Goal: Task Accomplishment & Management: Manage account settings

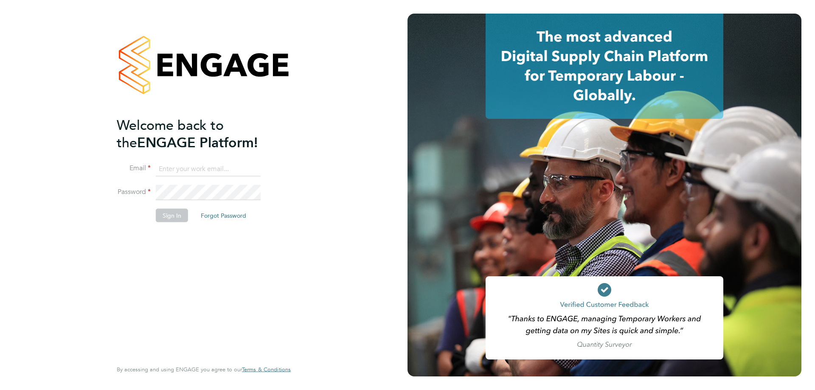
click at [187, 176] on input at bounding box center [208, 168] width 105 height 15
type input "[EMAIL_ADDRESS][DOMAIN_NAME]"
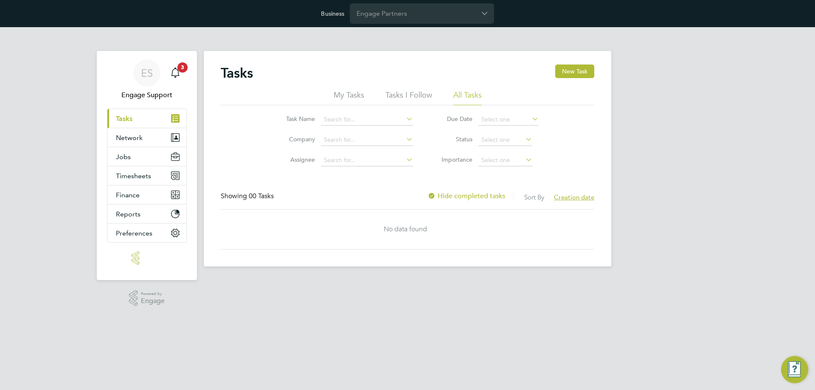
click at [694, 155] on div "ES Engage Support Notifications 3 Applications: Current page: Tasks Network Tea…" at bounding box center [407, 153] width 815 height 253
click at [679, 117] on div "ES Engage Support Notifications 3 Applications: Current page: Tasks Network Tea…" at bounding box center [407, 153] width 815 height 253
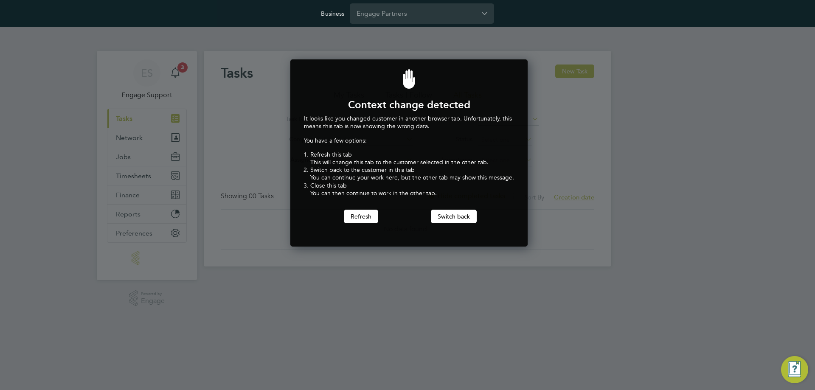
scroll to position [188, 234]
click at [411, 17] on input "Engage Partners" at bounding box center [422, 13] width 144 height 20
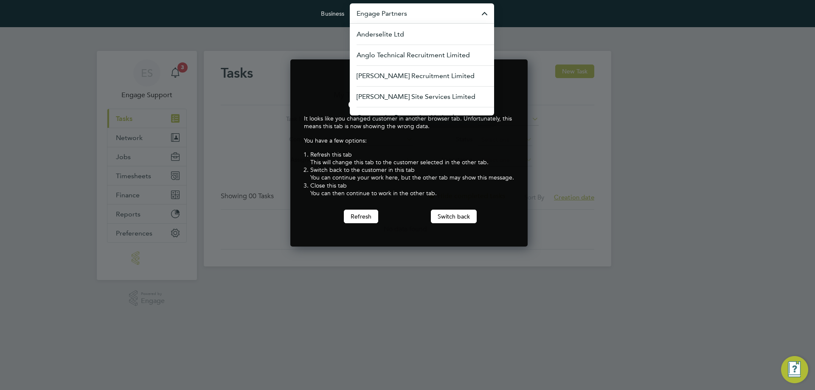
click at [422, 14] on input "Engage Partners" at bounding box center [422, 13] width 144 height 20
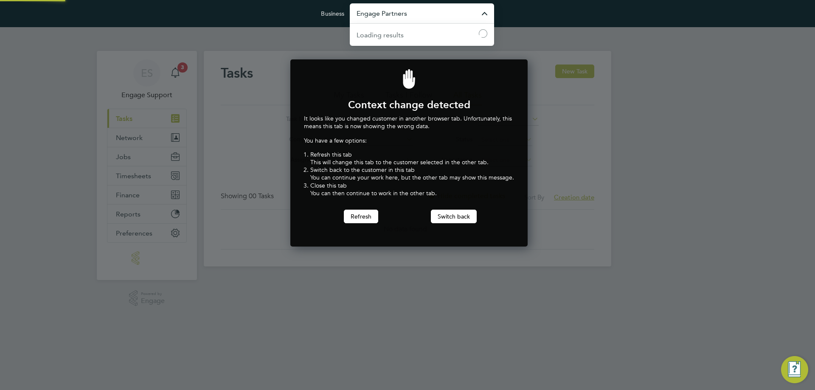
click at [422, 14] on input "Engage Partners" at bounding box center [422, 13] width 144 height 20
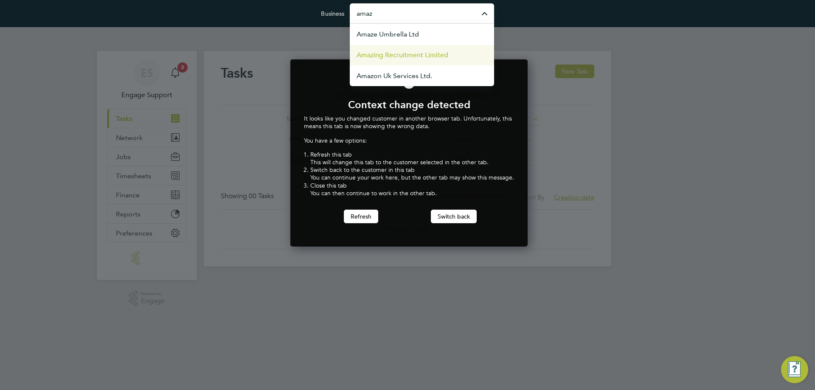
click at [404, 53] on span "Amazing Recruitment Limited" at bounding box center [402, 55] width 92 height 10
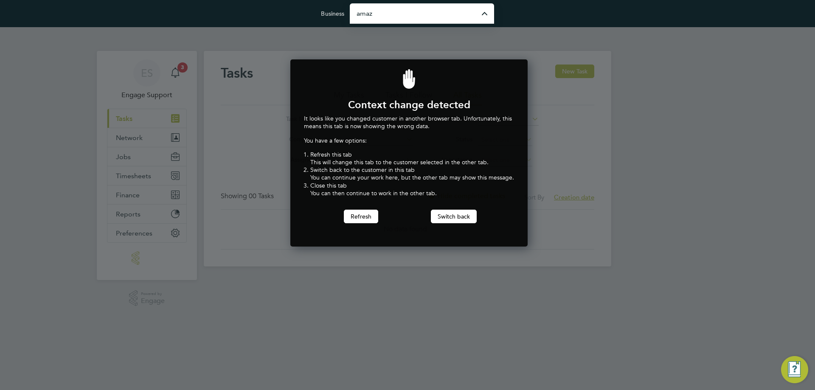
type input "Amazing Recruitment Limited"
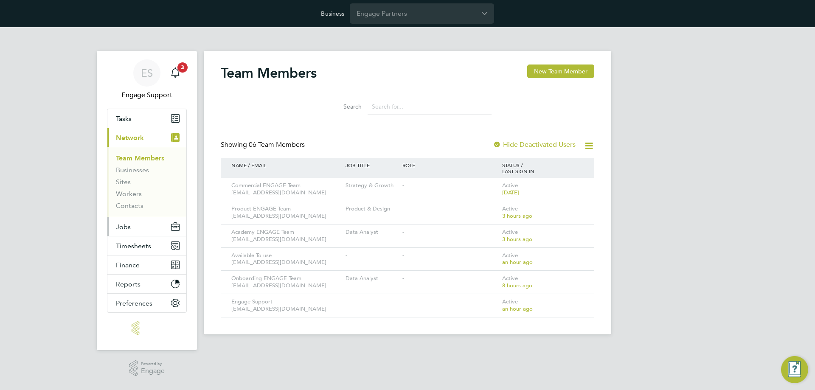
click at [147, 227] on button "Jobs" at bounding box center [146, 226] width 79 height 19
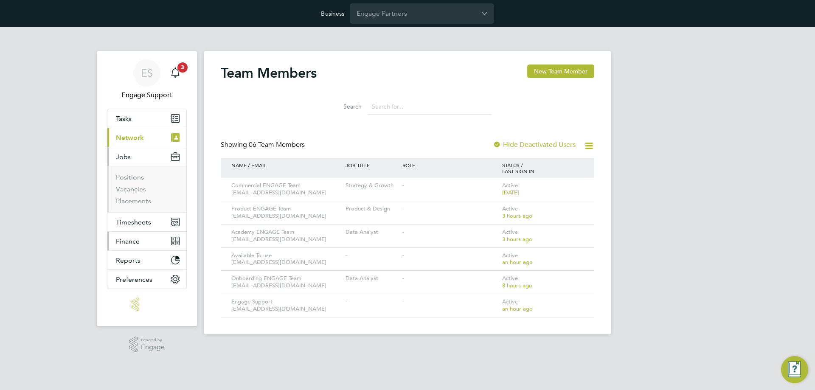
click at [127, 241] on span "Finance" at bounding box center [128, 241] width 24 height 8
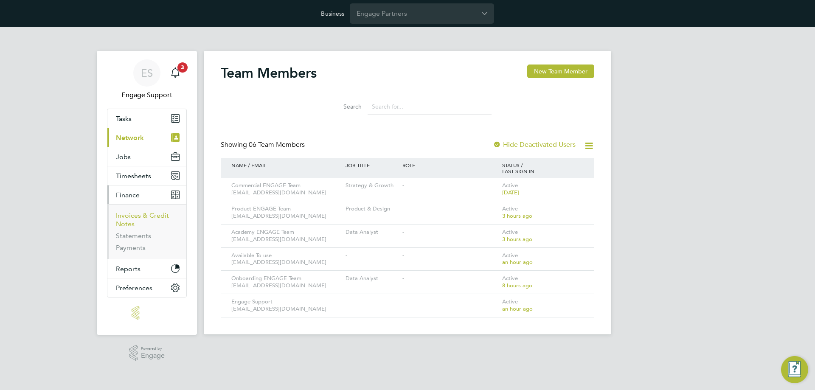
click at [131, 216] on link "Invoices & Credit Notes" at bounding box center [142, 219] width 53 height 17
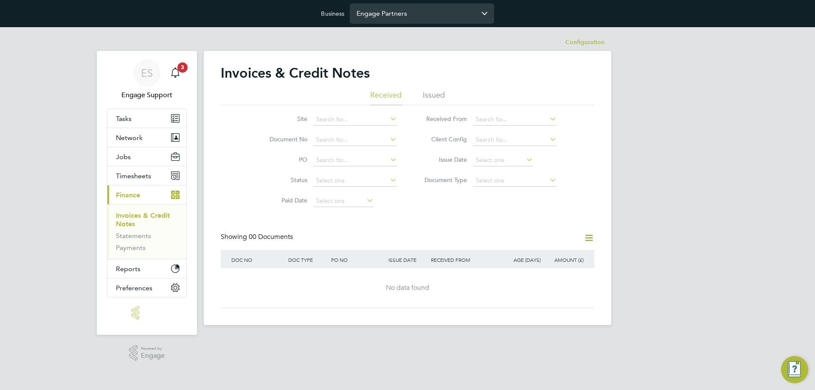
click at [445, 17] on input "Engage Partners" at bounding box center [422, 13] width 144 height 20
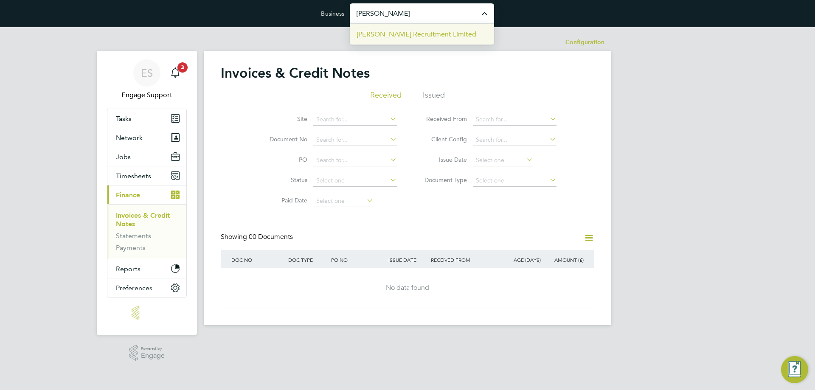
click at [429, 36] on span "[PERSON_NAME] Recruitment Limited" at bounding box center [416, 34] width 120 height 10
type input "[PERSON_NAME] Recruitment Limited"
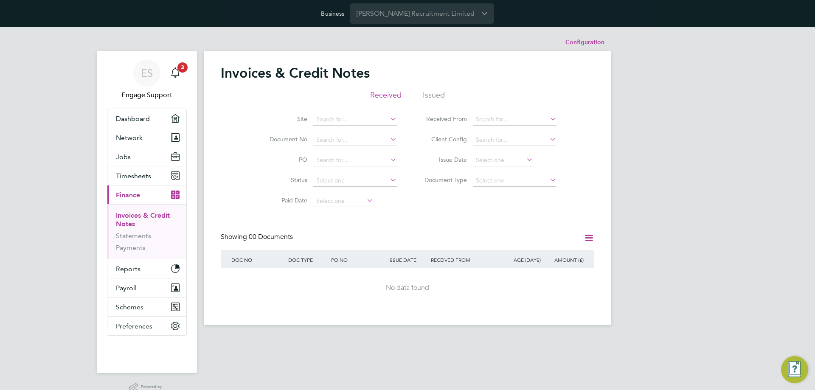
click at [430, 92] on li "Issued" at bounding box center [434, 97] width 22 height 15
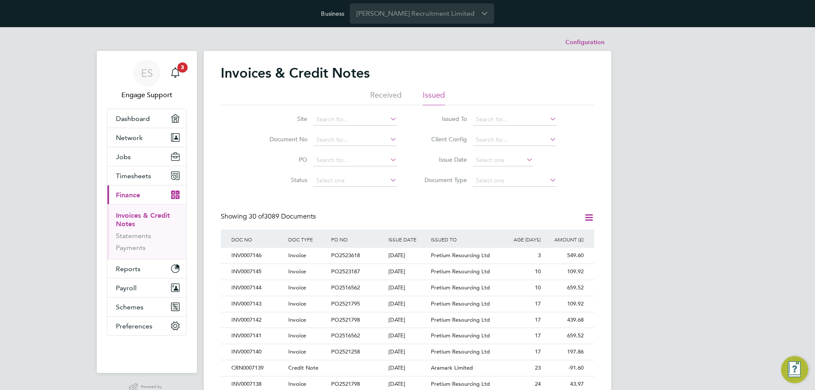
click at [588, 215] on icon at bounding box center [588, 217] width 11 height 11
click at [561, 237] on li "Download invoices" at bounding box center [549, 238] width 85 height 12
click at [139, 159] on button "Jobs" at bounding box center [146, 156] width 79 height 19
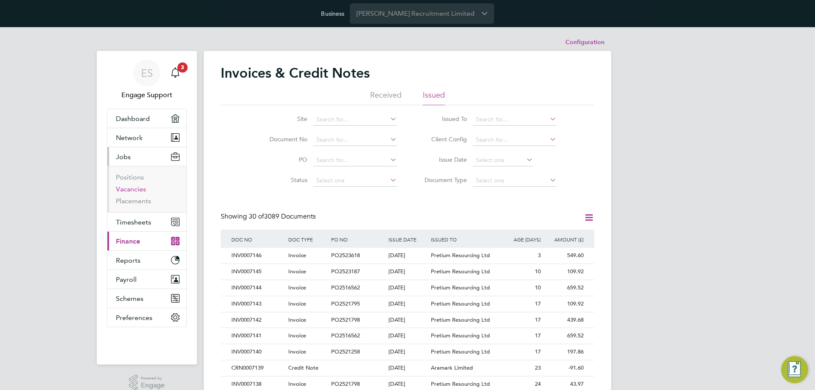
click at [133, 189] on link "Vacancies" at bounding box center [131, 189] width 30 height 8
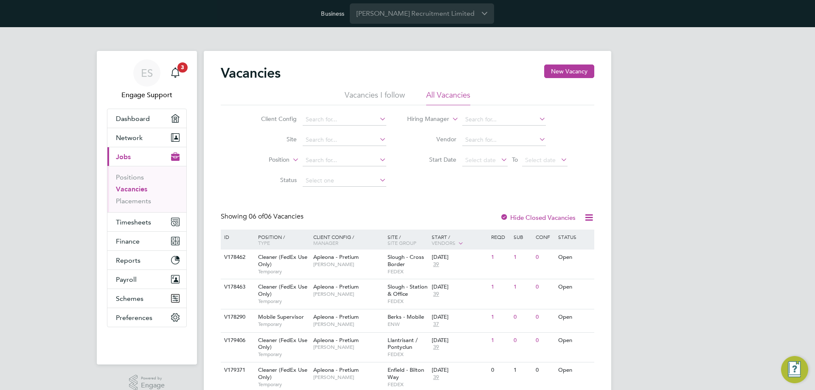
click at [593, 214] on icon at bounding box center [588, 217] width 11 height 11
click at [575, 240] on li "Download Vacancies Report" at bounding box center [550, 238] width 86 height 12
click at [140, 239] on button "Finance" at bounding box center [146, 241] width 79 height 19
click at [132, 243] on span "Finance" at bounding box center [128, 241] width 24 height 8
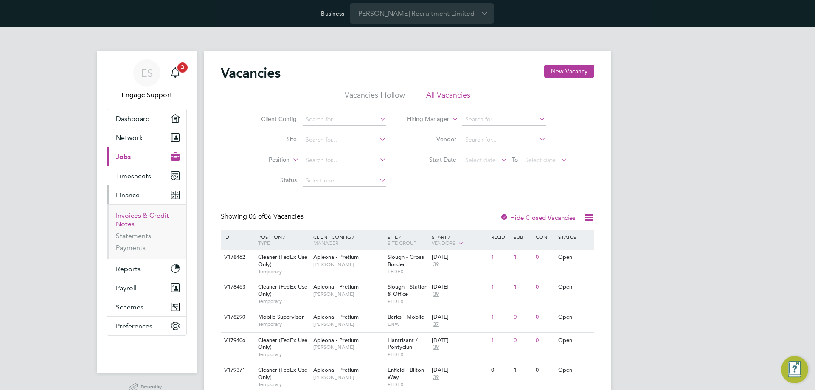
click at [137, 218] on link "Invoices & Credit Notes" at bounding box center [142, 219] width 53 height 17
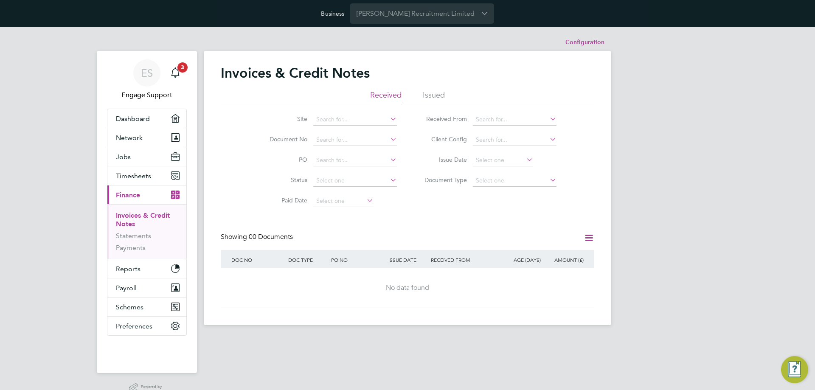
click at [587, 237] on icon at bounding box center [588, 237] width 11 height 11
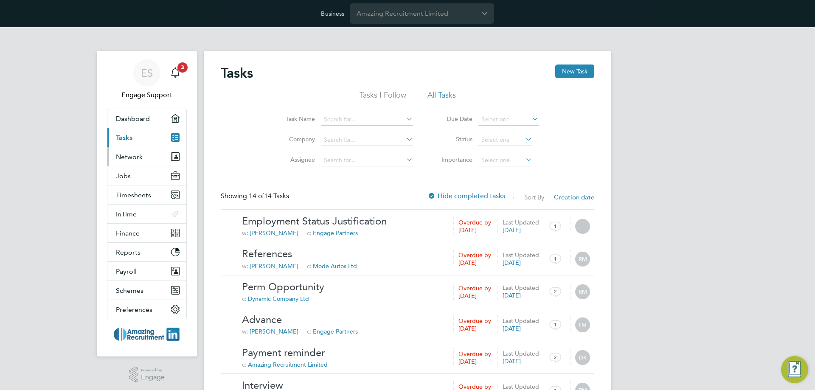
click at [135, 161] on button "Network" at bounding box center [146, 156] width 79 height 19
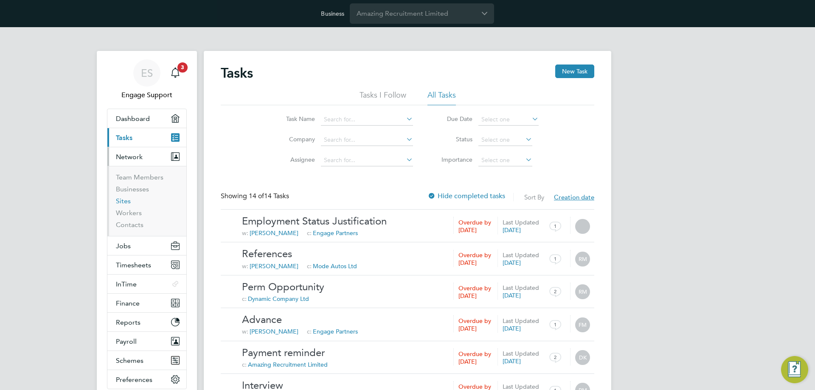
click at [124, 200] on link "Sites" at bounding box center [123, 201] width 15 height 8
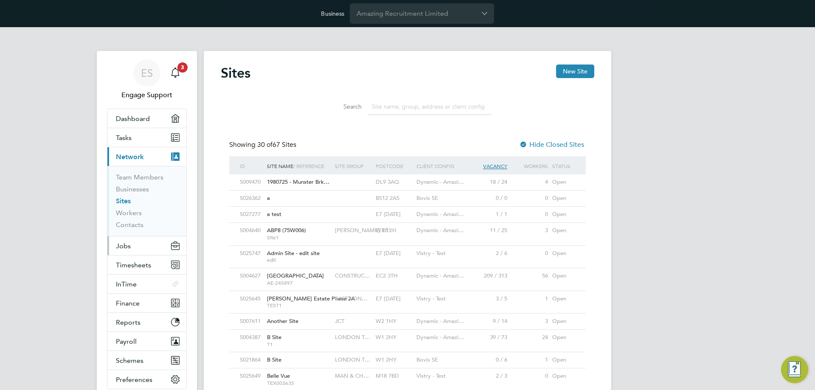
click at [132, 244] on button "Jobs" at bounding box center [146, 245] width 79 height 19
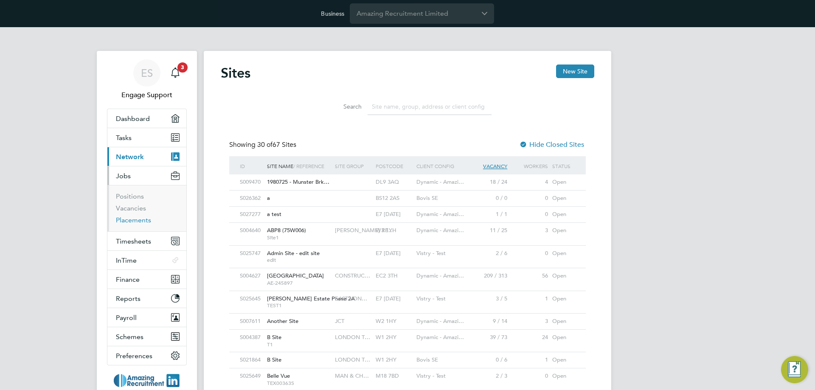
click at [139, 221] on link "Placements" at bounding box center [133, 220] width 35 height 8
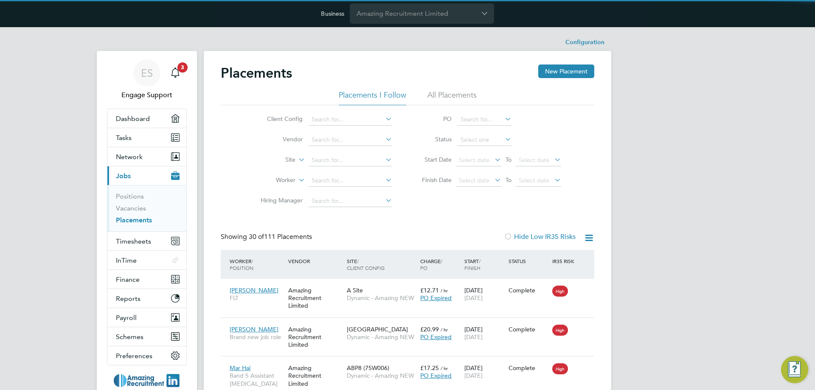
scroll to position [25, 74]
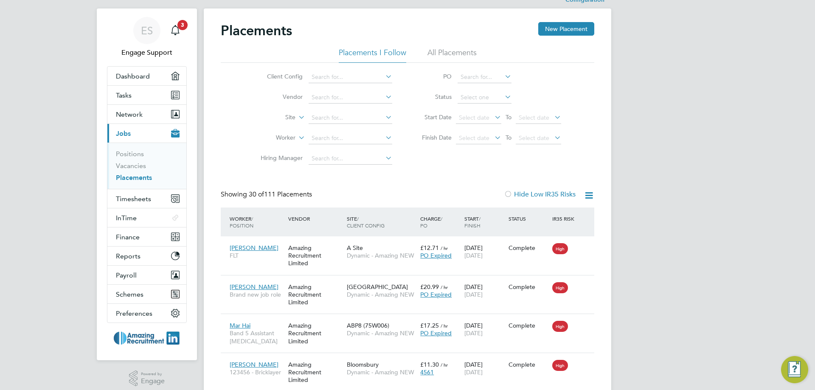
click at [503, 101] on icon at bounding box center [503, 97] width 0 height 12
click at [466, 56] on li "All Placements" at bounding box center [451, 55] width 49 height 15
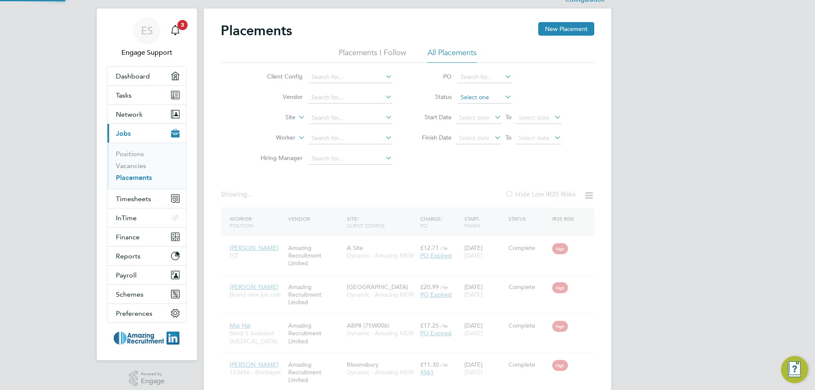
click at [495, 94] on input at bounding box center [484, 98] width 54 height 12
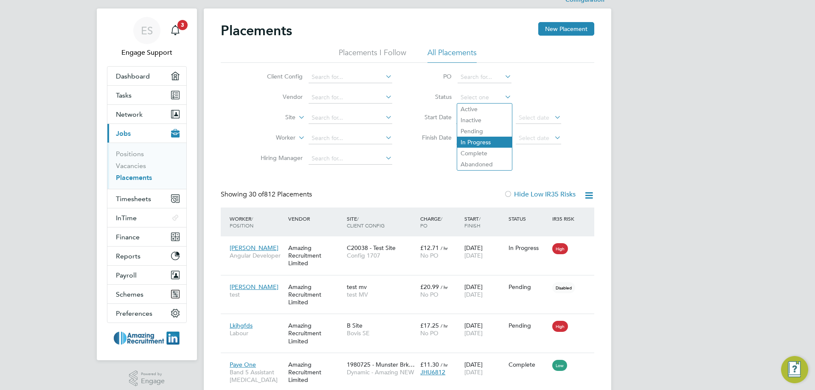
click at [484, 144] on li "In Progress" at bounding box center [484, 142] width 55 height 11
type input "In Progress"
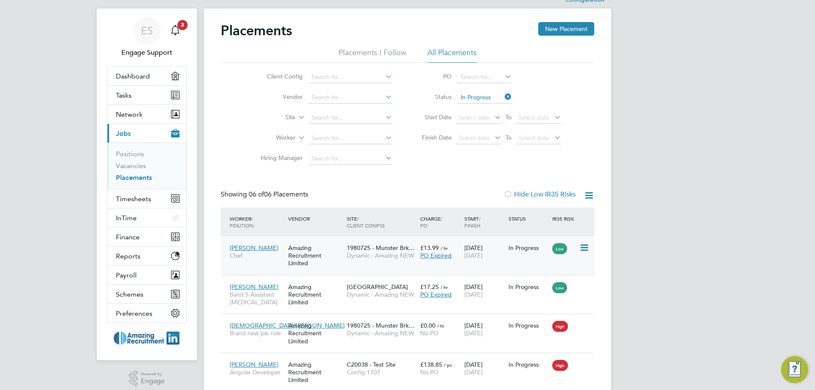
click at [346, 255] on div "1980725 - Munster Brk… Dynamic - Amazing NEW" at bounding box center [380, 252] width 73 height 24
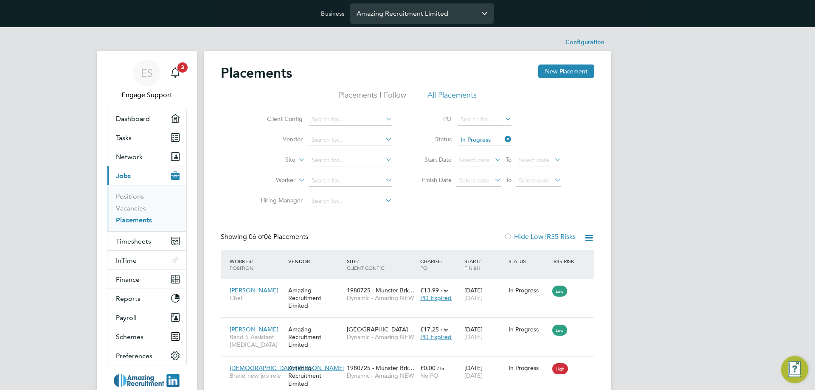
click at [436, 9] on input "Amazing Recruitment Limited" at bounding box center [422, 13] width 144 height 20
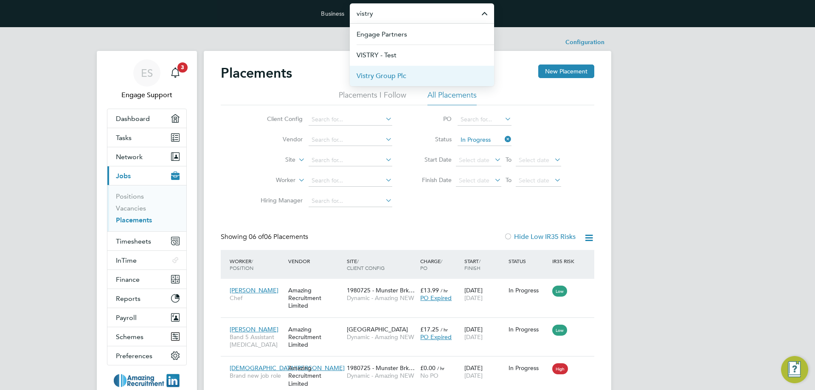
click at [389, 76] on span "Vistry Group Plc" at bounding box center [381, 76] width 50 height 10
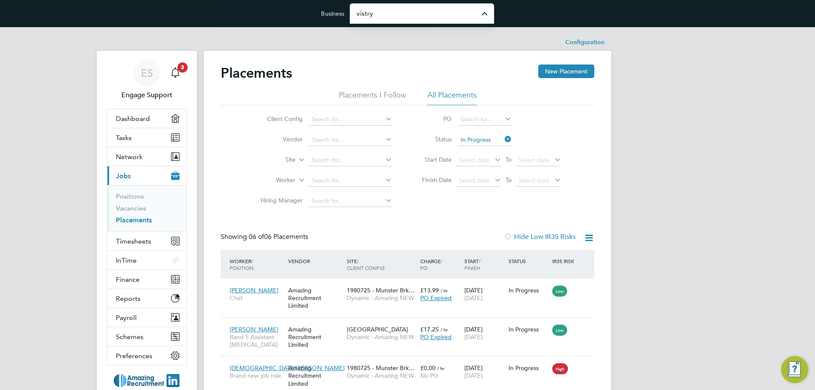
type input "Vistry Group Plc"
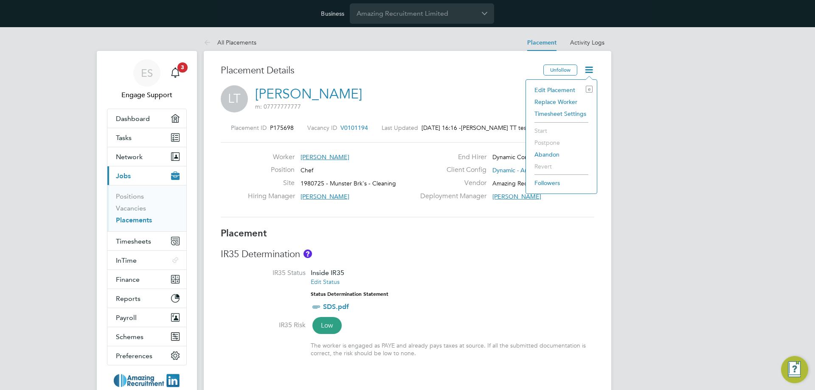
click at [568, 91] on li "Edit Placement e" at bounding box center [561, 90] width 62 height 12
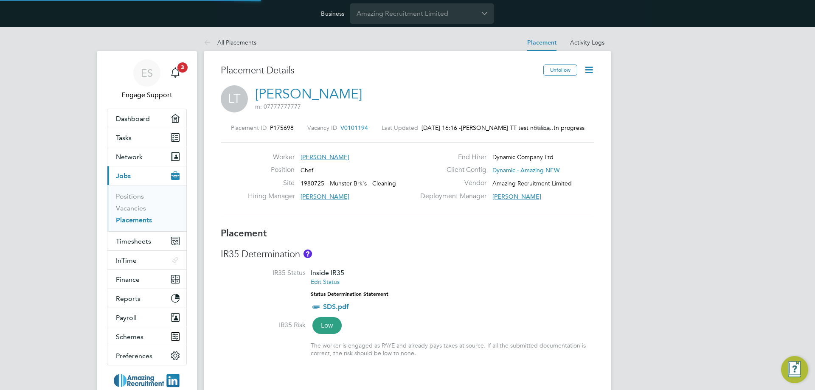
type input "Roger Moore"
type input "Timothy Dalton"
type input "17 Jul 2023"
type input "12 Nov 2025"
type input "08:00"
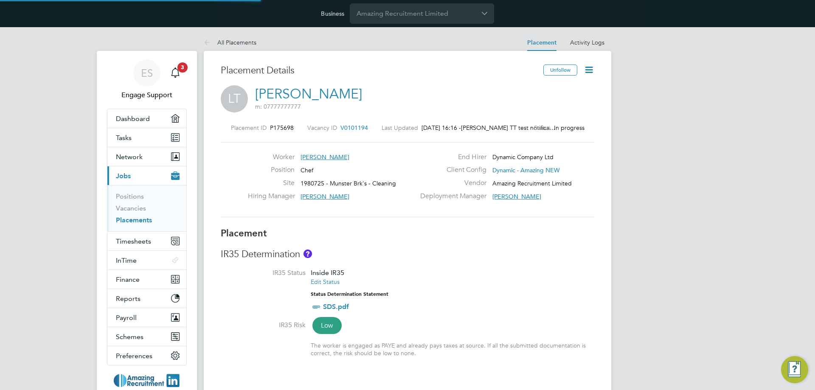
type input "18:00"
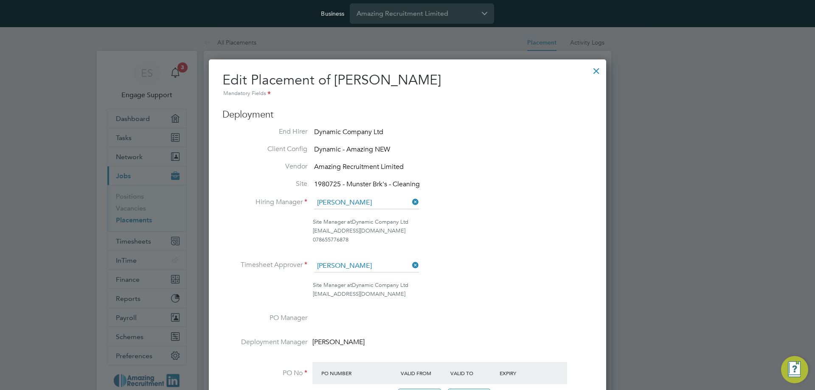
click at [595, 70] on div at bounding box center [595, 68] width 15 height 15
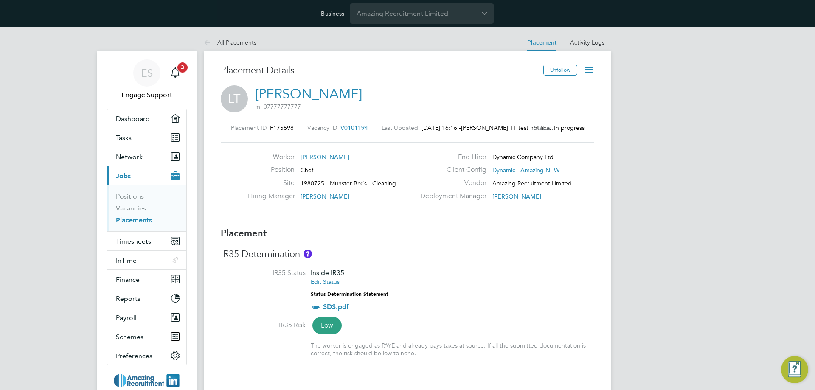
click at [590, 67] on icon at bounding box center [588, 69] width 11 height 11
click at [554, 111] on li "Timesheet Settings" at bounding box center [561, 114] width 62 height 12
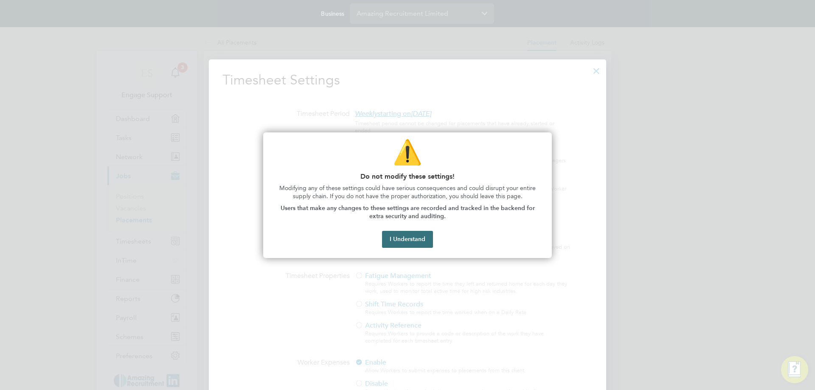
click at [397, 244] on button "I Understand" at bounding box center [407, 239] width 51 height 17
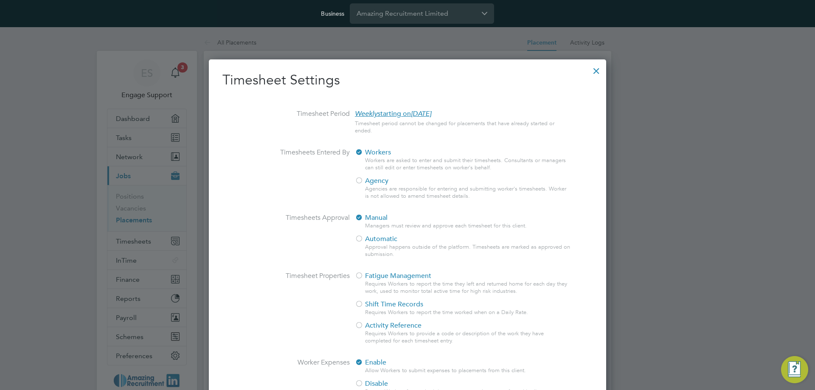
click at [594, 70] on div at bounding box center [595, 68] width 15 height 15
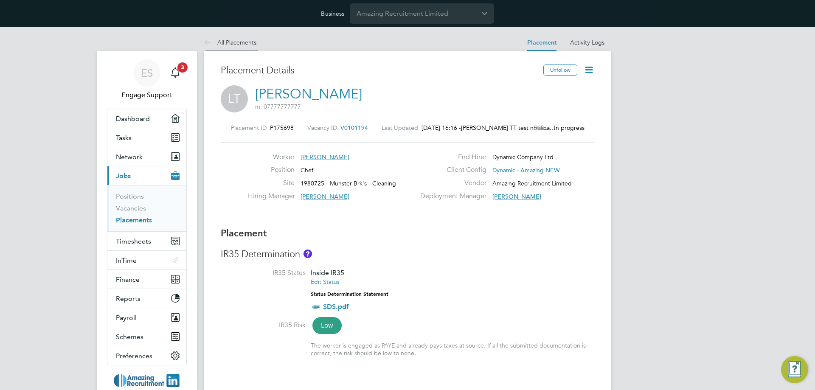
click at [241, 47] on li "All Placements" at bounding box center [230, 42] width 53 height 17
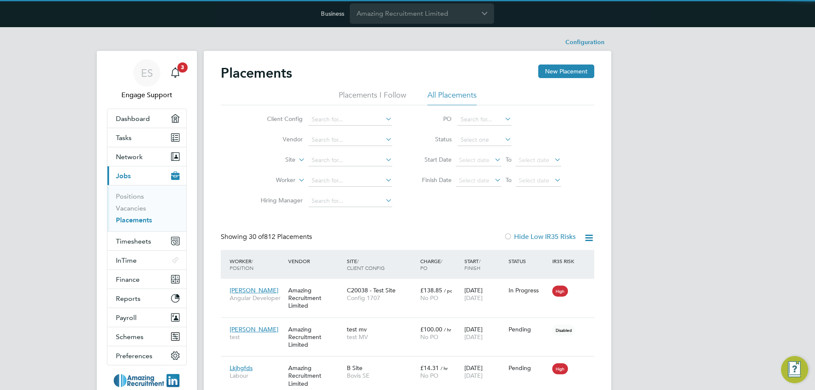
scroll to position [25, 59]
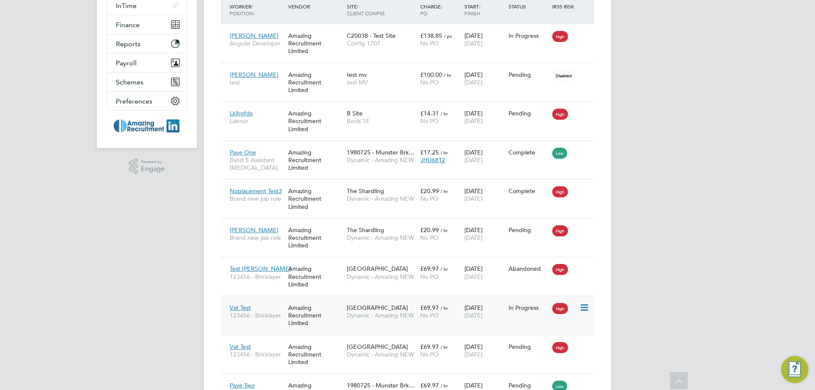
click at [355, 316] on span "Dynamic - Amazing NEW" at bounding box center [381, 315] width 69 height 8
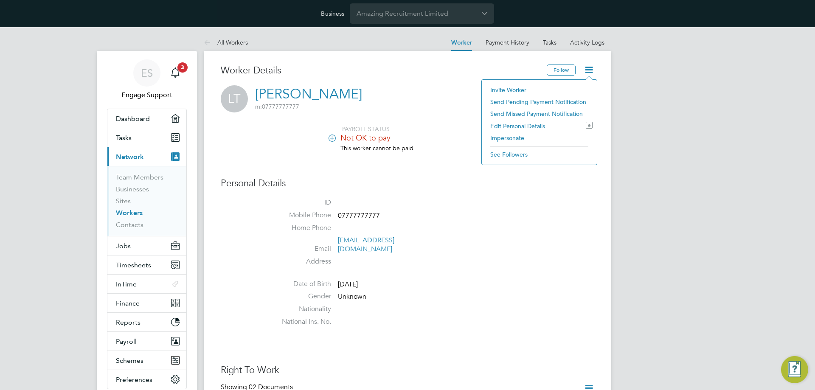
click at [521, 137] on li "Impersonate" at bounding box center [539, 138] width 106 height 12
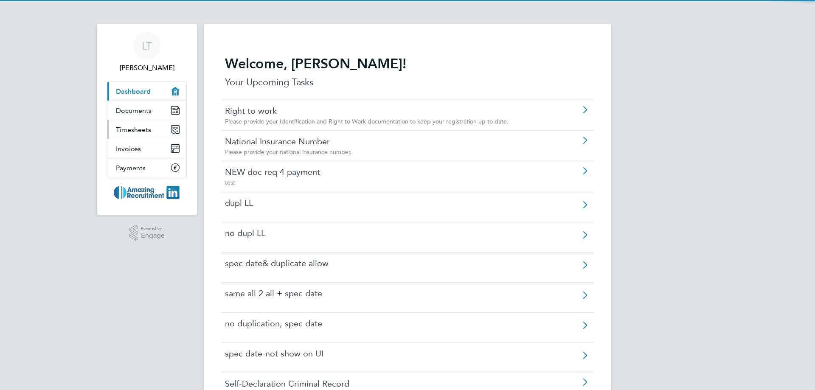
click at [147, 132] on span "Timesheets" at bounding box center [133, 130] width 35 height 8
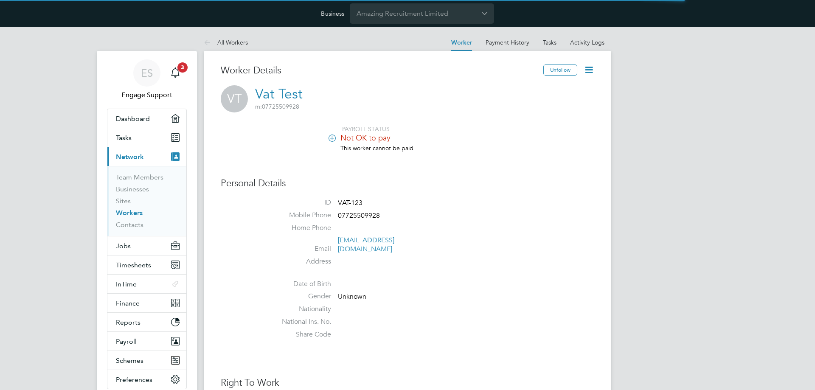
drag, startPoint x: 0, startPoint y: 0, endPoint x: 590, endPoint y: 109, distance: 599.6
click at [590, 69] on icon at bounding box center [588, 69] width 11 height 11
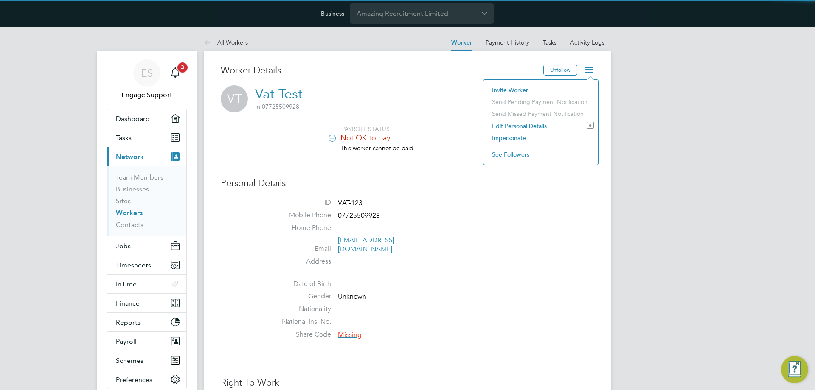
click at [512, 138] on li "Impersonate" at bounding box center [540, 138] width 106 height 12
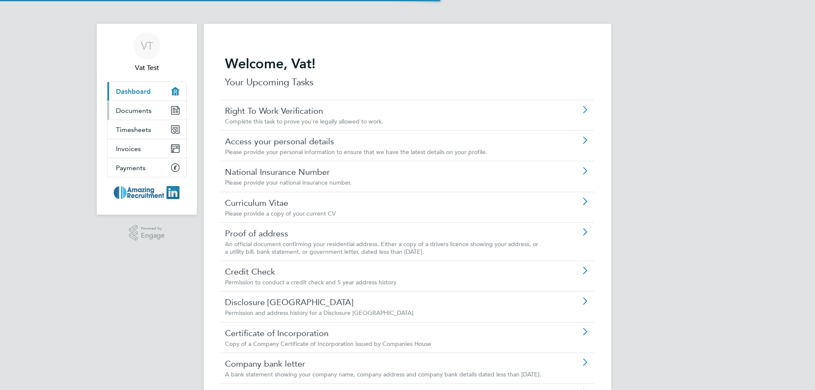
click at [134, 119] on link "Documents" at bounding box center [146, 110] width 79 height 19
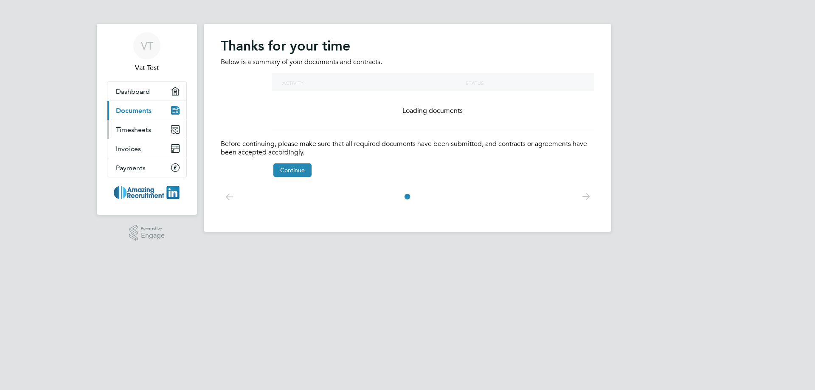
click at [134, 123] on link "Timesheets" at bounding box center [146, 129] width 79 height 19
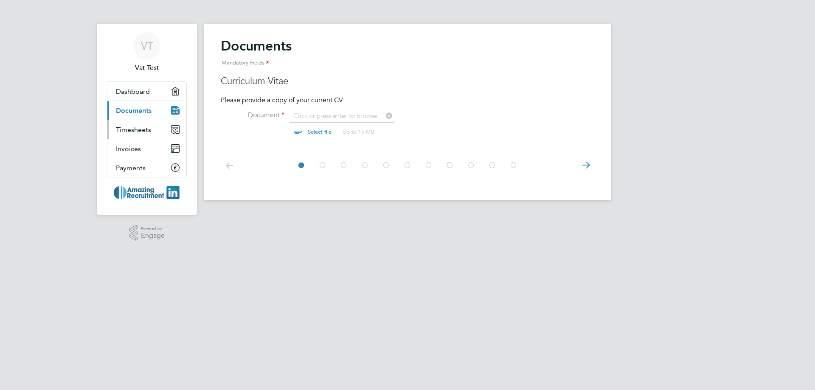
scroll to position [11, 105]
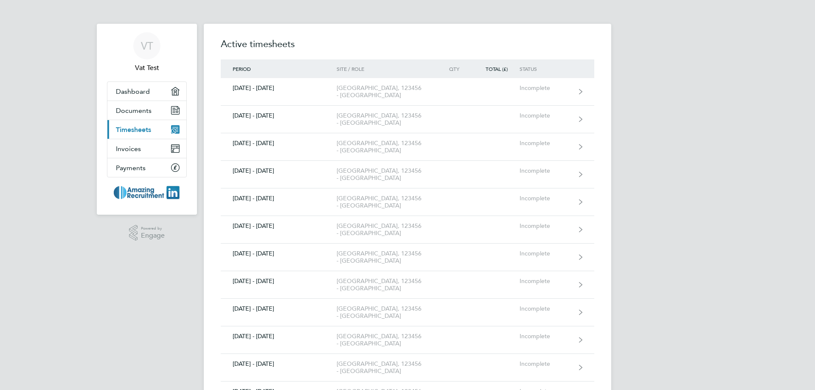
click at [134, 130] on span "Timesheets" at bounding box center [133, 130] width 35 height 8
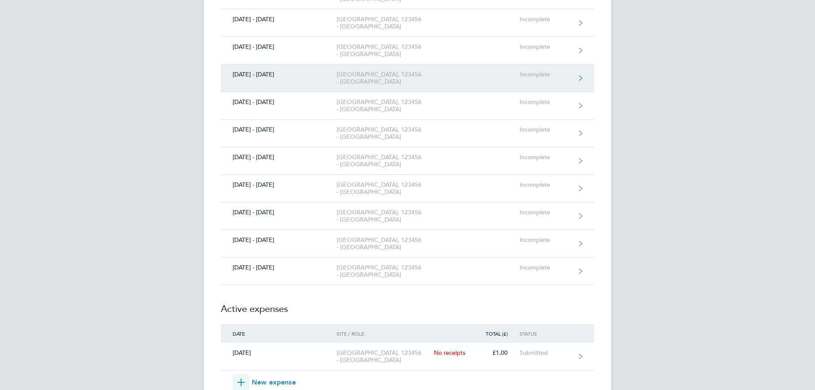
scroll to position [1233, 0]
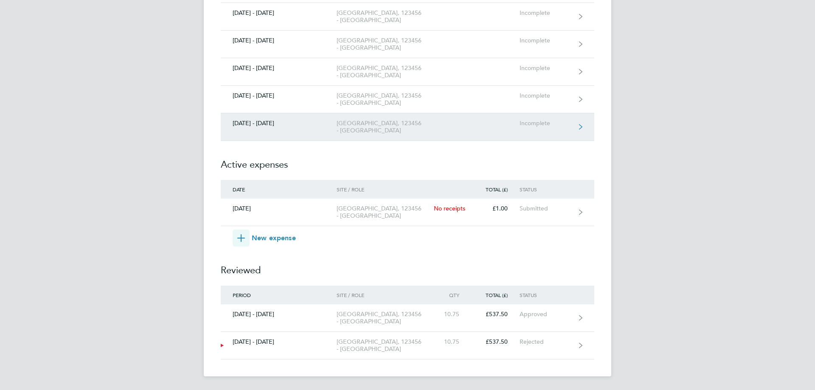
click at [386, 120] on div "Aldgate East, 123456 - Bricklayer" at bounding box center [384, 127] width 97 height 14
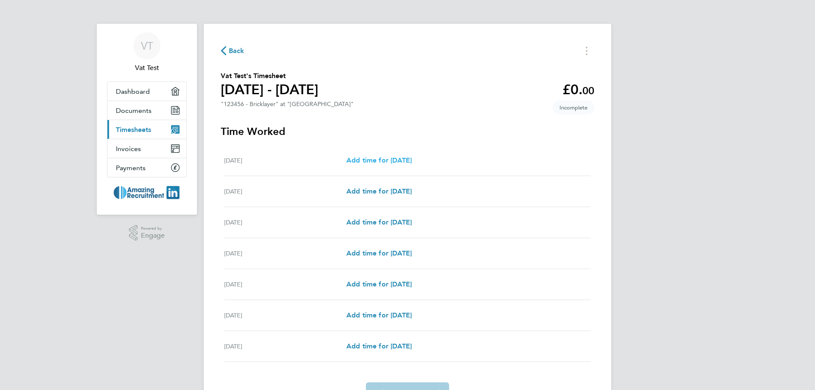
click at [404, 160] on span "Add time for Mon 25 Aug" at bounding box center [378, 160] width 65 height 8
select select "15"
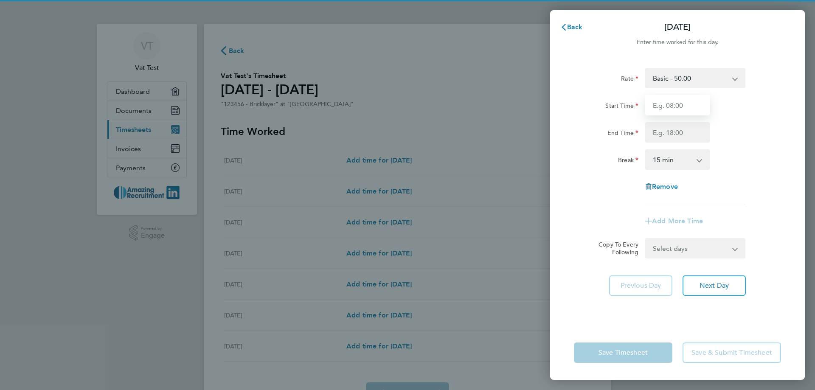
click at [685, 106] on input "Start Time" at bounding box center [677, 105] width 64 height 20
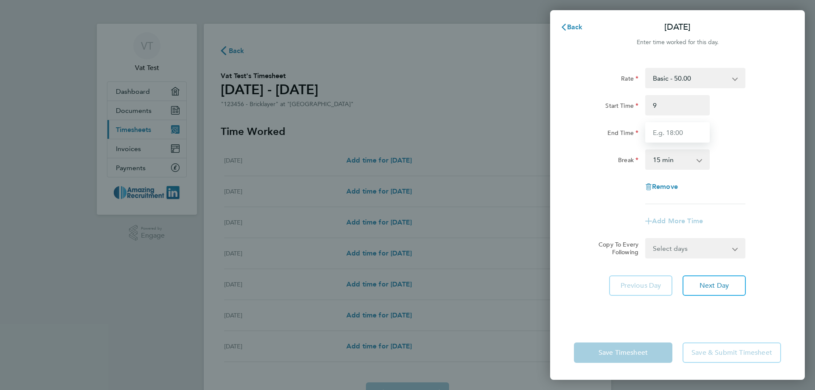
type input "09:00"
click at [678, 130] on input "End Time" at bounding box center [677, 132] width 64 height 20
type input "19:00"
click at [590, 188] on div "Rate Basic - 50.00 day - 1,230.00 piece - 3.00 Start Time 09:00 End Time 19:00 …" at bounding box center [677, 136] width 207 height 136
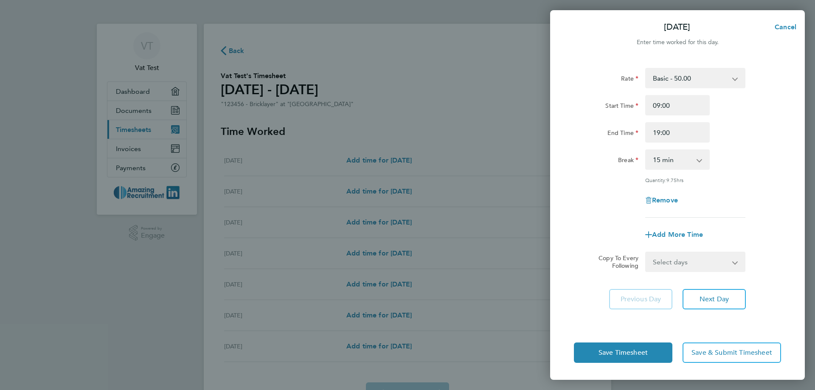
click at [694, 257] on select "Select days Day Weekday (Mon-Fri) Weekend (Sat-Sun) Tuesday Wednesday Thursday …" at bounding box center [690, 261] width 89 height 19
select select "SAT"
click at [646, 252] on select "Select days Day Weekday (Mon-Fri) Weekend (Sat-Sun) Tuesday Wednesday Thursday …" at bounding box center [690, 261] width 89 height 19
select select "2025-08-31"
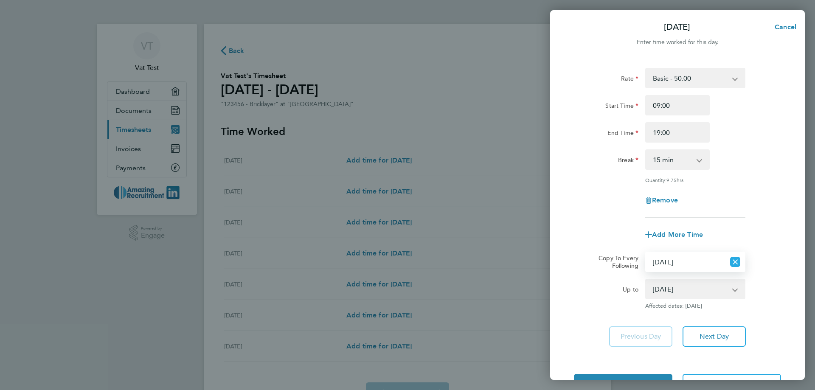
click at [738, 262] on icon "Reset selection" at bounding box center [735, 262] width 10 height 10
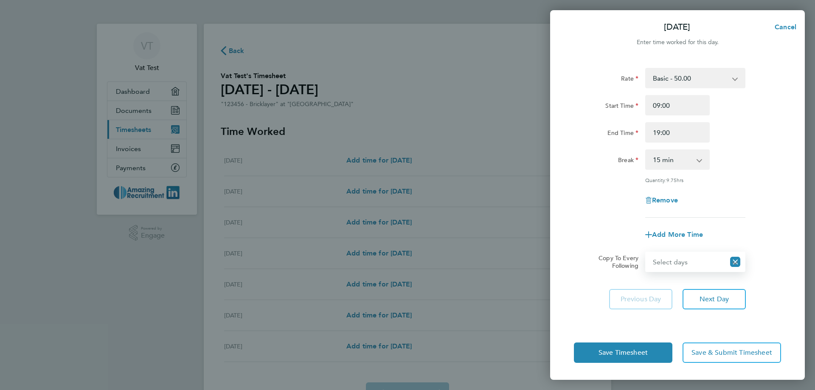
click at [725, 261] on select "Select days Day Weekday (Mon-Fri) Weekend (Sat-Sun) Tuesday Wednesday Thursday …" at bounding box center [685, 261] width 79 height 19
select select "DAY"
click at [646, 252] on select "Select days Day Weekday (Mon-Fri) Weekend (Sat-Sun) Tuesday Wednesday Thursday …" at bounding box center [690, 261] width 89 height 19
select select "2025-08-31"
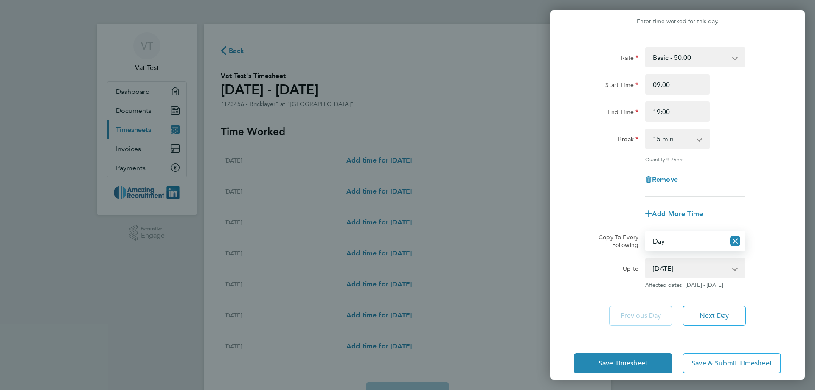
scroll to position [31, 0]
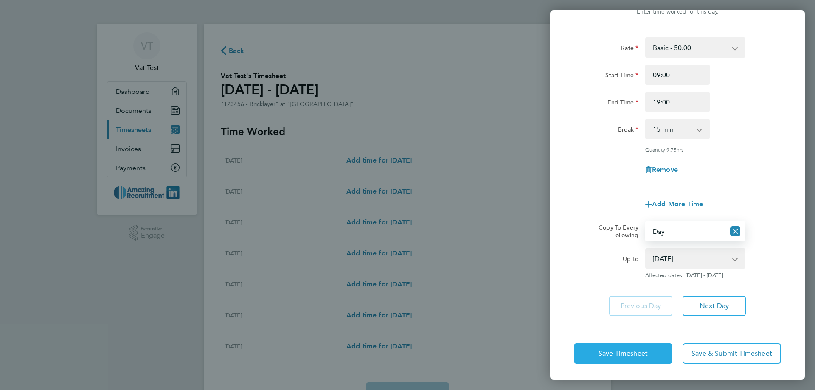
click at [662, 353] on button "Save Timesheet" at bounding box center [623, 353] width 98 height 20
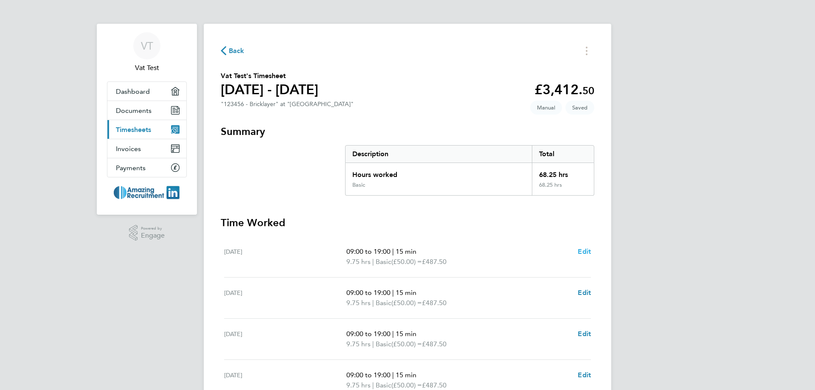
click at [589, 255] on span "Edit" at bounding box center [583, 251] width 13 height 8
select select "15"
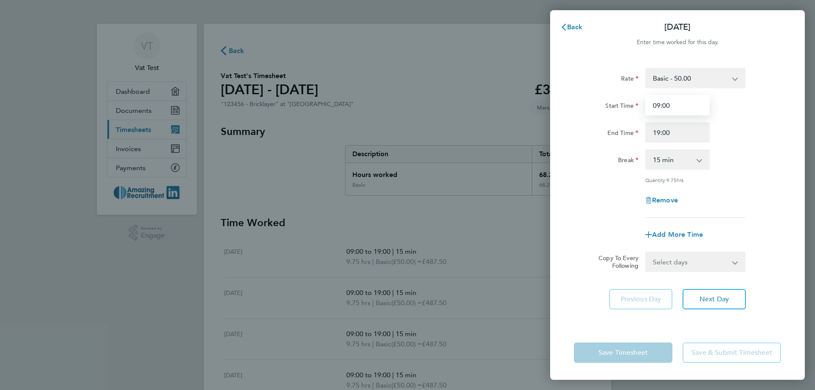
click at [658, 105] on input "09:00" at bounding box center [677, 105] width 64 height 20
type input "07:00"
click at [649, 321] on div "Rate Basic - 50.00 day - 1,230.00 piece - 3.00 Start Time 07:00 End Time 19:00 …" at bounding box center [677, 192] width 255 height 268
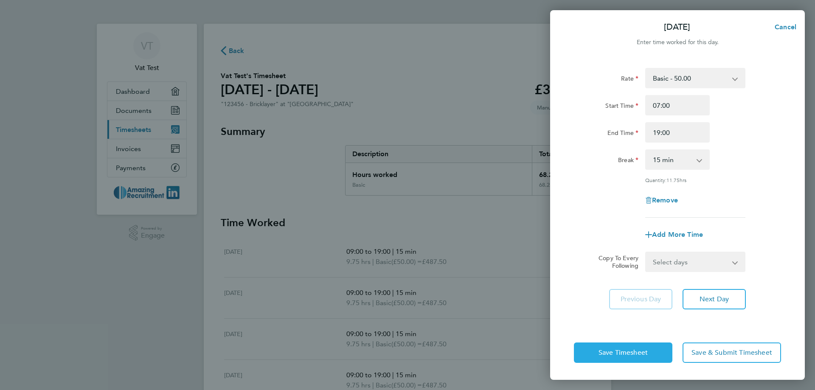
click at [630, 351] on span "Save Timesheet" at bounding box center [622, 352] width 49 height 8
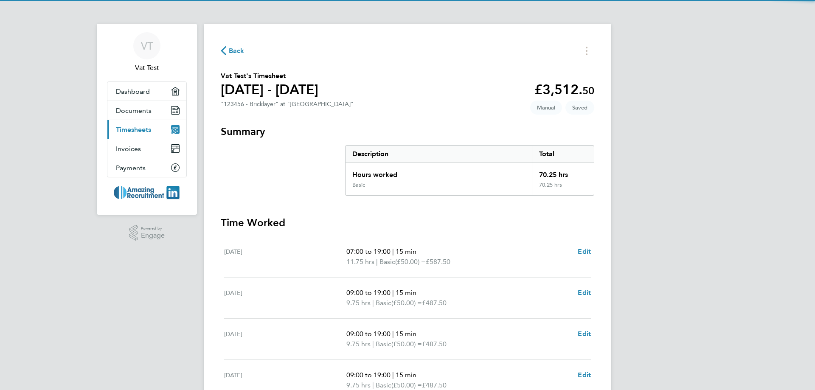
click at [390, 227] on h3 "Time Worked" at bounding box center [407, 223] width 373 height 14
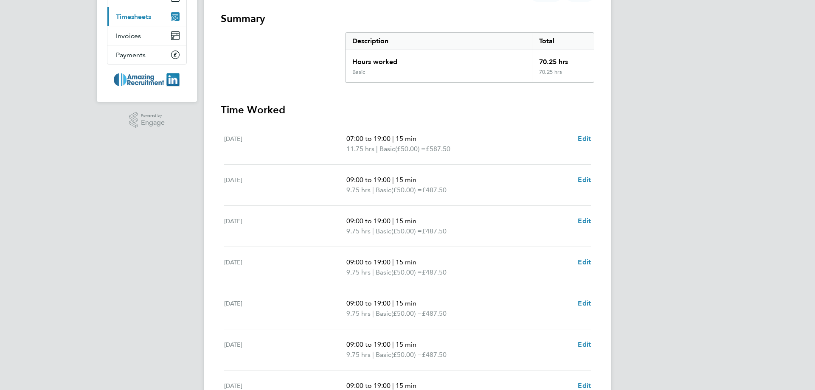
scroll to position [209, 0]
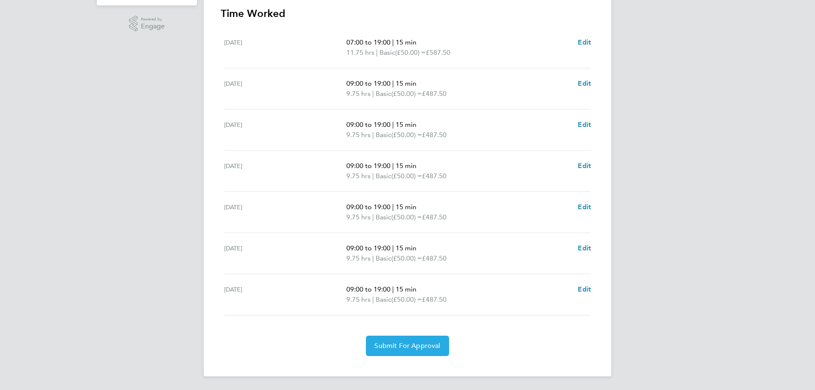
click at [407, 343] on span "Submit For Approval" at bounding box center [407, 345] width 66 height 8
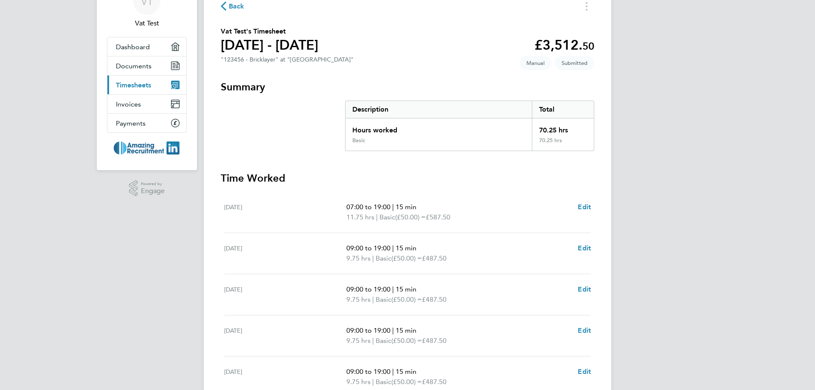
scroll to position [0, 0]
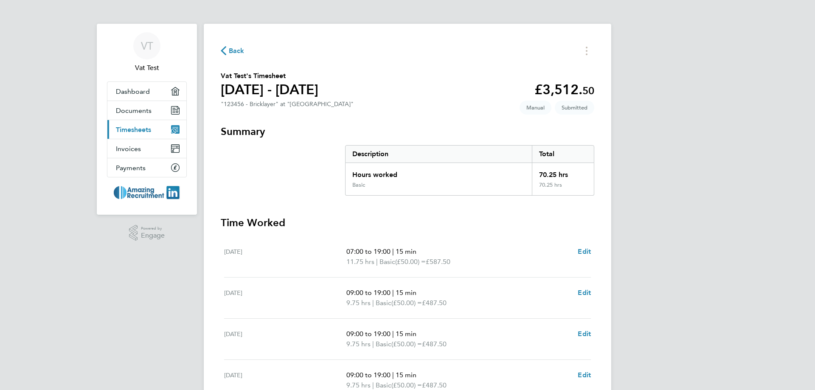
drag, startPoint x: 190, startPoint y: 292, endPoint x: 462, endPoint y: 64, distance: 355.0
click at [204, 280] on div "VT Vat Test Applications: Dashboard Documents Current page: Timesheets Invoices…" at bounding box center [407, 279] width 815 height 558
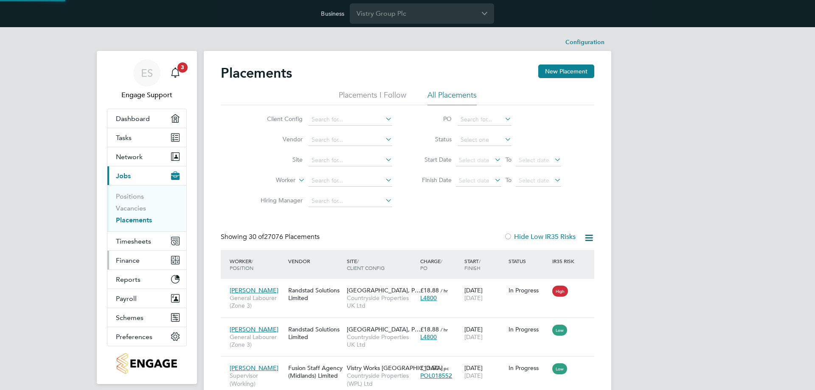
click at [148, 262] on button "Finance" at bounding box center [146, 260] width 79 height 19
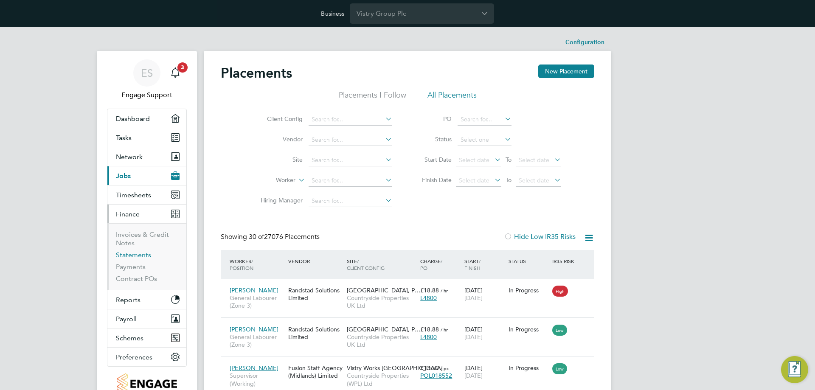
click at [133, 257] on link "Statements" at bounding box center [133, 255] width 35 height 8
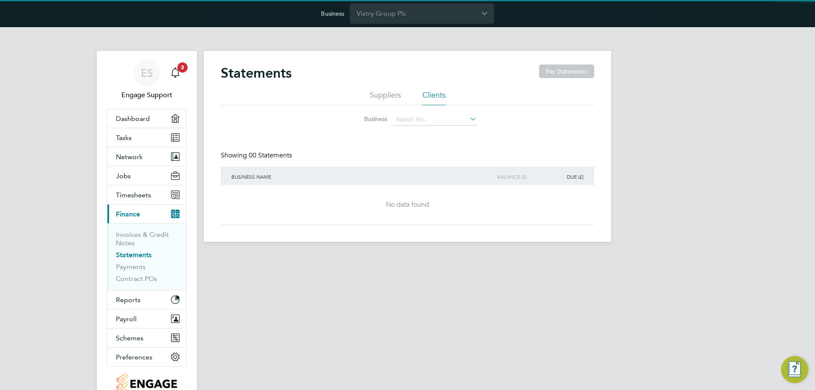
click at [386, 95] on li "Suppliers" at bounding box center [384, 97] width 31 height 15
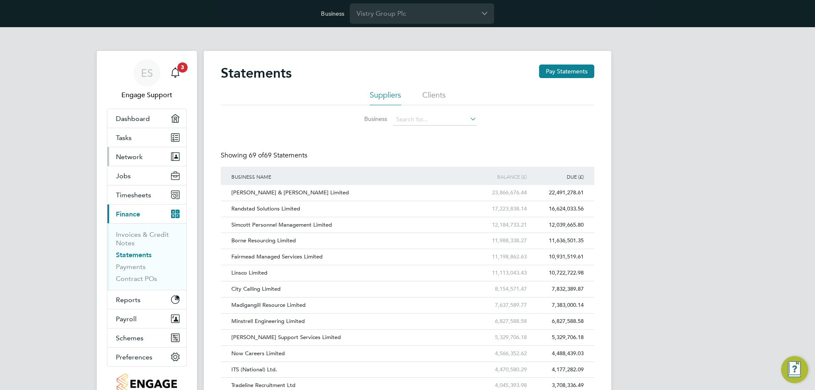
click at [135, 155] on span "Network" at bounding box center [129, 157] width 27 height 8
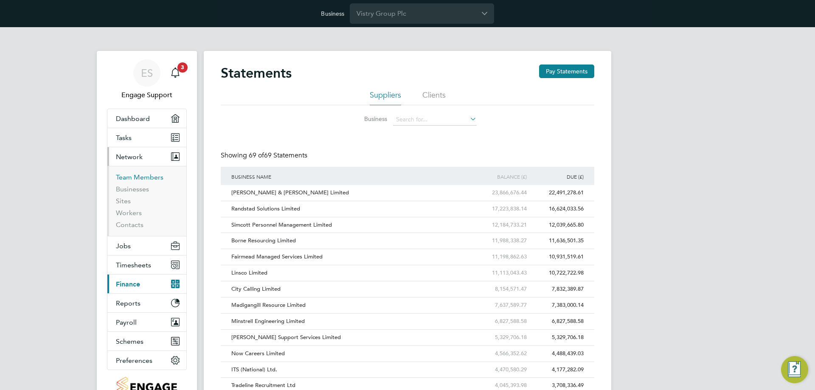
drag, startPoint x: 140, startPoint y: 173, endPoint x: 172, endPoint y: 175, distance: 32.7
click at [140, 173] on link "Team Members" at bounding box center [140, 177] width 48 height 8
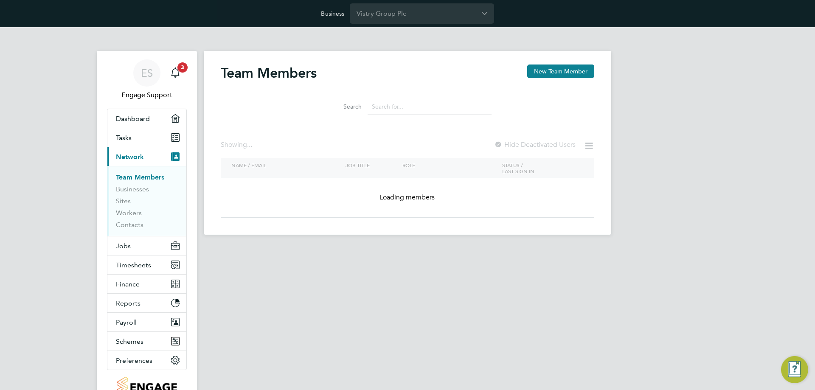
click at [417, 106] on input at bounding box center [429, 106] width 124 height 17
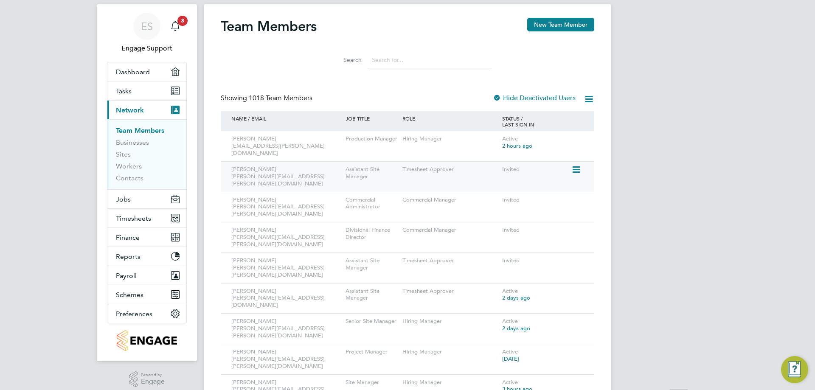
scroll to position [85, 0]
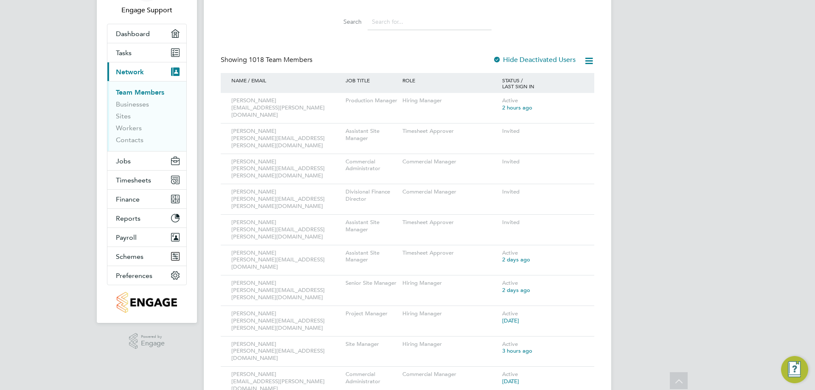
click at [420, 21] on input at bounding box center [429, 22] width 124 height 17
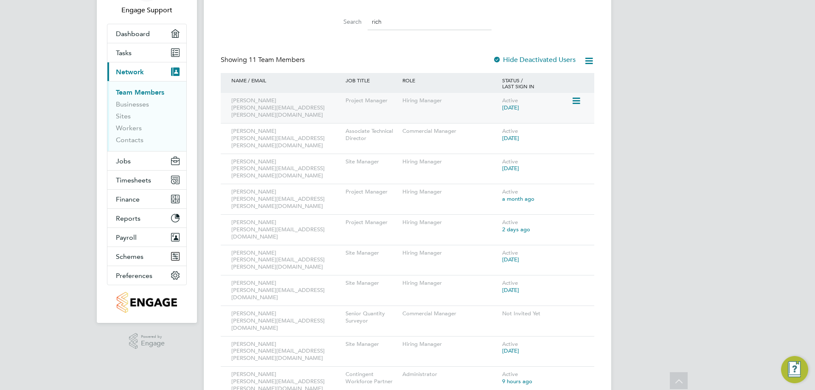
scroll to position [74, 0]
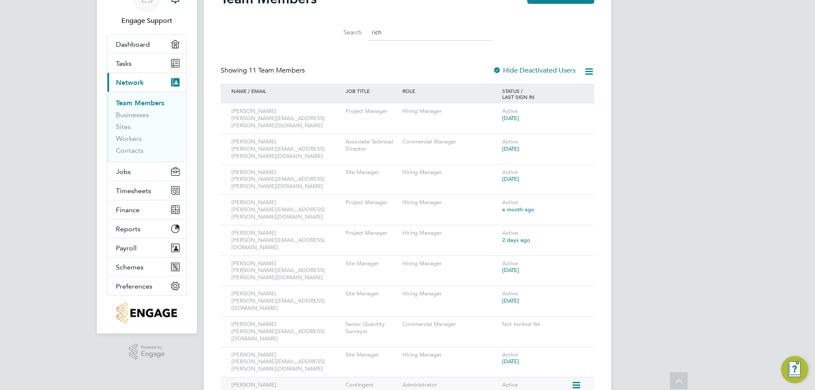
type input "rich"
click at [575, 380] on icon at bounding box center [575, 385] width 8 height 10
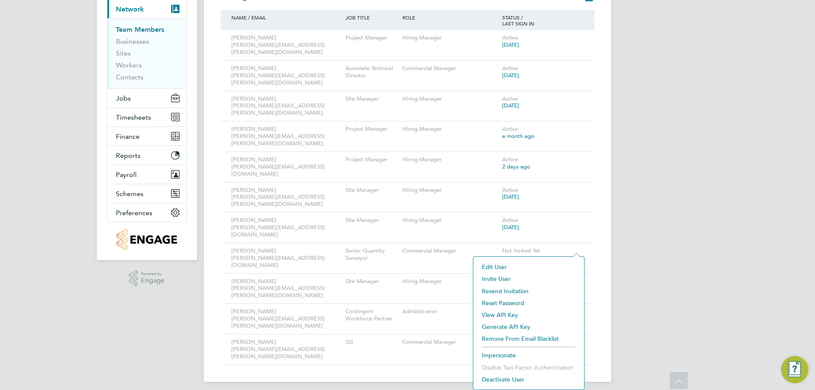
click at [503, 353] on li "Impersonate" at bounding box center [528, 355] width 102 height 12
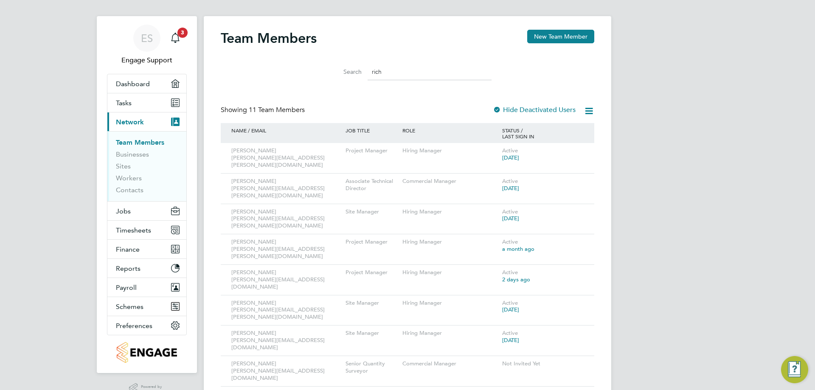
scroll to position [0, 0]
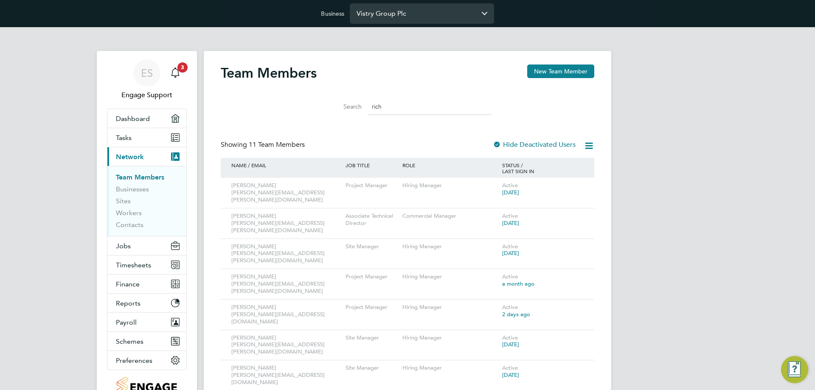
click at [420, 15] on input "Vistry Group Plc" at bounding box center [422, 13] width 144 height 20
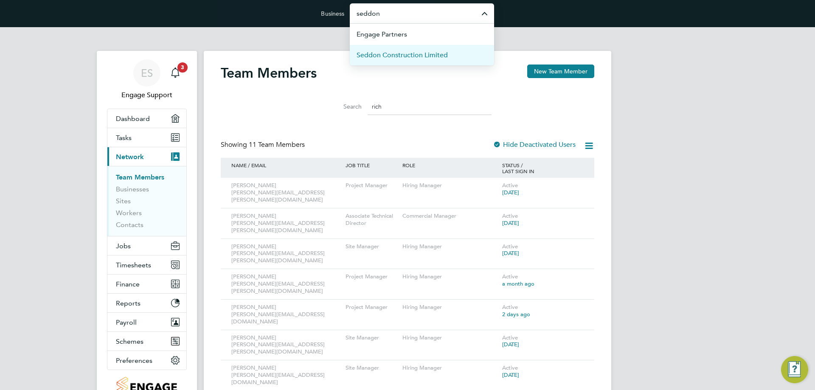
click at [425, 51] on span "Seddon Construction Limited" at bounding box center [401, 55] width 91 height 10
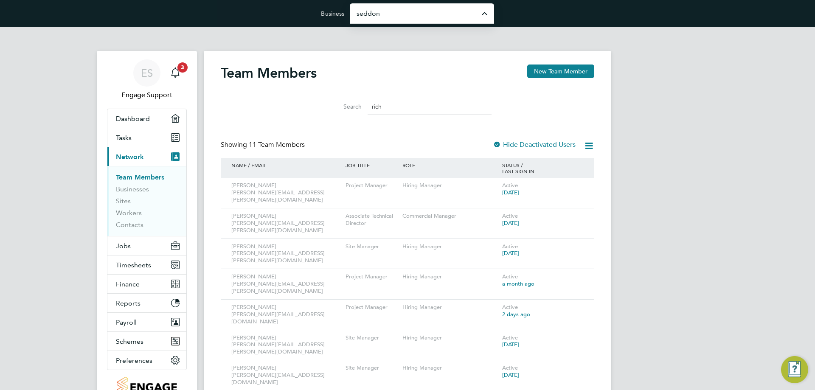
type input "Seddon Construction Limited"
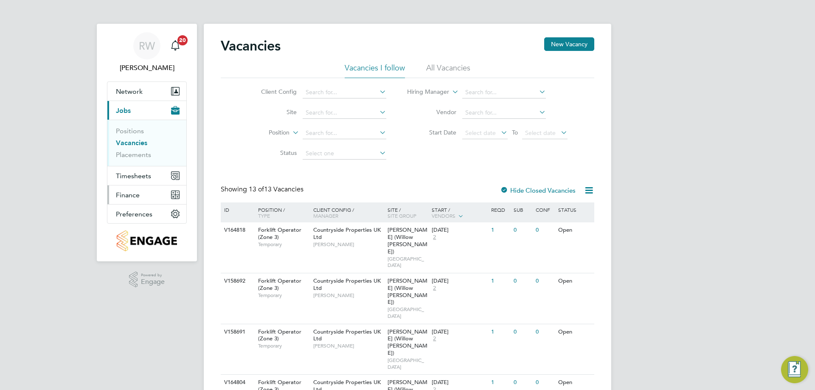
click at [144, 192] on button "Finance" at bounding box center [146, 194] width 79 height 19
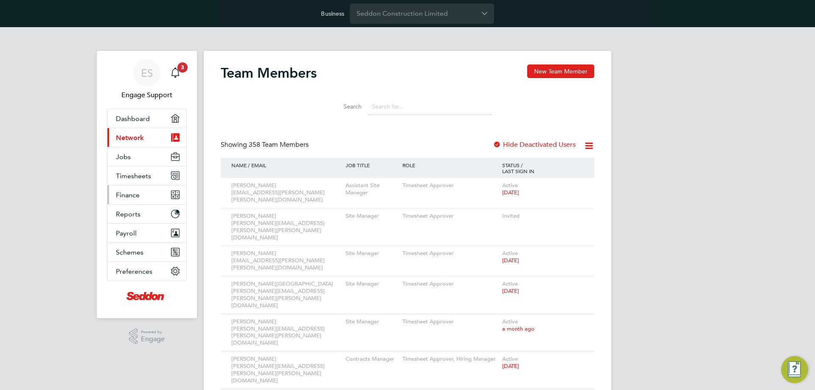
click at [137, 195] on span "Finance" at bounding box center [128, 195] width 24 height 8
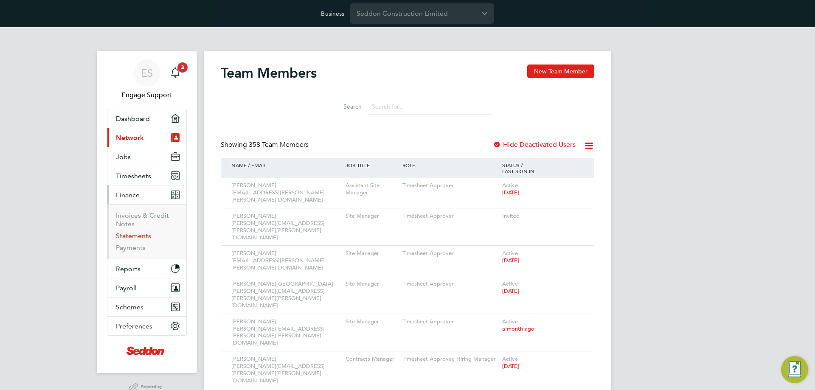
click at [133, 235] on link "Statements" at bounding box center [133, 236] width 35 height 8
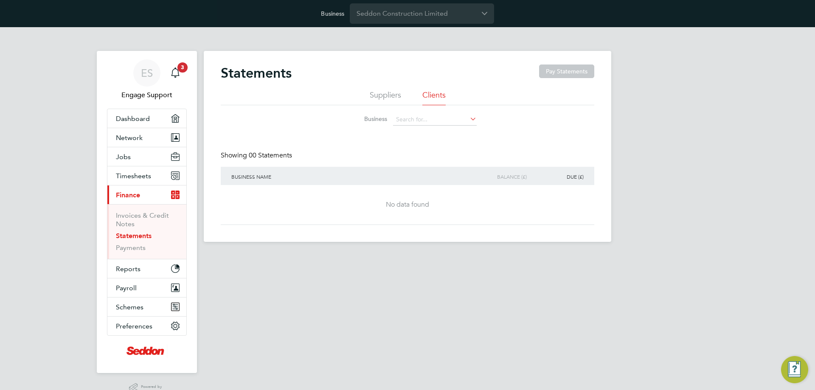
click at [381, 92] on li "Suppliers" at bounding box center [384, 97] width 31 height 15
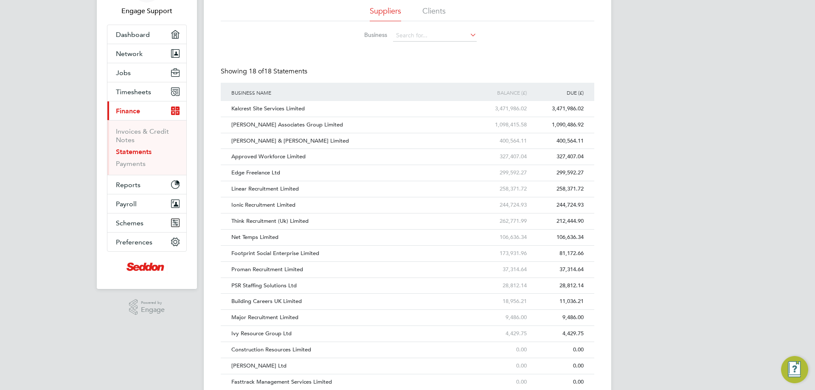
scroll to position [85, 0]
click at [121, 164] on link "Payments" at bounding box center [131, 163] width 30 height 8
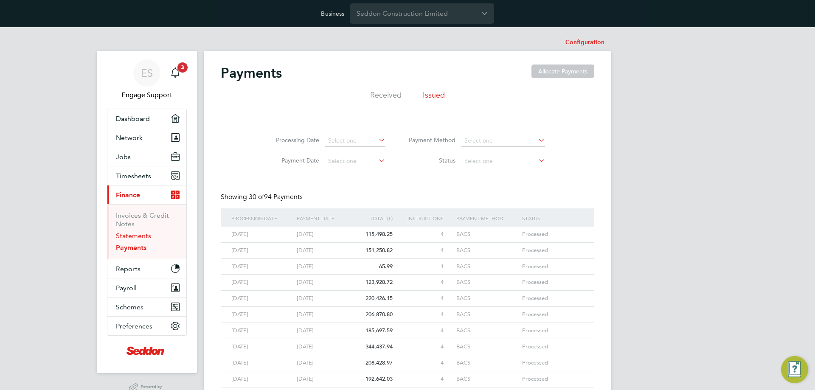
drag, startPoint x: 139, startPoint y: 235, endPoint x: 323, endPoint y: 243, distance: 184.3
click at [139, 235] on link "Statements" at bounding box center [133, 236] width 35 height 8
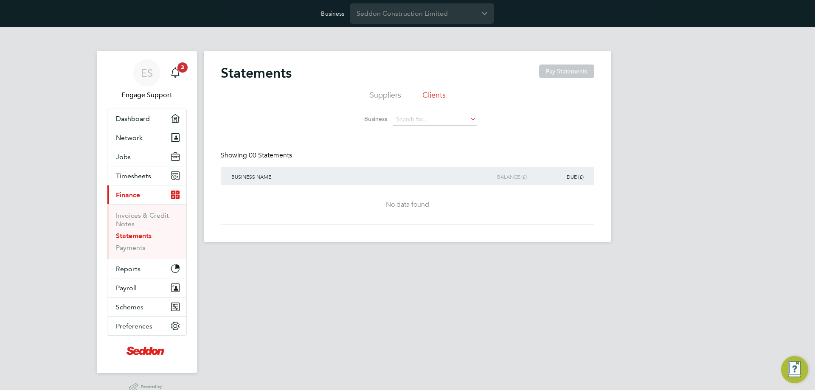
click at [389, 90] on li "Suppliers" at bounding box center [384, 97] width 31 height 15
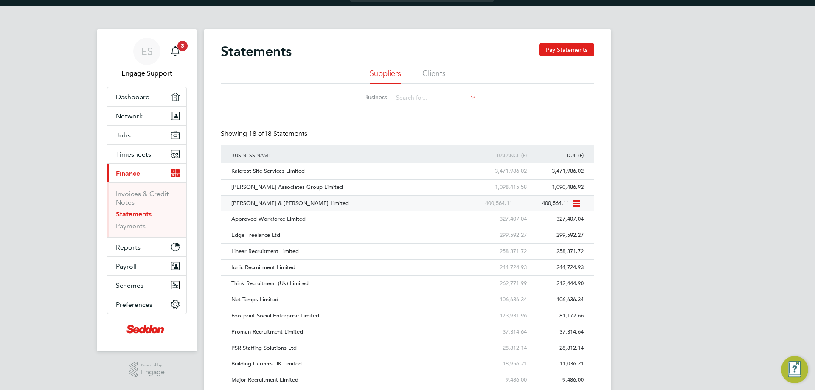
scroll to position [42, 0]
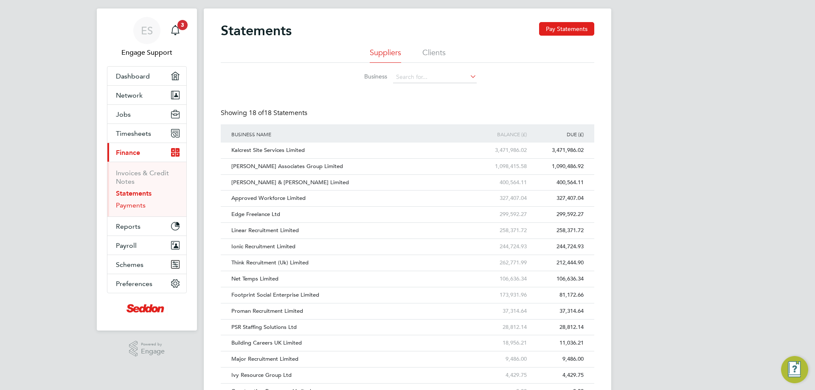
click at [130, 204] on link "Payments" at bounding box center [131, 205] width 30 height 8
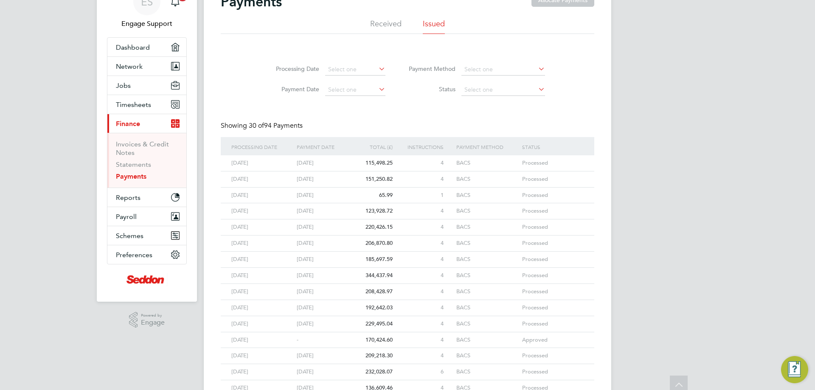
scroll to position [42, 0]
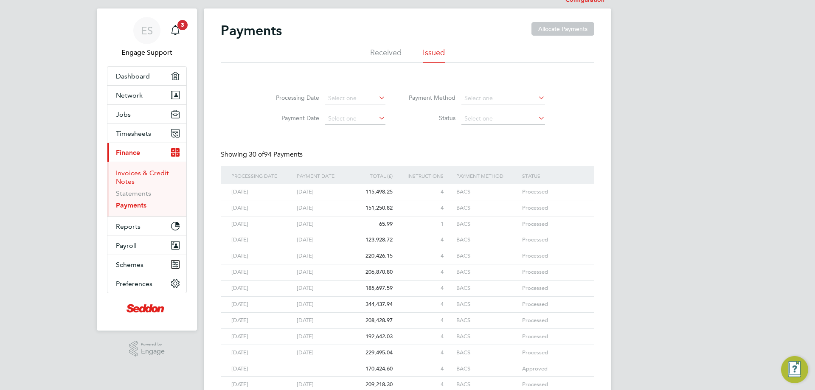
click at [147, 171] on link "Invoices & Credit Notes" at bounding box center [142, 177] width 53 height 17
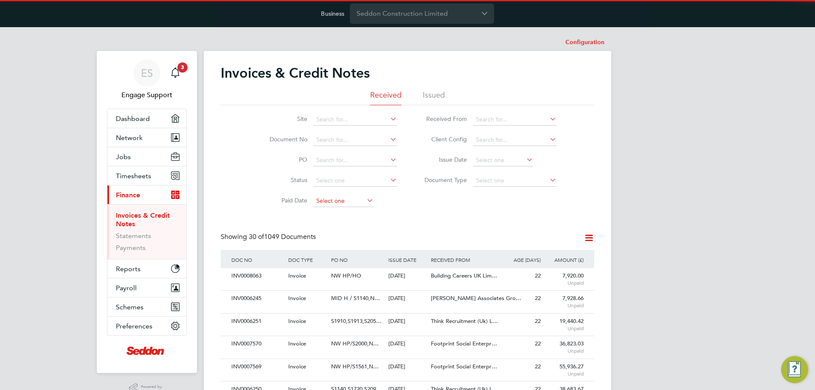
click at [361, 200] on input at bounding box center [343, 201] width 60 height 12
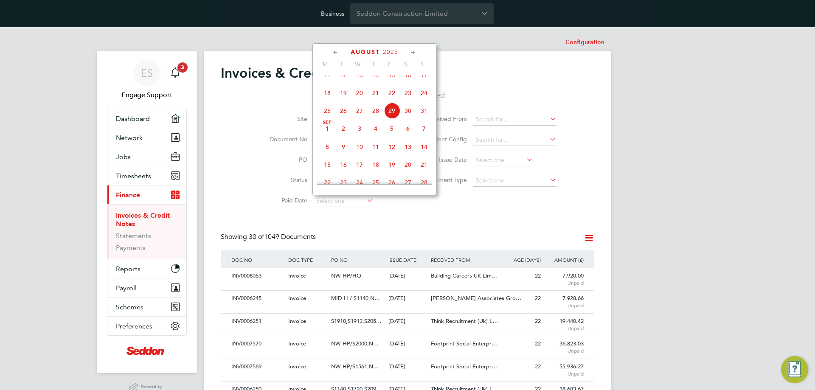
click at [469, 236] on div "Showing 30 of 1049 Documents" at bounding box center [407, 240] width 373 height 17
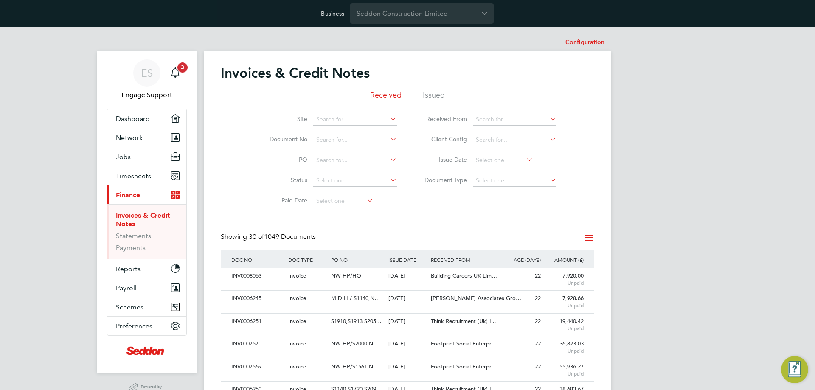
click at [388, 178] on icon at bounding box center [388, 180] width 0 height 12
click at [376, 178] on input at bounding box center [355, 181] width 84 height 12
click at [373, 192] on li "Paid" at bounding box center [355, 191] width 84 height 11
type input "Paid"
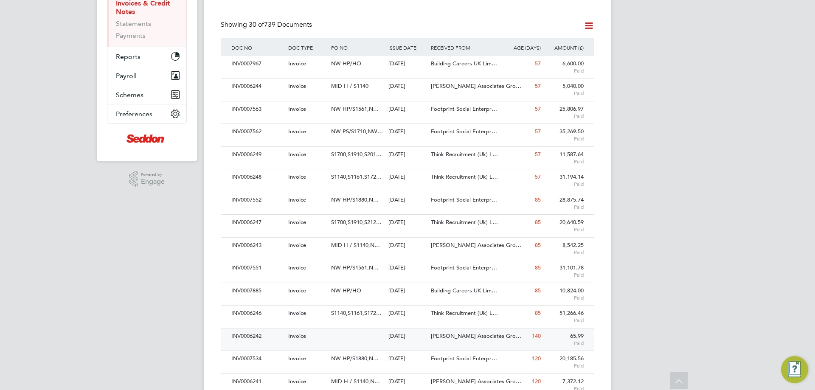
click at [575, 343] on span "Paid" at bounding box center [564, 343] width 39 height 7
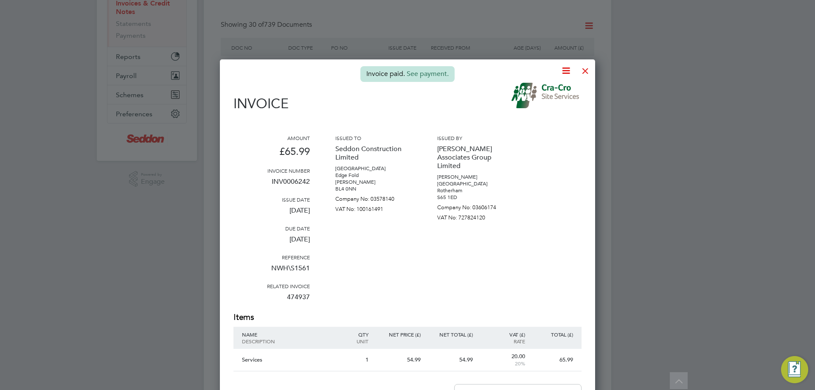
click at [427, 75] on link "See payment." at bounding box center [427, 74] width 42 height 8
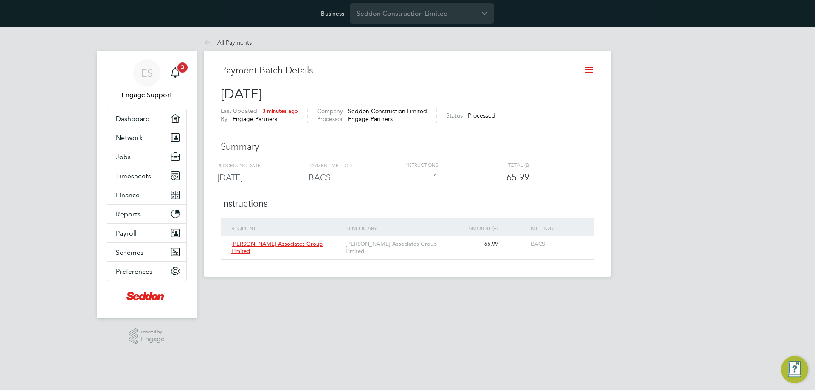
click at [190, 319] on div ".st0{fill:#C0C1C2;} Powered by Engage" at bounding box center [147, 336] width 100 height 36
click at [418, 19] on input "Seddon Construction Limited" at bounding box center [422, 13] width 144 height 20
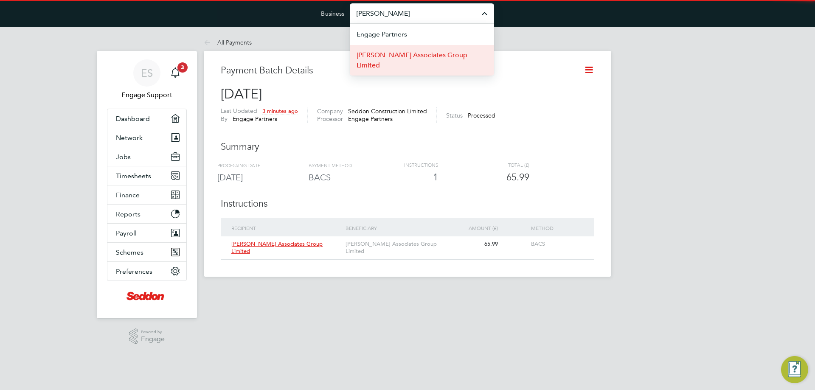
click at [406, 54] on span "[PERSON_NAME] Associates Group Limited" at bounding box center [421, 60] width 131 height 20
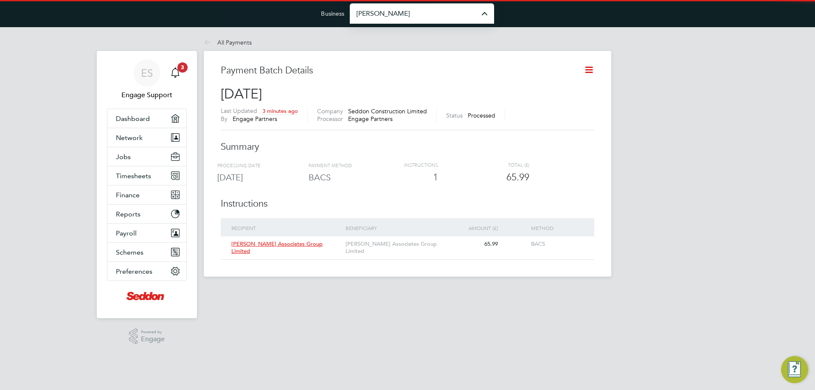
type input "[PERSON_NAME] Associates Group Limited"
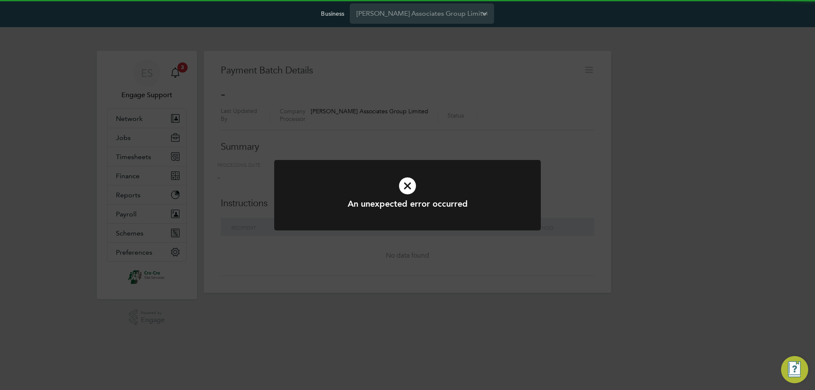
click at [144, 179] on div "An unexpected error occurred Cancel Okay" at bounding box center [407, 195] width 815 height 390
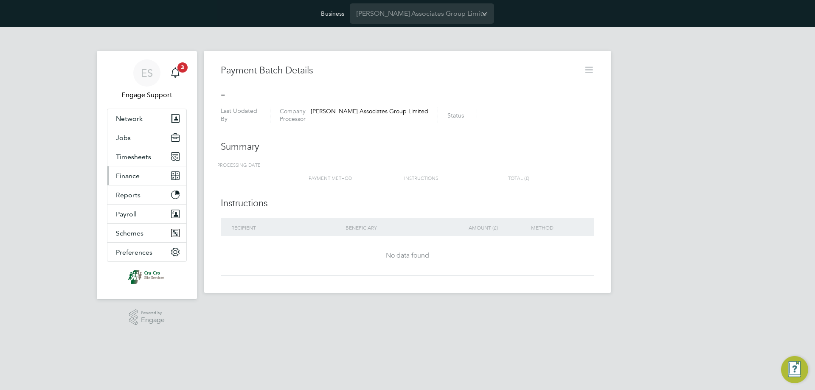
click at [149, 178] on button "Finance" at bounding box center [146, 175] width 79 height 19
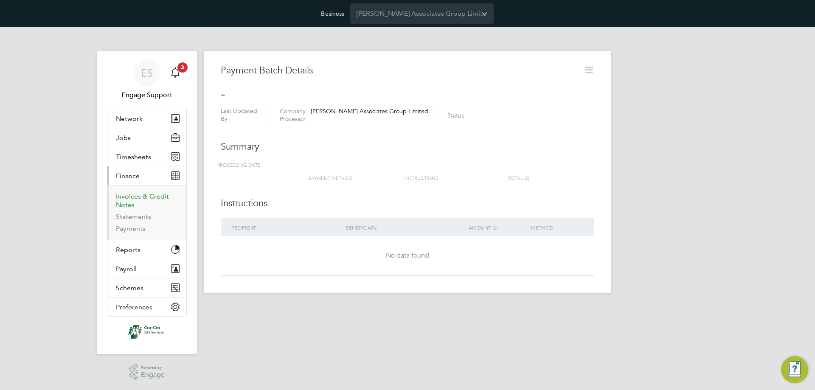
click at [143, 193] on link "Invoices & Credit Notes" at bounding box center [142, 200] width 53 height 17
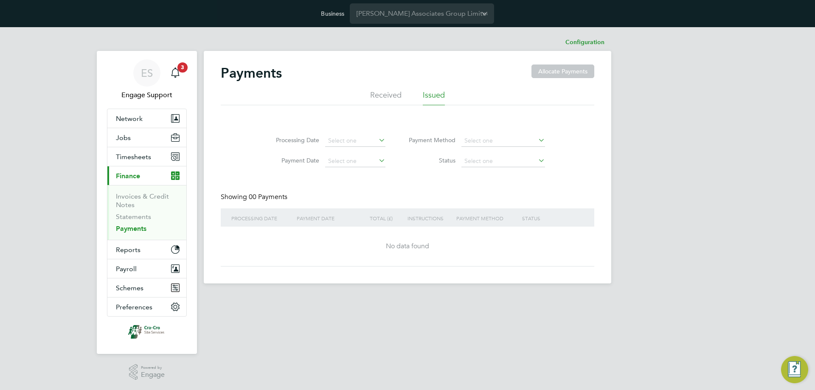
click at [397, 94] on li "Received" at bounding box center [385, 97] width 31 height 15
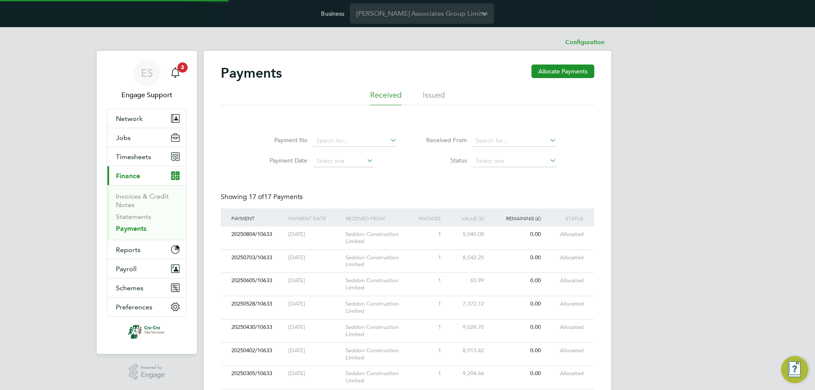
click at [428, 91] on li "Issued" at bounding box center [434, 97] width 22 height 15
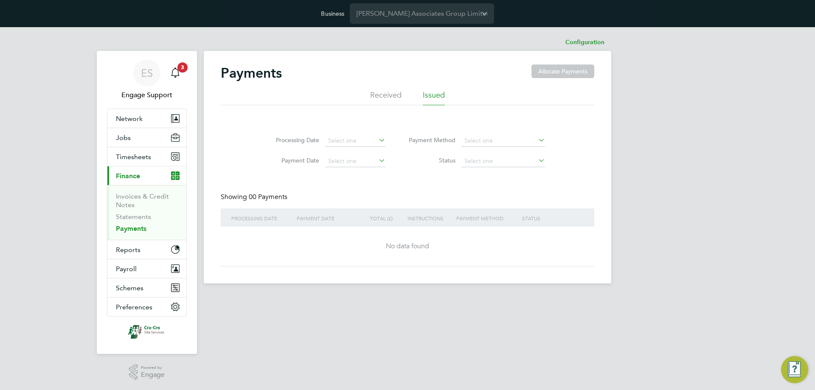
click at [390, 95] on li "Received" at bounding box center [385, 97] width 31 height 15
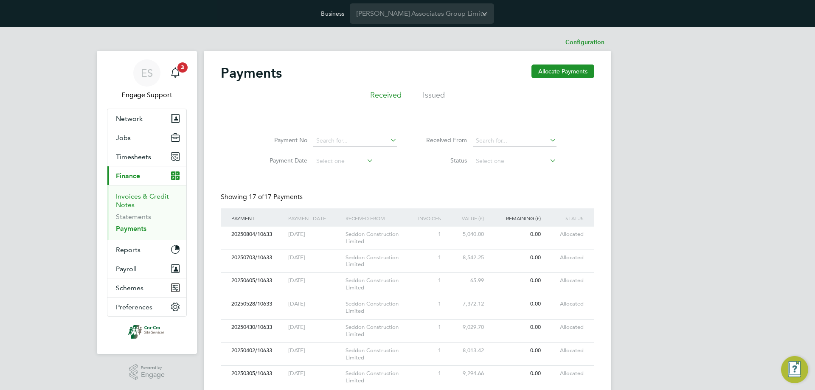
click at [143, 196] on link "Invoices & Credit Notes" at bounding box center [142, 200] width 53 height 17
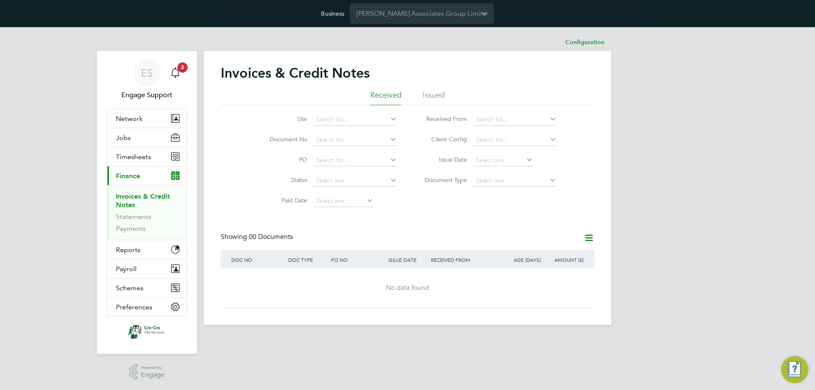
click at [435, 91] on li "Issued" at bounding box center [434, 97] width 22 height 15
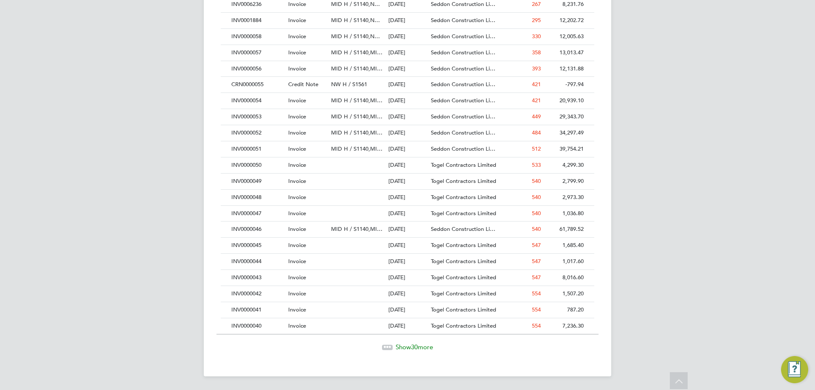
click at [420, 347] on span "Show 30 more" at bounding box center [413, 347] width 37 height 8
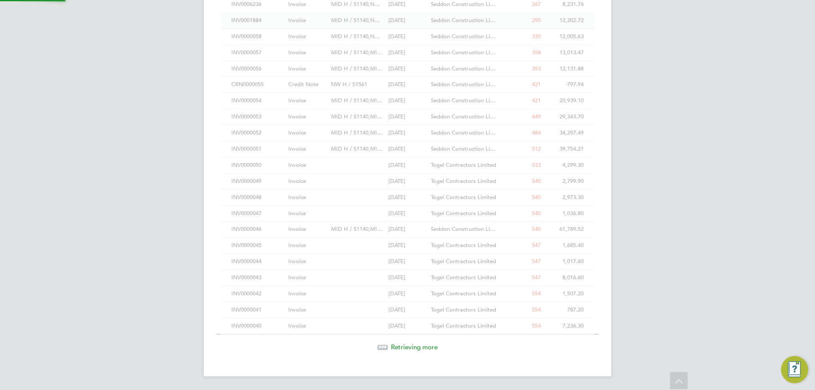
click at [428, 28] on div "07 Nov 2024" at bounding box center [407, 21] width 43 height 16
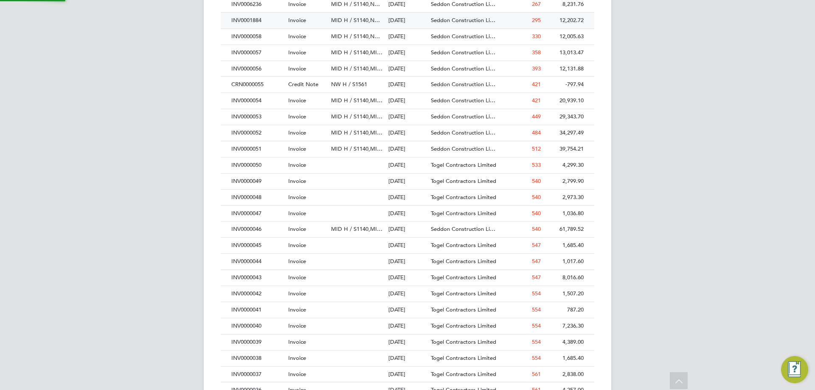
click at [428, 28] on div "Seddon Construction Li…" at bounding box center [463, 21] width 71 height 16
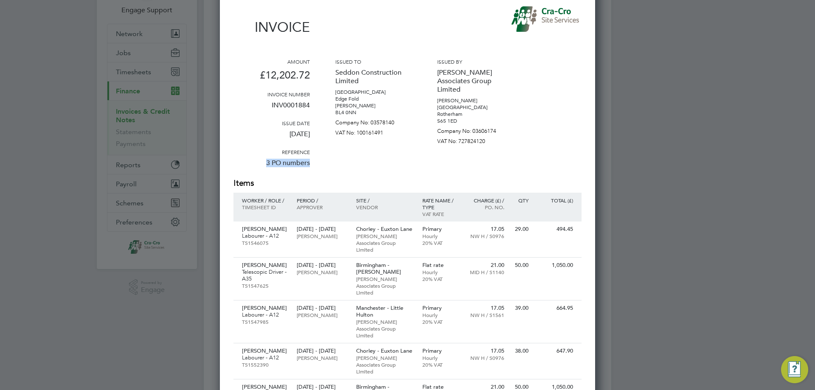
drag, startPoint x: 263, startPoint y: 165, endPoint x: 310, endPoint y: 162, distance: 46.7
click at [310, 162] on div "Amount £12,202.72 Invoice number INV0001884 Issue date 07 Nov 2024 Reference 3 …" at bounding box center [407, 117] width 348 height 119
click at [313, 169] on div "Amount £12,202.72 Invoice number INV0001884 Issue date 07 Nov 2024 Reference 3 …" at bounding box center [407, 117] width 348 height 119
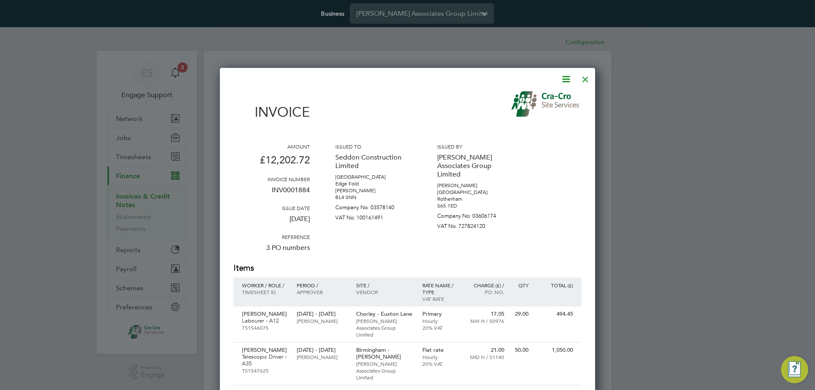
click at [585, 79] on div at bounding box center [584, 77] width 15 height 15
click at [591, 77] on div at bounding box center [584, 77] width 15 height 15
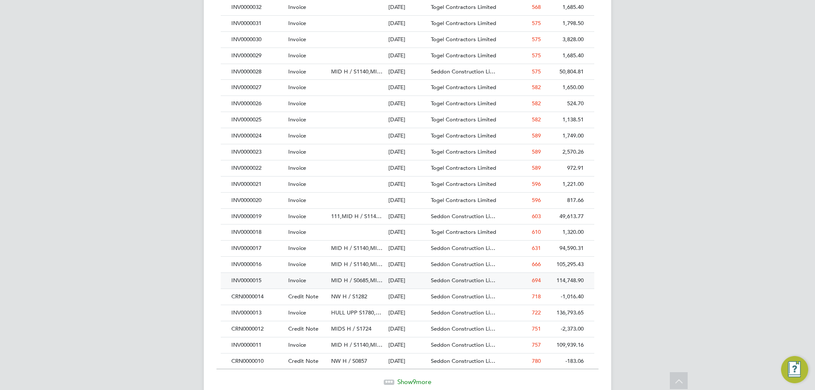
scroll to position [878, 0]
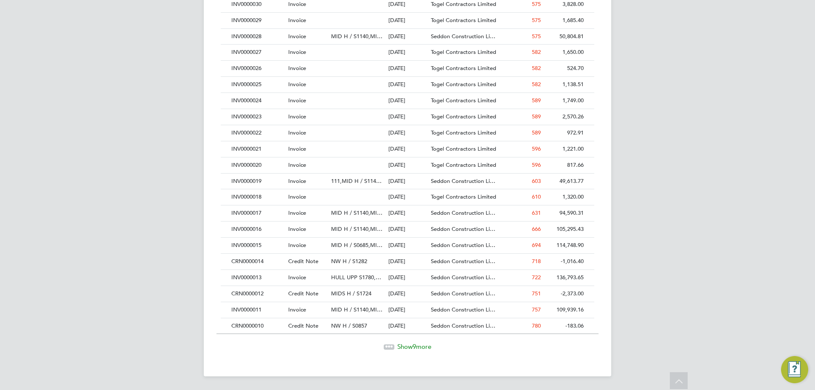
click at [408, 348] on span "Show 9 more" at bounding box center [414, 346] width 34 height 8
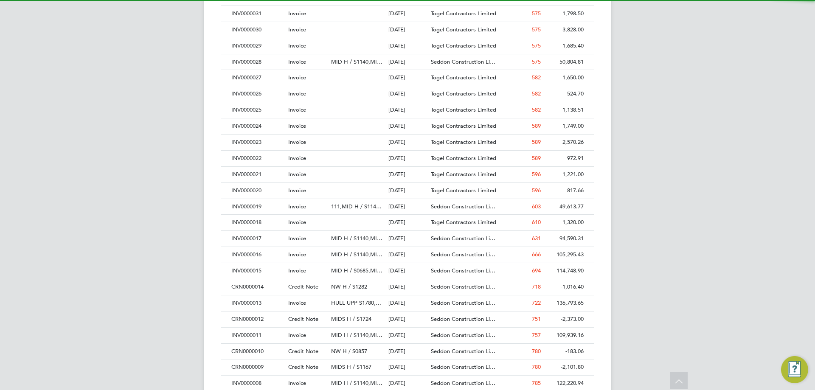
scroll to position [4, 4]
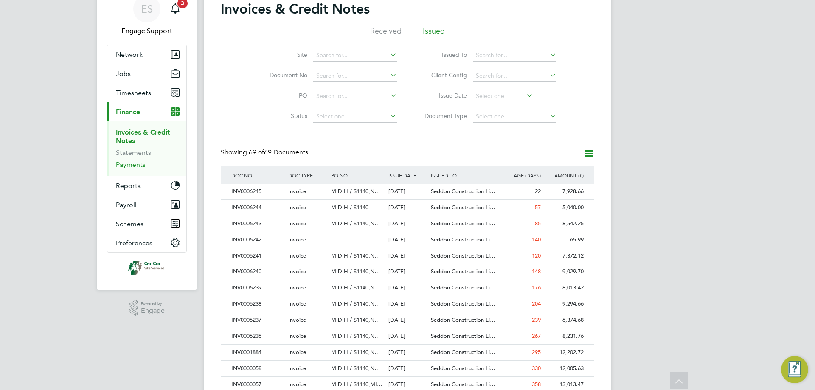
click at [140, 166] on link "Payments" at bounding box center [131, 164] width 30 height 8
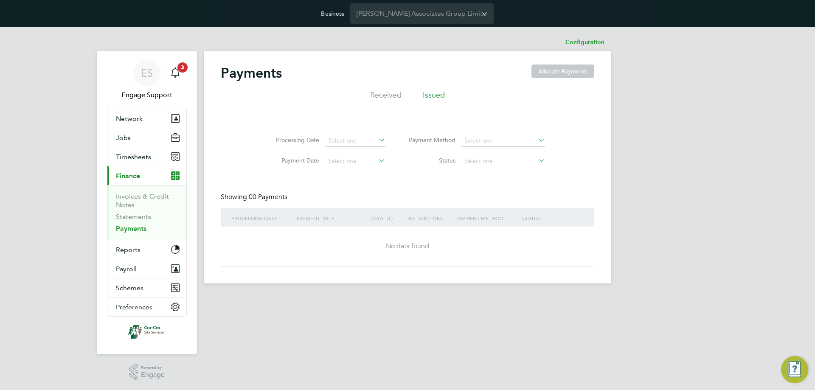
click at [364, 80] on div "Payments Allocate Payments" at bounding box center [407, 76] width 373 height 25
click at [386, 93] on li "Received" at bounding box center [385, 97] width 31 height 15
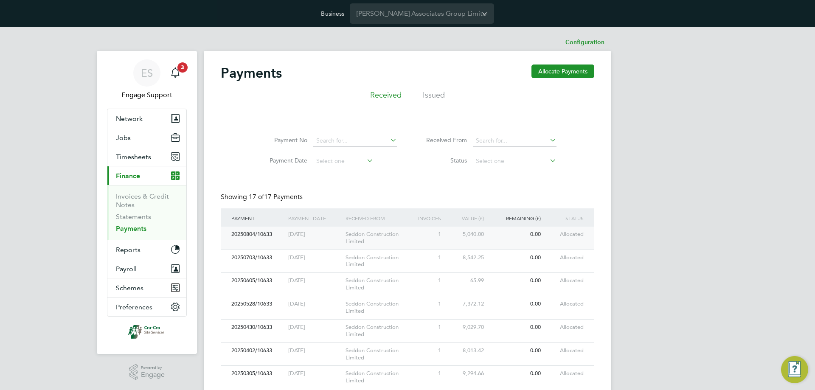
click at [427, 235] on div "1" at bounding box center [428, 235] width 28 height 16
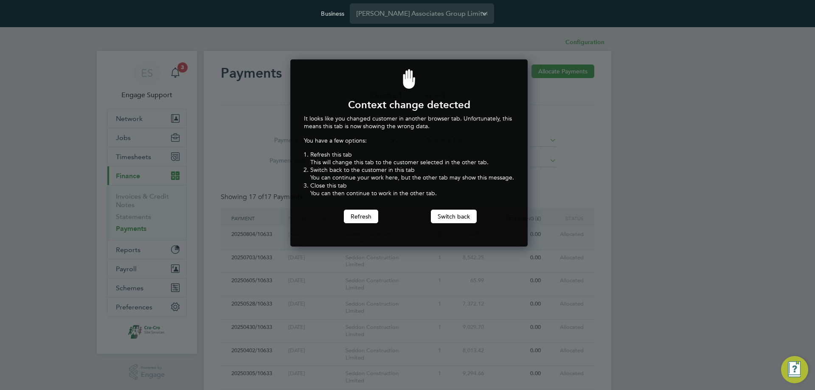
scroll to position [188, 234]
click at [465, 218] on button "Switch back" at bounding box center [454, 217] width 46 height 14
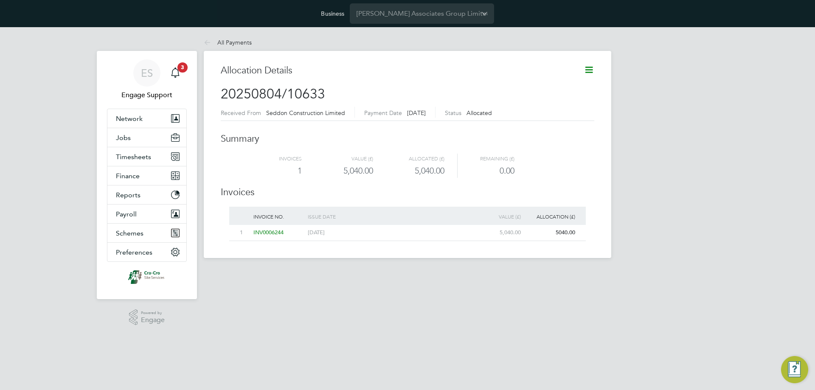
drag, startPoint x: 233, startPoint y: 288, endPoint x: 254, endPoint y: 294, distance: 21.5
click at [233, 272] on html "Business [PERSON_NAME] Associates Group Limited ES Engage Support Notifications…" at bounding box center [407, 136] width 815 height 272
click at [418, 11] on input "[PERSON_NAME] Associates Group Limited" at bounding box center [422, 13] width 144 height 20
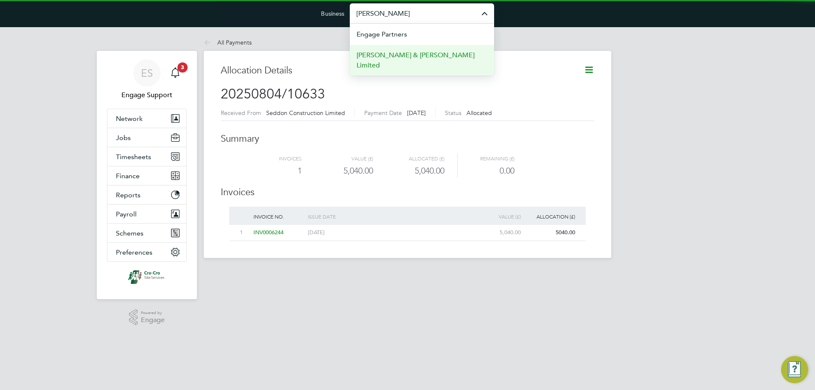
click at [403, 50] on span "[PERSON_NAME] & [PERSON_NAME] Limited" at bounding box center [421, 60] width 131 height 20
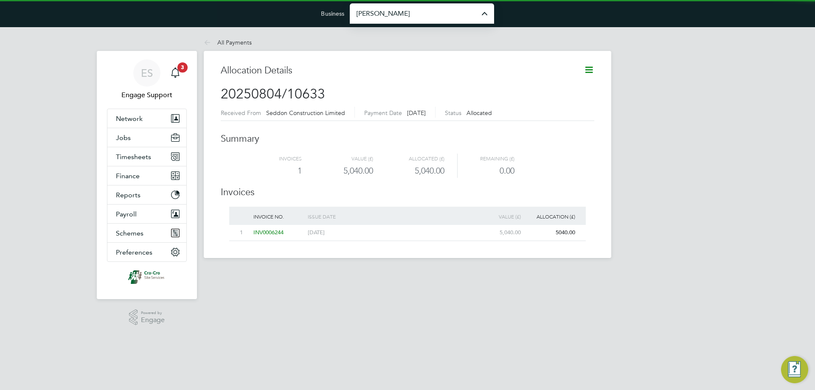
type input "[PERSON_NAME] & [PERSON_NAME] Limited"
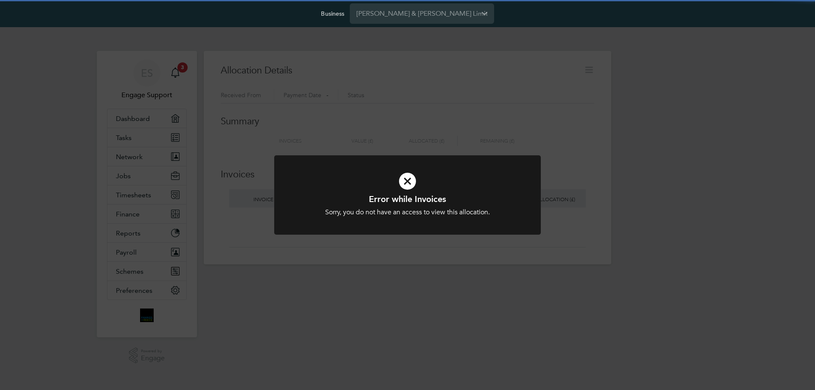
click at [159, 165] on div "Error while Invoices Sorry, you do not have an access to view this allocation. …" at bounding box center [407, 195] width 815 height 390
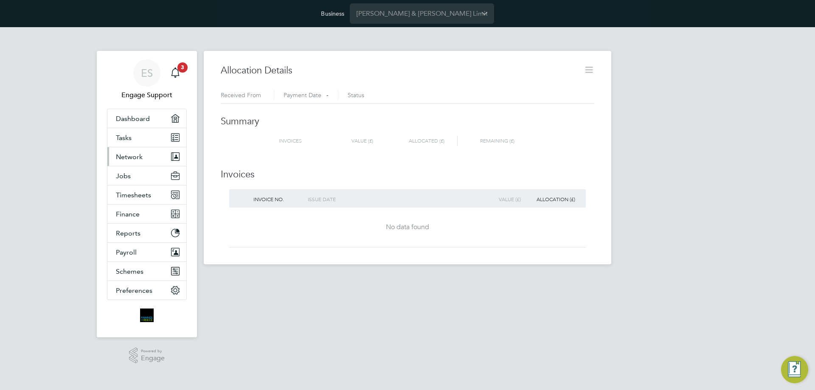
click at [142, 158] on span "Network" at bounding box center [129, 157] width 27 height 8
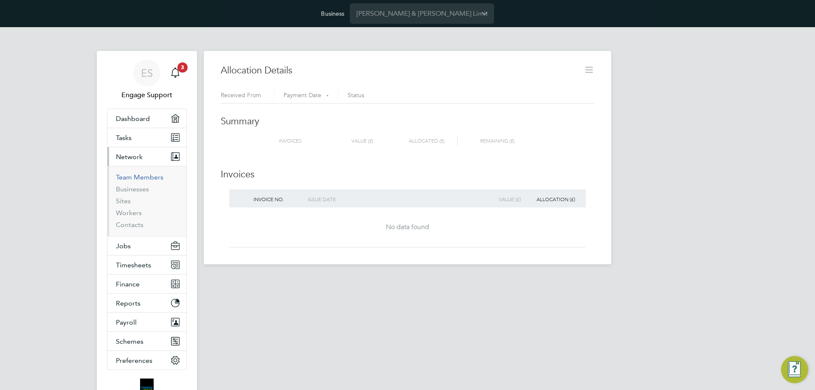
click at [142, 174] on link "Team Members" at bounding box center [140, 177] width 48 height 8
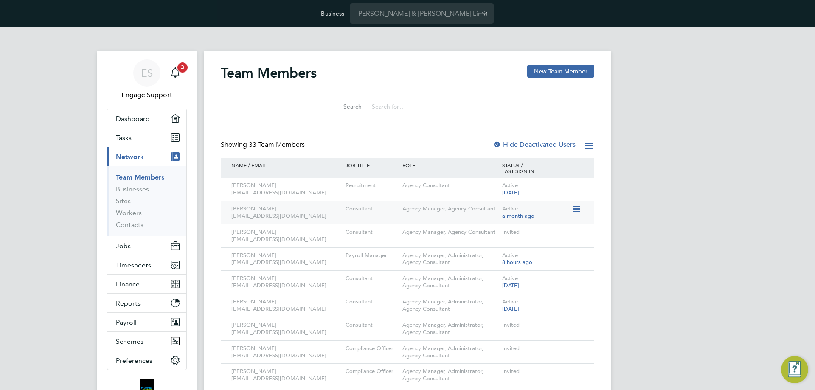
click at [575, 207] on icon at bounding box center [575, 209] width 8 height 10
click at [514, 292] on li "Impersonate" at bounding box center [528, 293] width 102 height 12
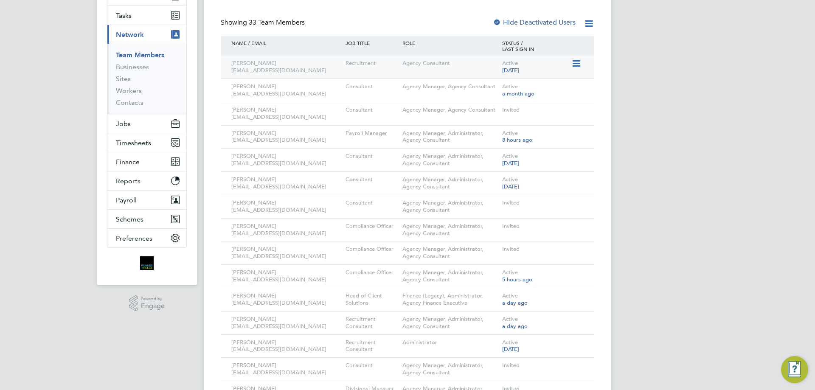
scroll to position [170, 0]
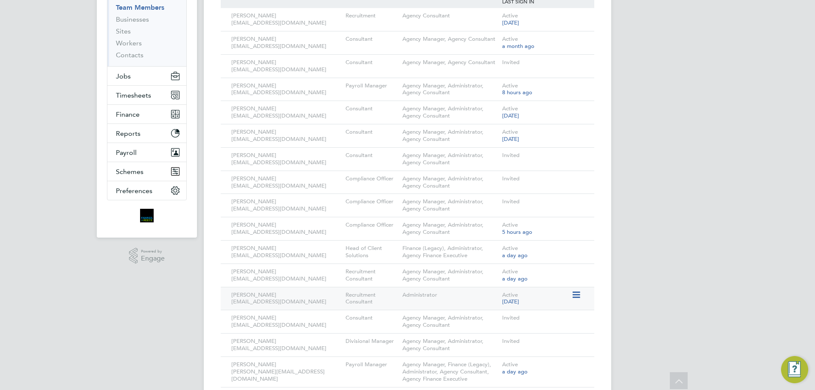
click at [577, 295] on icon at bounding box center [575, 295] width 8 height 10
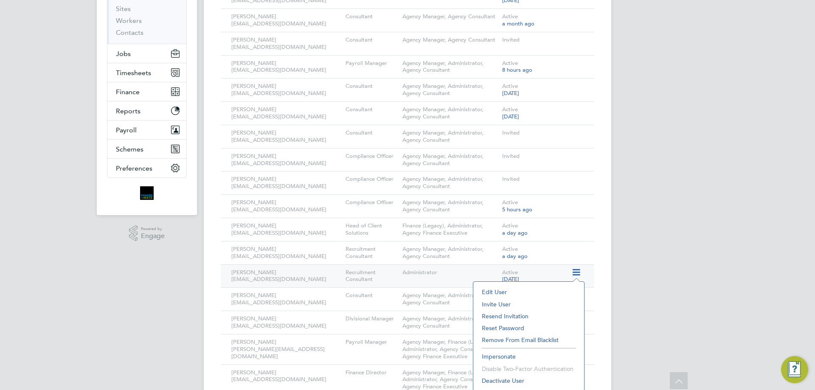
scroll to position [212, 0]
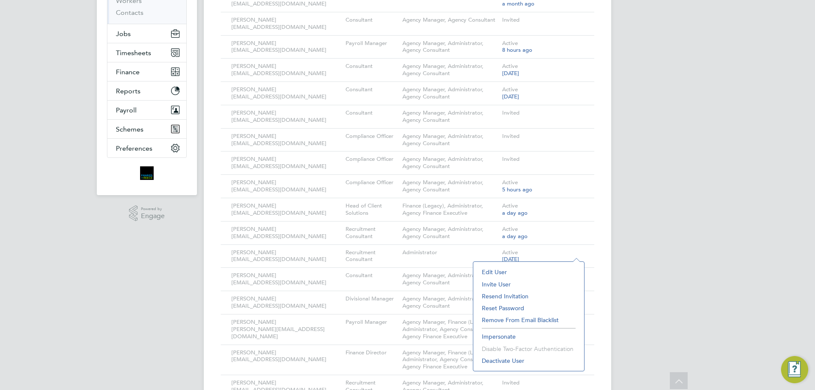
click at [530, 335] on li "Impersonate" at bounding box center [528, 336] width 102 height 12
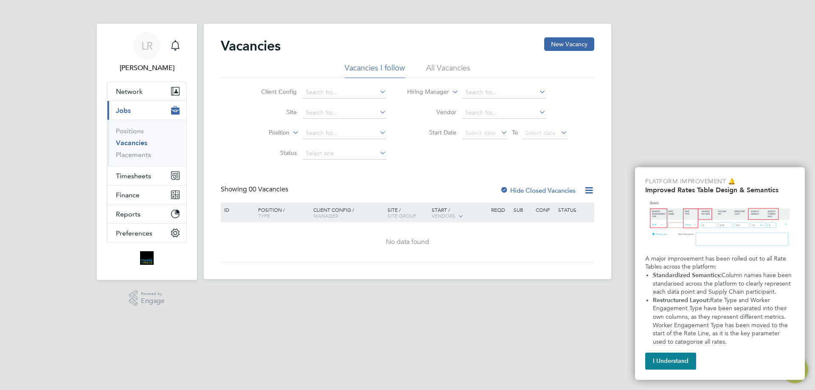
click at [431, 66] on li "All Vacancies" at bounding box center [448, 70] width 44 height 15
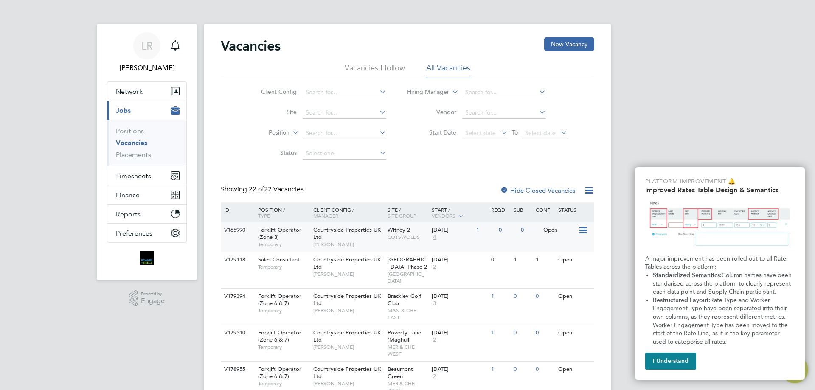
click at [437, 231] on div "[DATE]" at bounding box center [451, 230] width 40 height 7
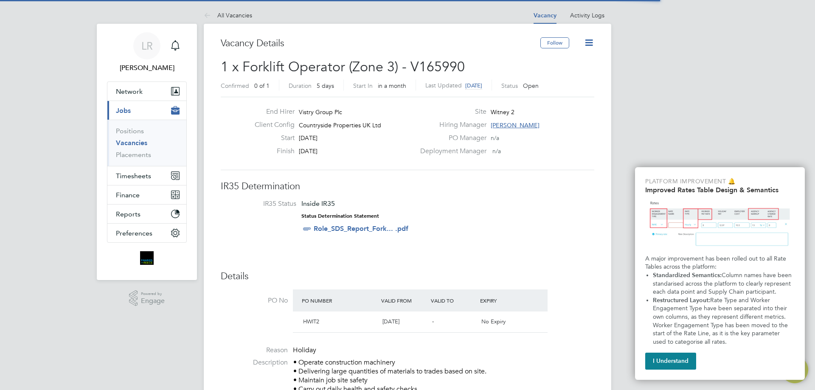
click at [589, 39] on icon at bounding box center [588, 42] width 11 height 11
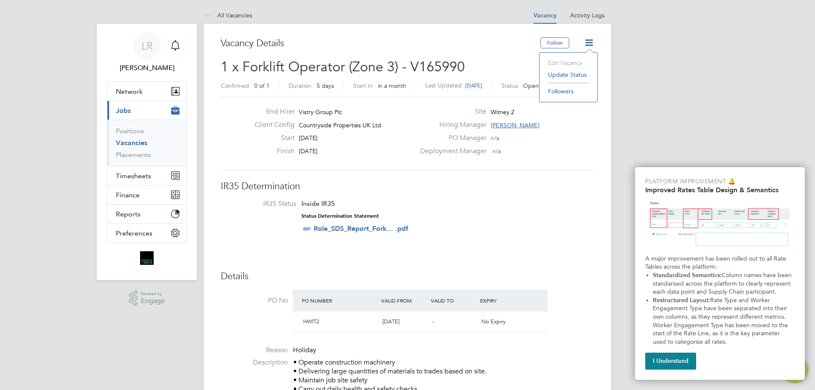
click at [571, 70] on li "Update Status" at bounding box center [567, 75] width 49 height 12
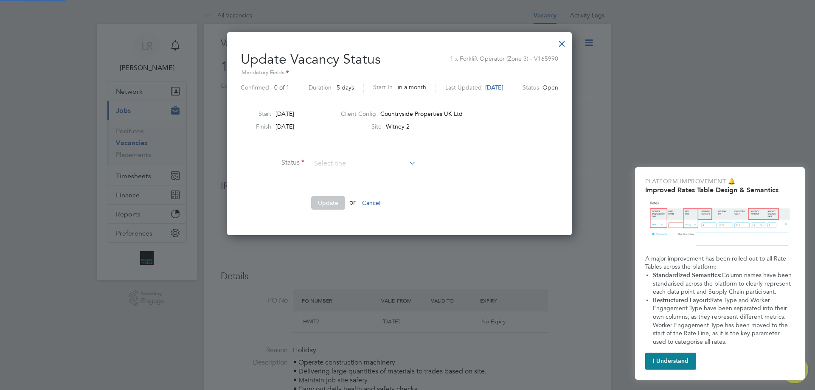
scroll to position [202, 360]
click at [262, 180] on li at bounding box center [368, 183] width 255 height 9
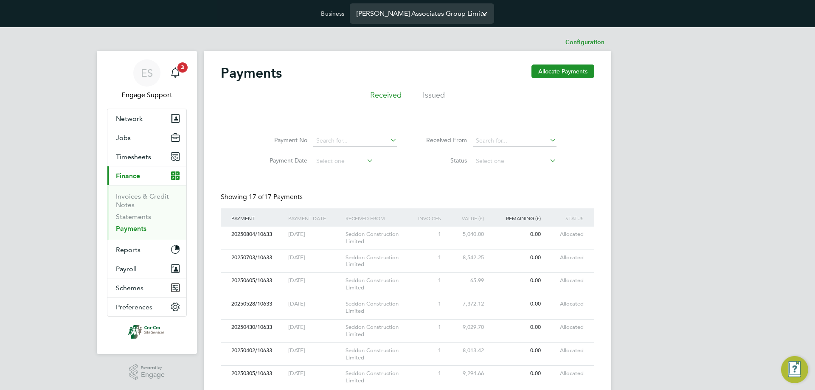
click at [423, 10] on input "[PERSON_NAME] Associates Group Limited" at bounding box center [422, 13] width 144 height 20
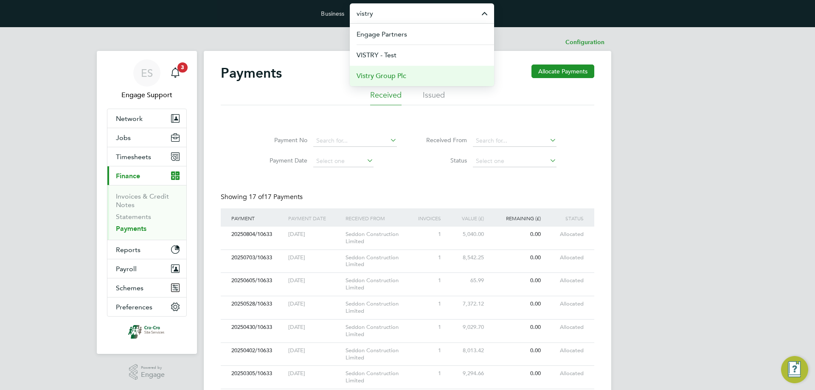
click at [400, 72] on span "Vistry Group Plc" at bounding box center [381, 76] width 50 height 10
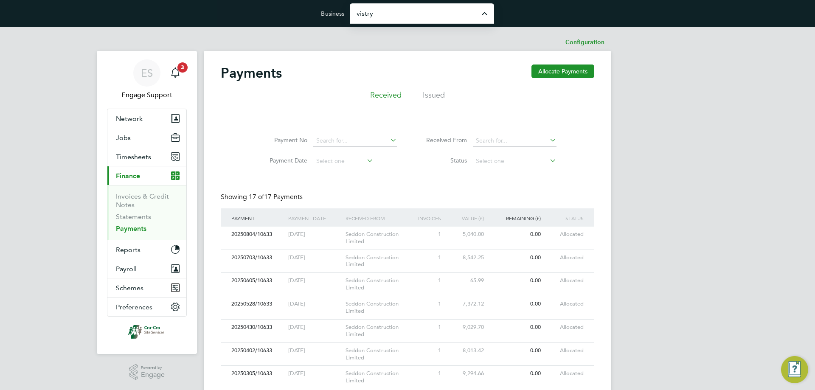
type input "Vistry Group Plc"
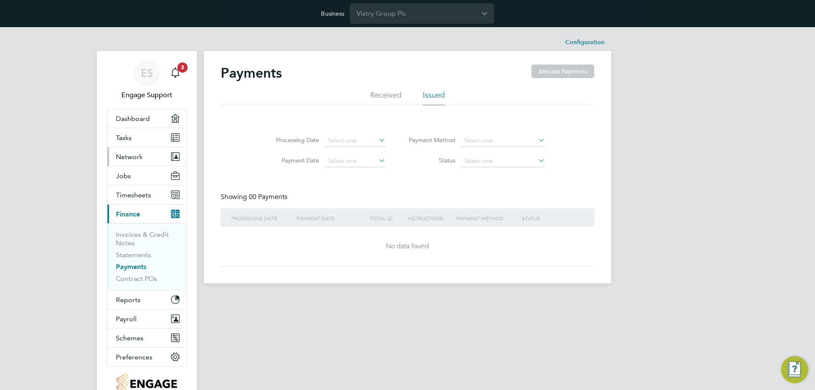
click at [145, 160] on button "Network" at bounding box center [146, 156] width 79 height 19
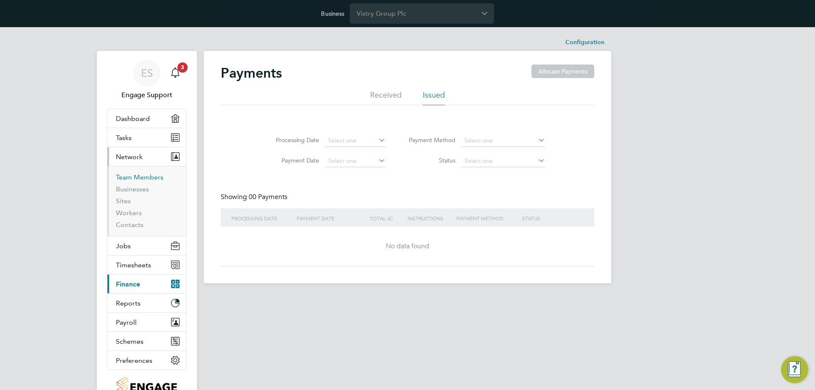
click at [145, 176] on link "Team Members" at bounding box center [140, 177] width 48 height 8
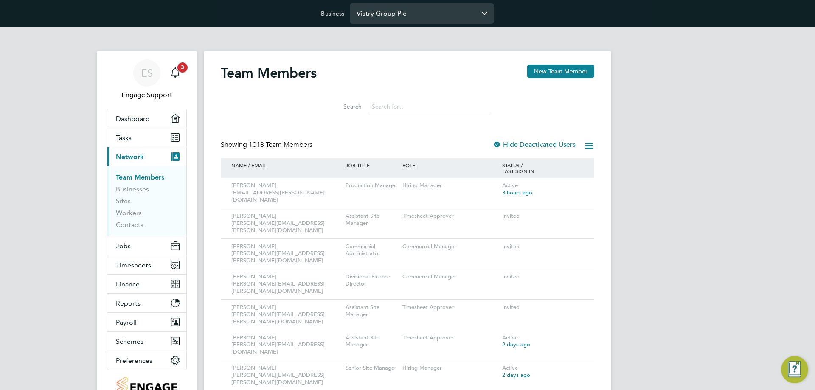
click at [400, 11] on input "Vistry Group Plc" at bounding box center [422, 13] width 144 height 20
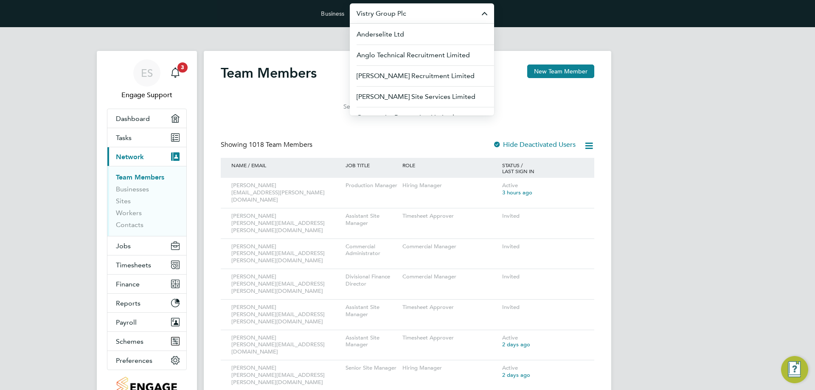
click at [436, 14] on input "Vistry Group Plc" at bounding box center [422, 13] width 144 height 20
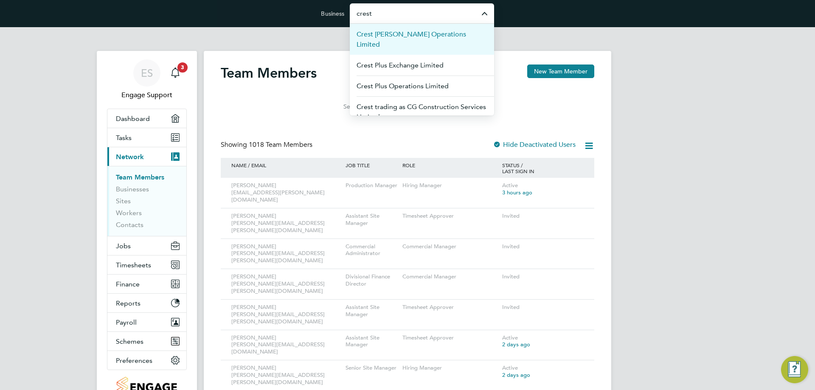
click at [423, 34] on span "Crest Nicholson Operations Limited" at bounding box center [421, 39] width 131 height 20
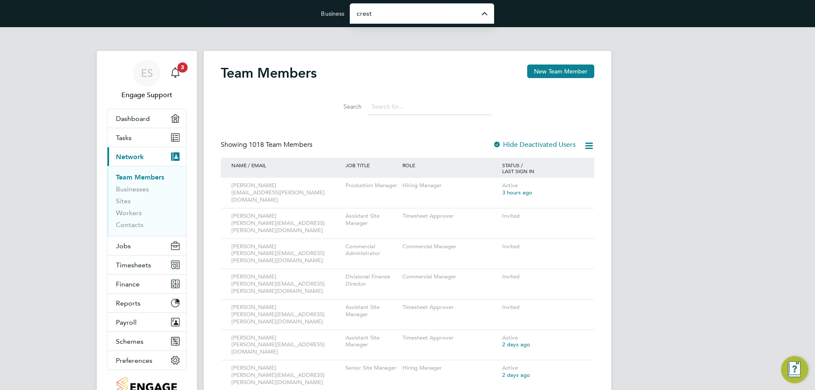
type input "Crest Nicholson Operations Limited"
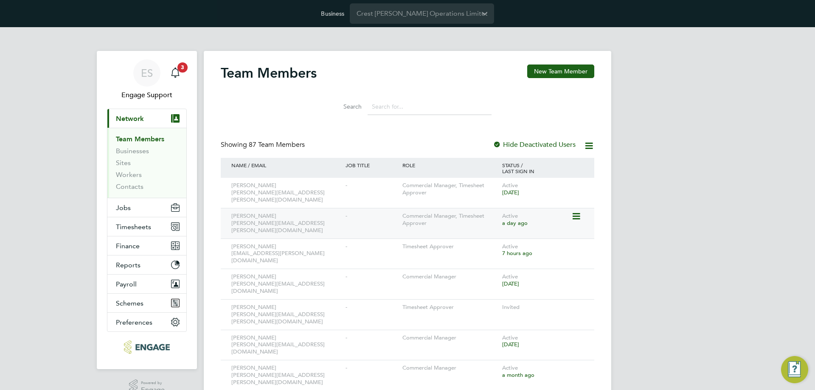
click at [578, 211] on icon at bounding box center [575, 216] width 8 height 10
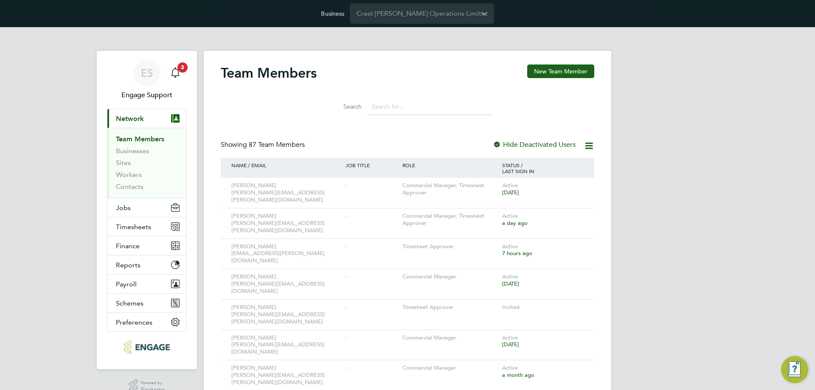
click at [456, 112] on input at bounding box center [429, 106] width 124 height 17
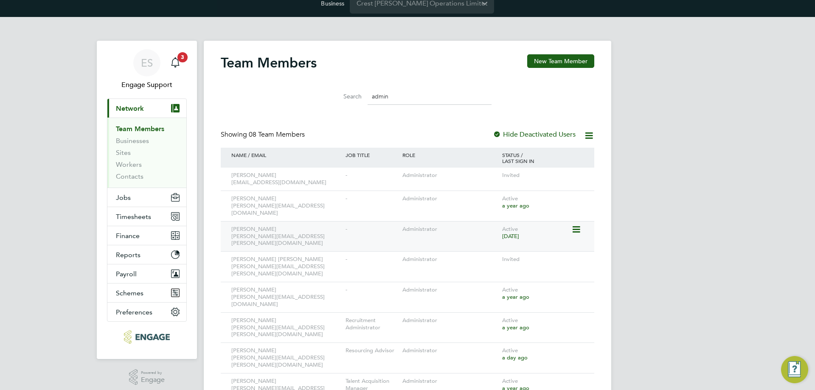
scroll to position [16, 0]
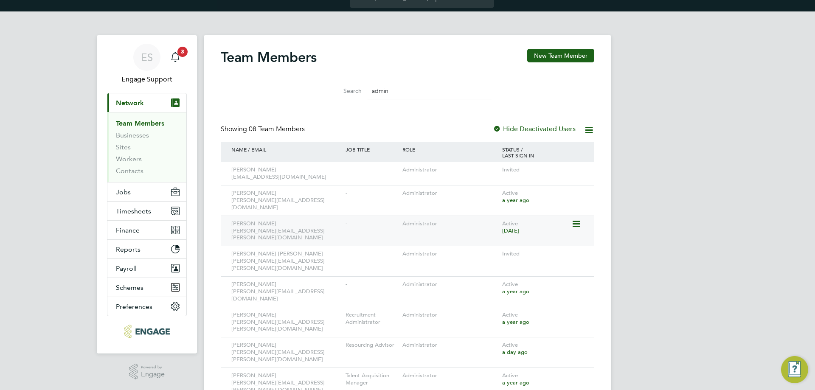
type input "admin"
click at [576, 219] on icon at bounding box center [575, 224] width 8 height 10
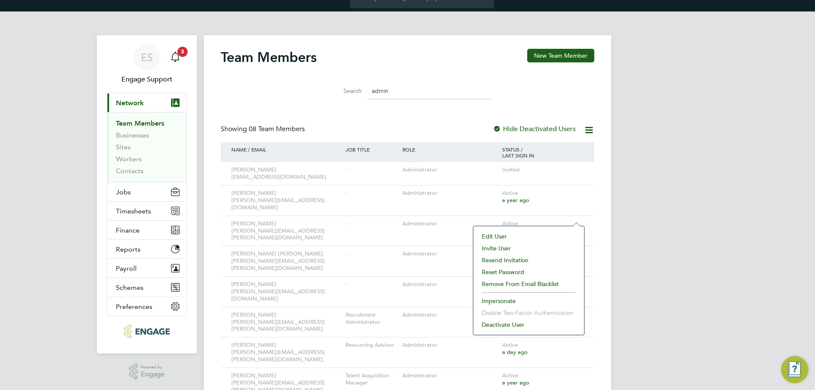
click at [500, 299] on li "Impersonate" at bounding box center [528, 301] width 102 height 12
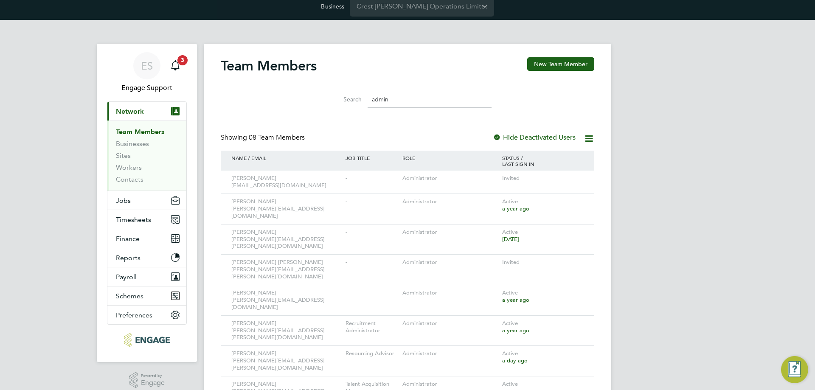
scroll to position [0, 0]
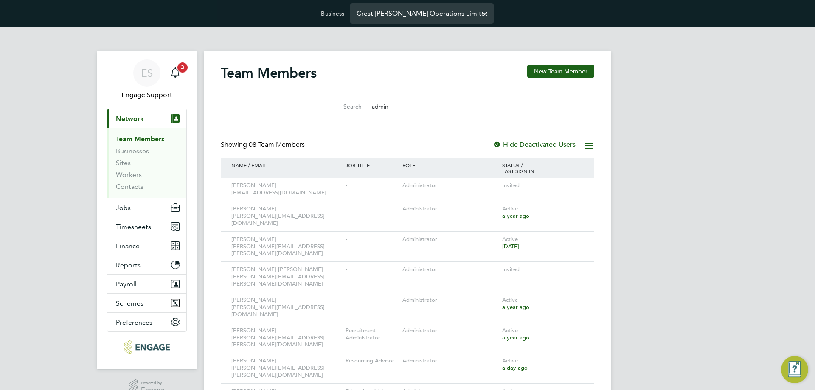
click at [425, 15] on input "Crest Nicholson Operations Limited" at bounding box center [422, 13] width 144 height 20
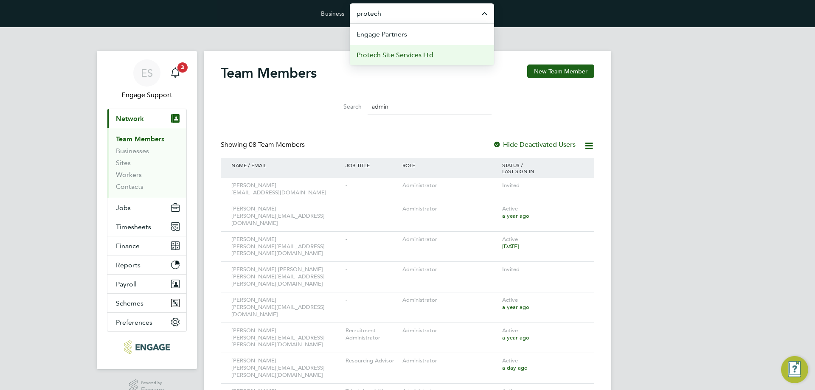
click at [425, 53] on span "Protech Site Services Ltd" at bounding box center [394, 55] width 77 height 10
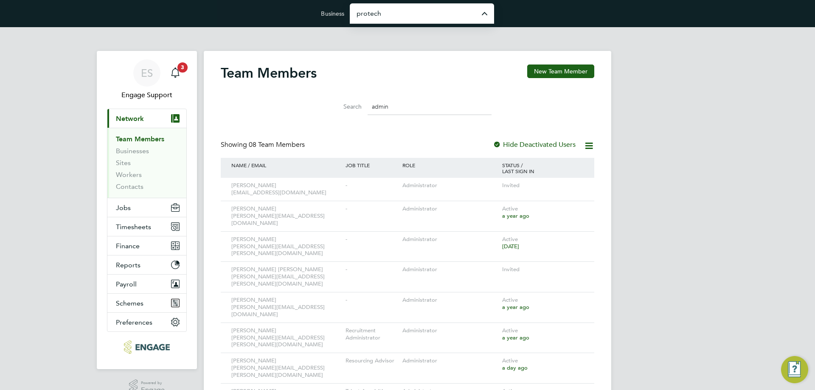
type input "Protech Site Services Ltd"
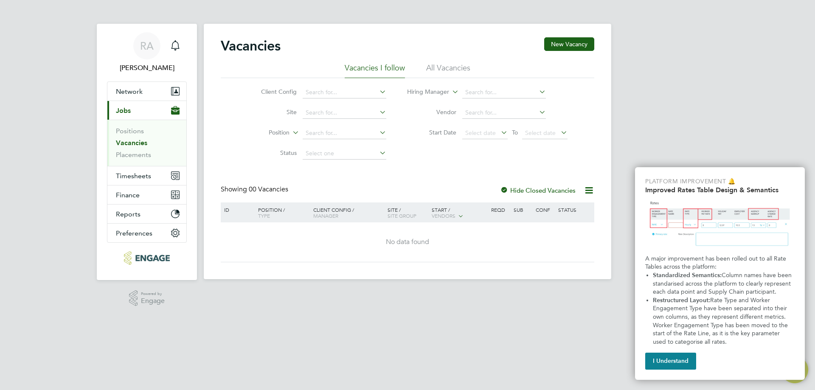
click at [435, 56] on div "Vacancies New Vacancy" at bounding box center [407, 49] width 373 height 25
click at [434, 71] on li "All Vacancies" at bounding box center [448, 70] width 44 height 15
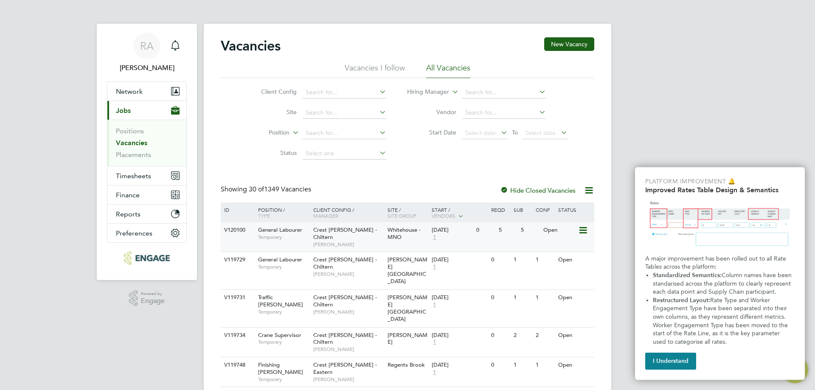
click at [328, 232] on span "Crest [PERSON_NAME] - Chiltern" at bounding box center [345, 233] width 64 height 14
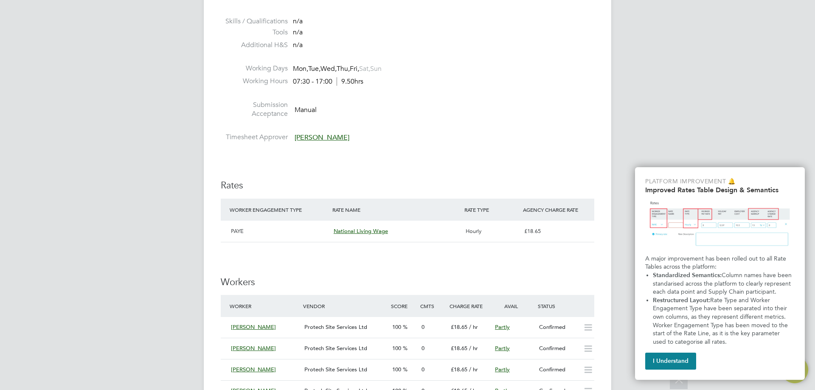
scroll to position [467, 0]
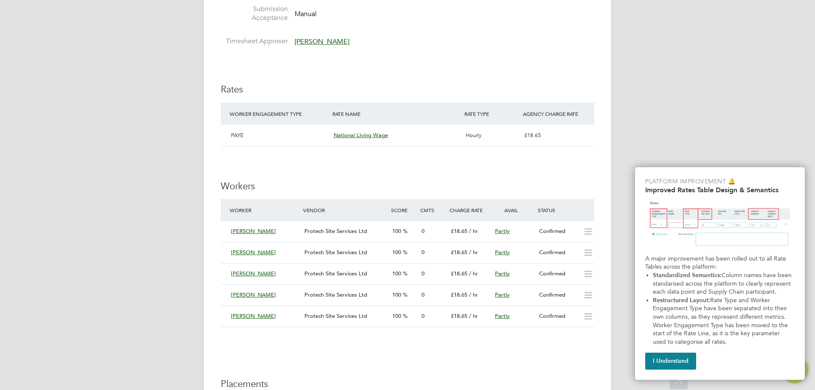
click at [278, 252] on div "Curtis Esser" at bounding box center [263, 253] width 73 height 14
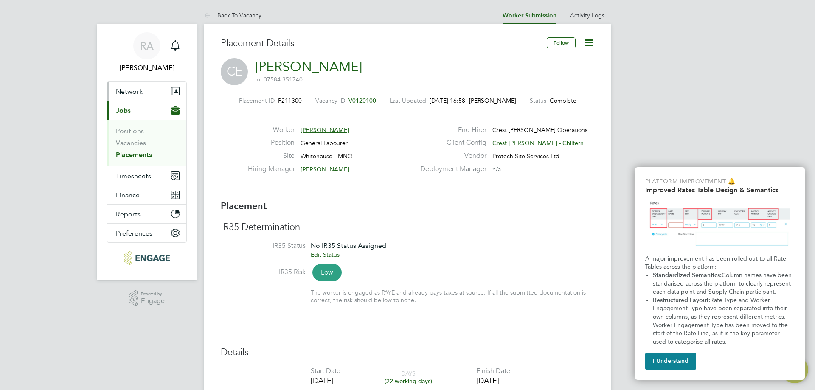
click at [129, 95] on span "Network" at bounding box center [129, 91] width 27 height 8
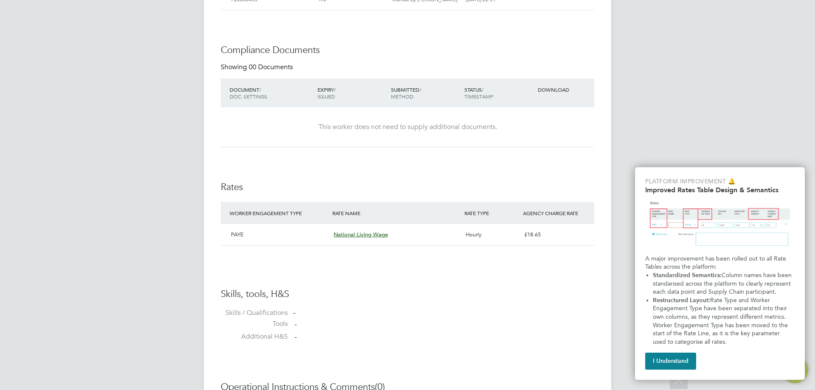
drag, startPoint x: 229, startPoint y: 185, endPoint x: 336, endPoint y: 186, distance: 107.3
click at [298, 147] on div "This worker does not need to supply additional documents." at bounding box center [407, 126] width 356 height 39
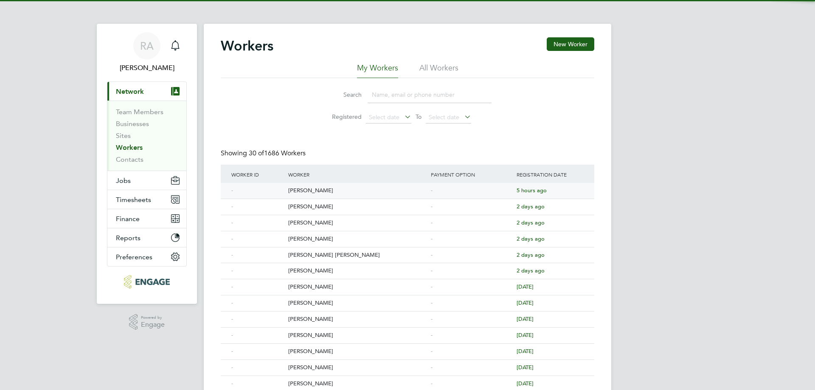
click at [299, 191] on div "[PERSON_NAME]" at bounding box center [357, 191] width 143 height 16
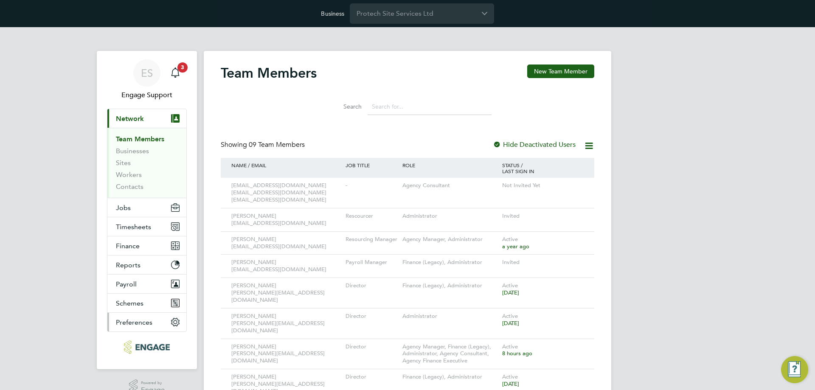
click at [158, 325] on button "Preferences" at bounding box center [146, 322] width 79 height 19
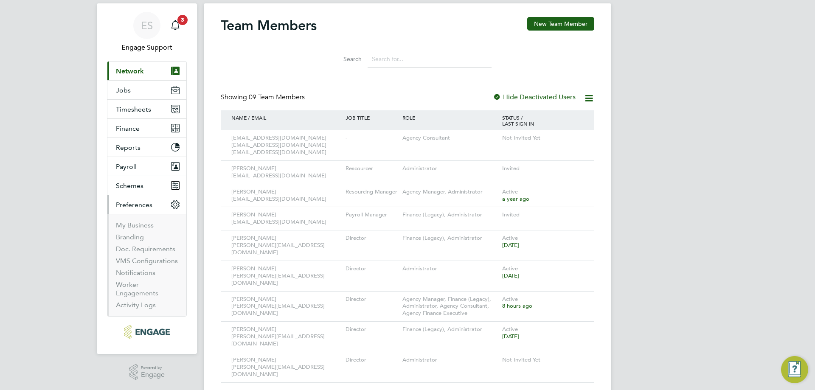
scroll to position [48, 0]
click at [145, 246] on link "Doc. Requirements" at bounding box center [145, 248] width 59 height 8
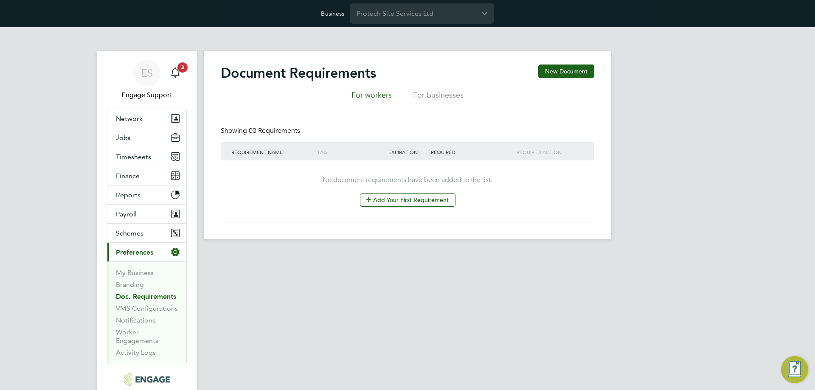
click at [434, 96] on li "For businesses" at bounding box center [438, 97] width 50 height 15
click at [374, 96] on li "For workers" at bounding box center [371, 97] width 40 height 15
click at [414, 14] on input "Protech Site Services Ltd" at bounding box center [422, 13] width 144 height 20
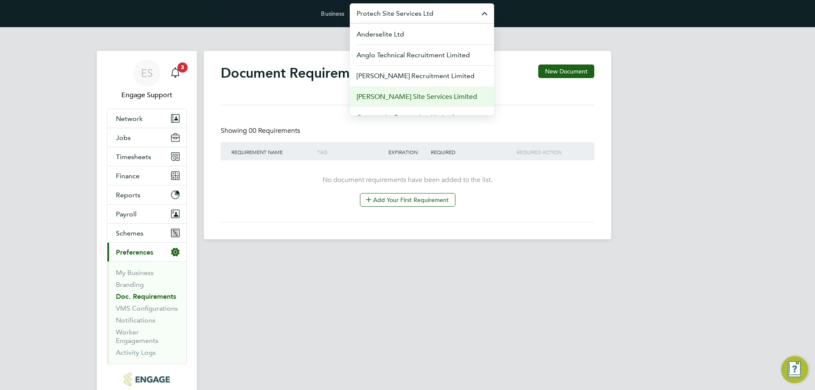
click at [415, 98] on span "[PERSON_NAME] Site Services Limited" at bounding box center [416, 97] width 120 height 10
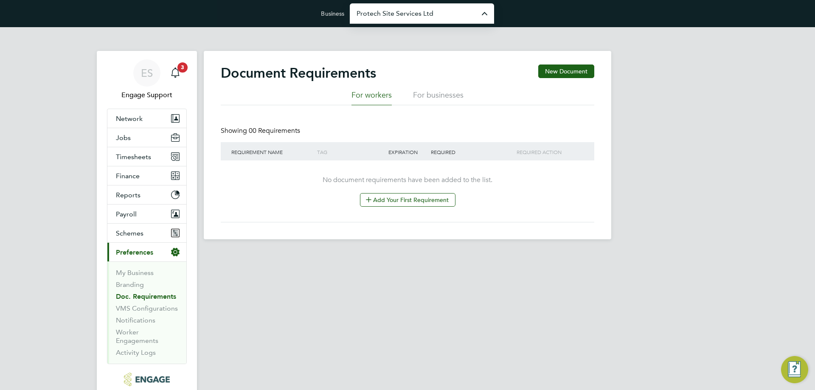
type input "[PERSON_NAME] Site Services Limited"
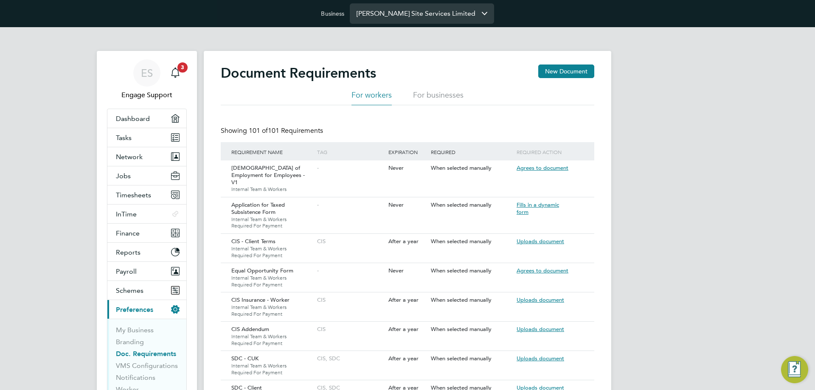
click at [442, 7] on input "[PERSON_NAME] Site Services Limited" at bounding box center [422, 13] width 144 height 20
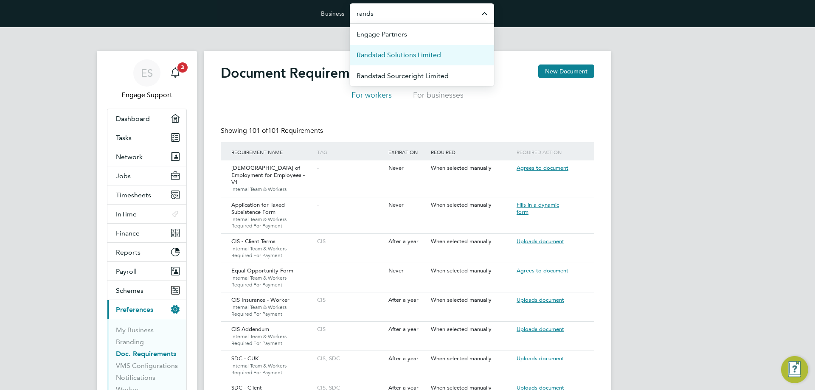
click at [433, 53] on span "Randstad Solutions Limited" at bounding box center [398, 55] width 84 height 10
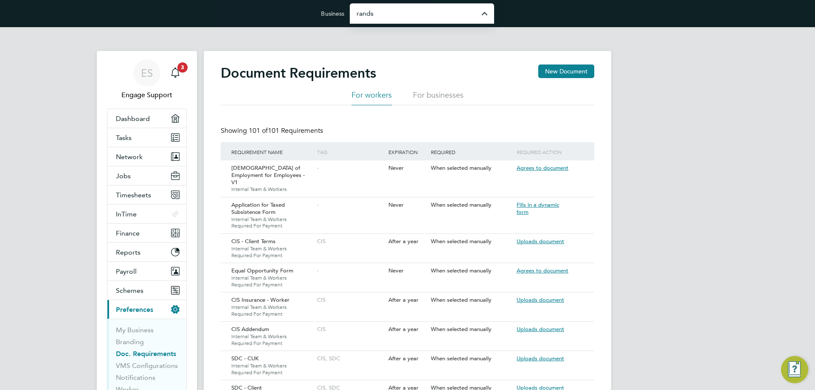
type input "Randstad Solutions Limited"
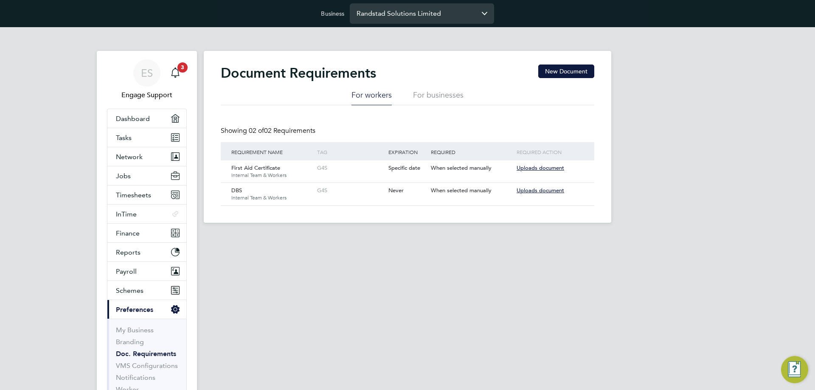
click at [389, 17] on input "Randstad Solutions Limited" at bounding box center [422, 13] width 144 height 20
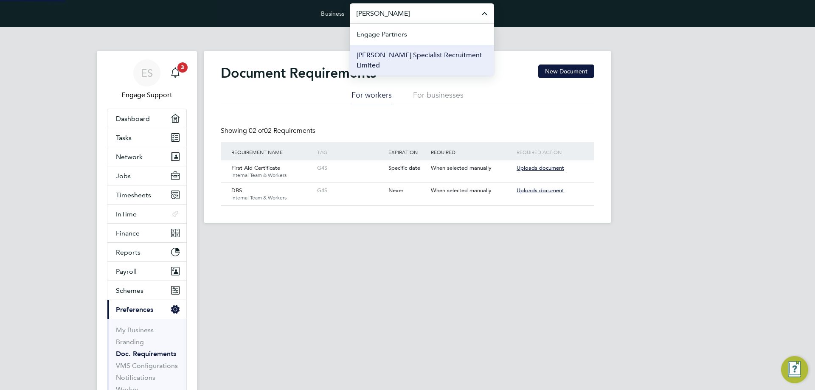
click at [375, 54] on span "[PERSON_NAME] Specialist Recruitment Limited" at bounding box center [421, 60] width 131 height 20
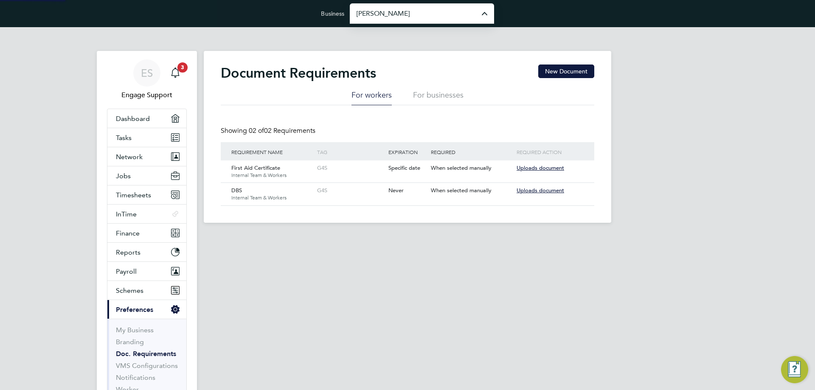
type input "[PERSON_NAME] Specialist Recruitment Limited"
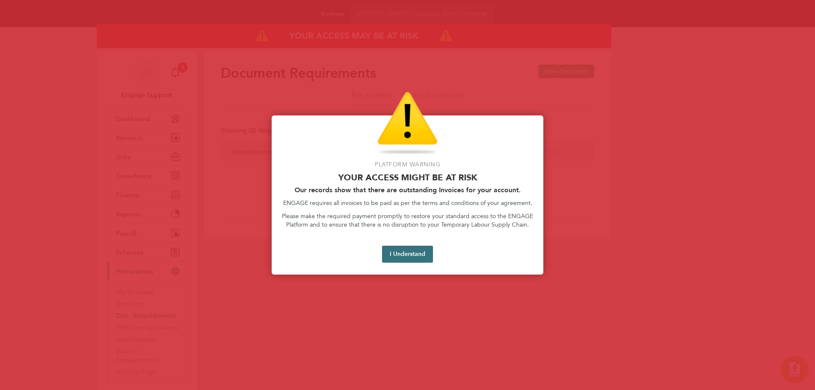
click at [410, 255] on button "I Understand" at bounding box center [407, 254] width 51 height 17
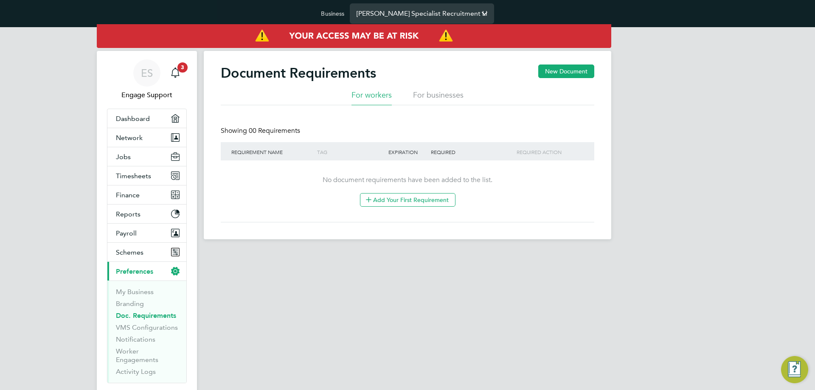
click at [398, 11] on input "Hays Specialist Recruitment Limited" at bounding box center [422, 13] width 144 height 20
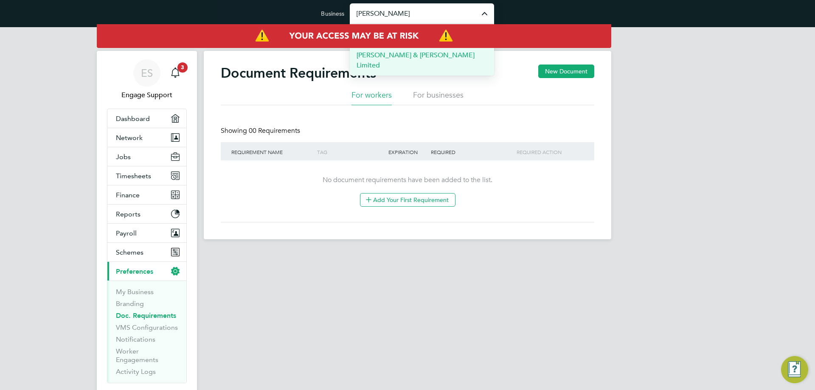
click at [411, 54] on span "[PERSON_NAME] & [PERSON_NAME] Limited" at bounding box center [421, 60] width 131 height 20
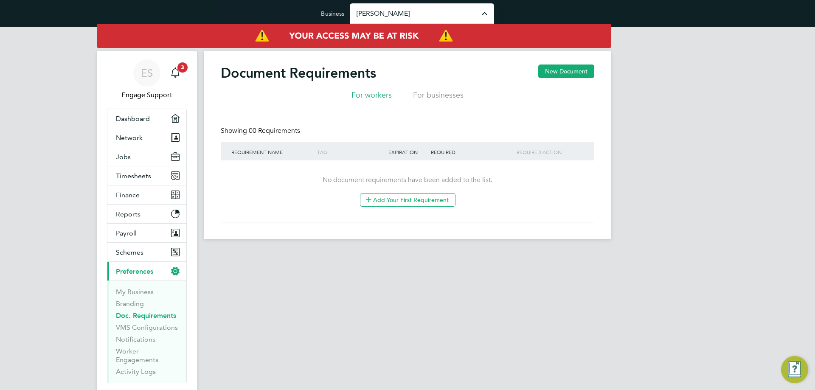
type input "[PERSON_NAME] & [PERSON_NAME] Limited"
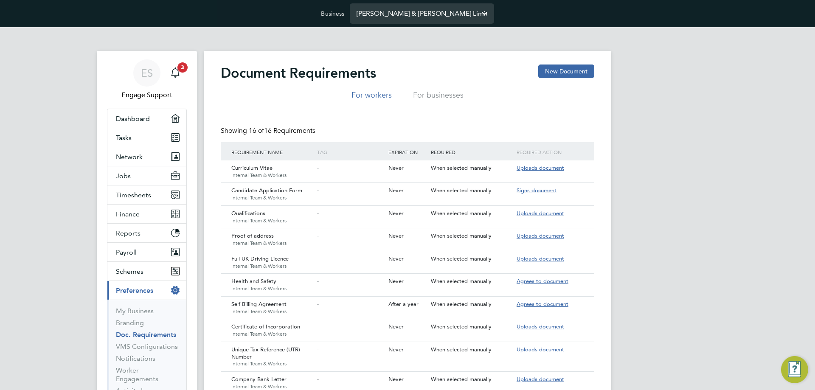
click at [389, 12] on input "[PERSON_NAME] & [PERSON_NAME] Limited" at bounding box center [422, 13] width 144 height 20
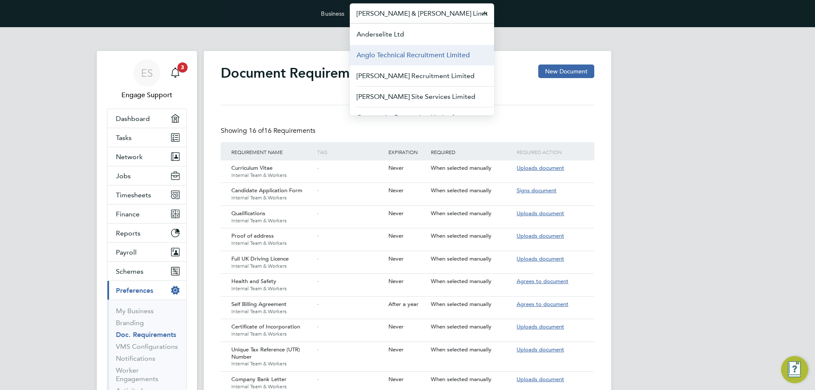
click at [386, 54] on span "Anglo Technical Recruitment Limited" at bounding box center [412, 55] width 113 height 10
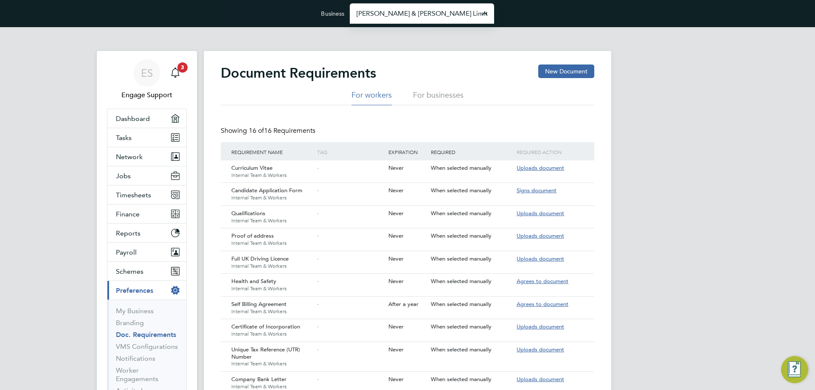
type input "Anglo Technical Recruitment Limited"
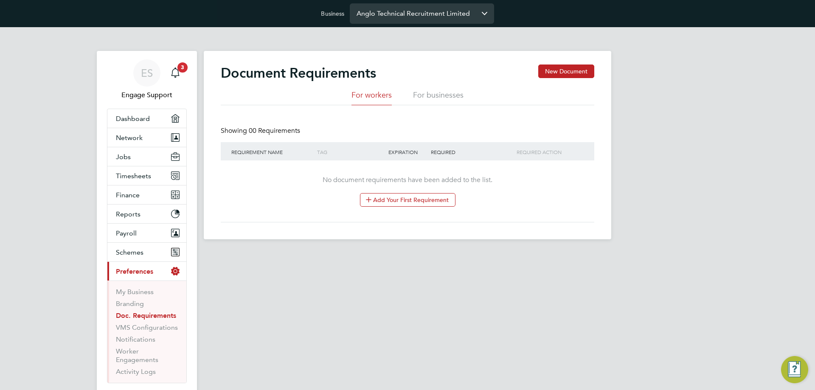
click at [408, 15] on input "Anglo Technical Recruitment Limited" at bounding box center [422, 13] width 144 height 20
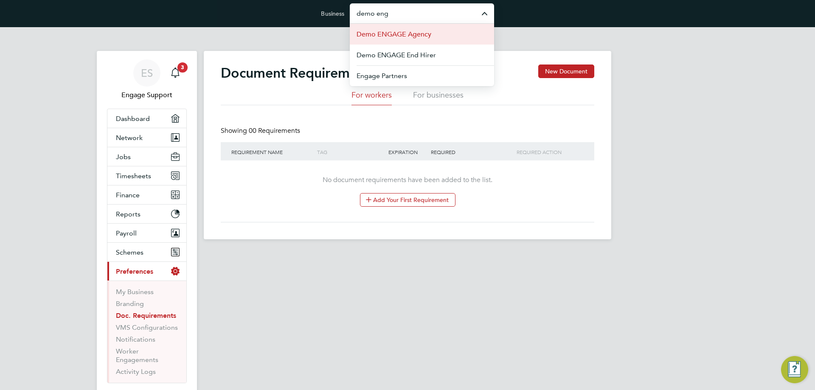
click at [415, 31] on span "Demo ENGAGE Agency" at bounding box center [393, 34] width 75 height 10
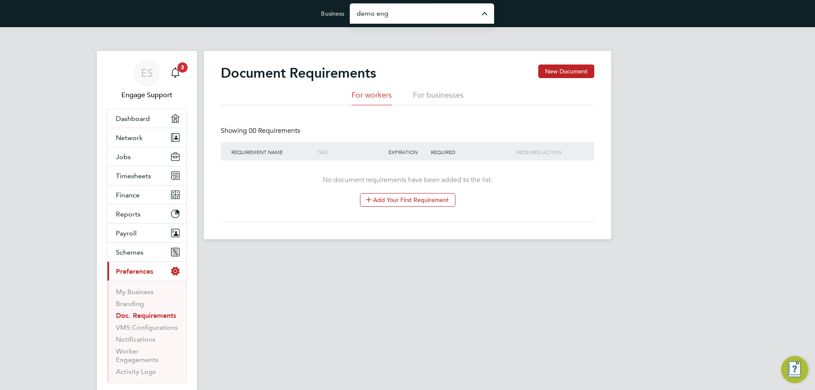
type input "Demo ENGAGE Agency"
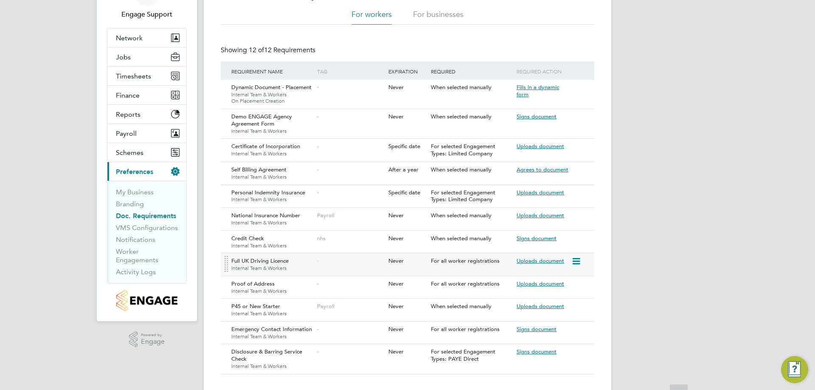
scroll to position [95, 0]
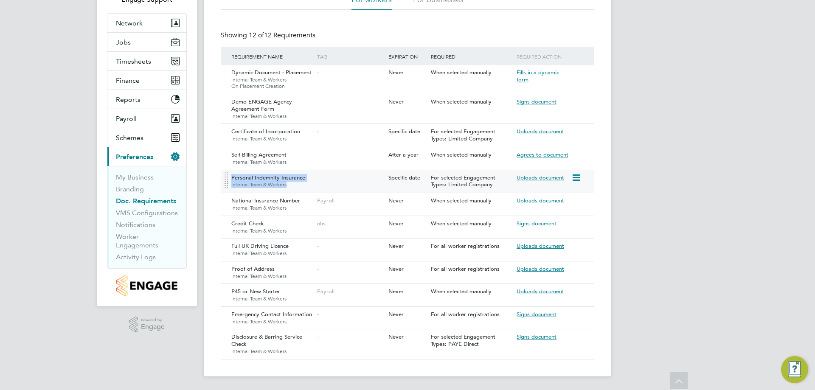
drag, startPoint x: 286, startPoint y: 183, endPoint x: 231, endPoint y: 186, distance: 55.2
click at [229, 185] on div "Personal Indemnity Insurance Internal Team & Workers" at bounding box center [272, 181] width 86 height 22
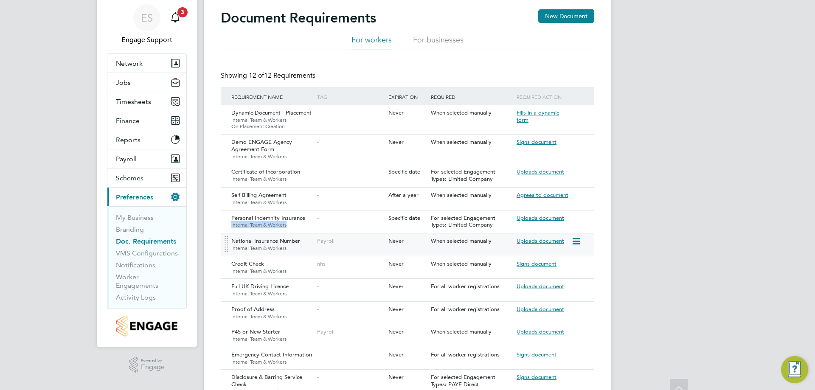
scroll to position [0, 0]
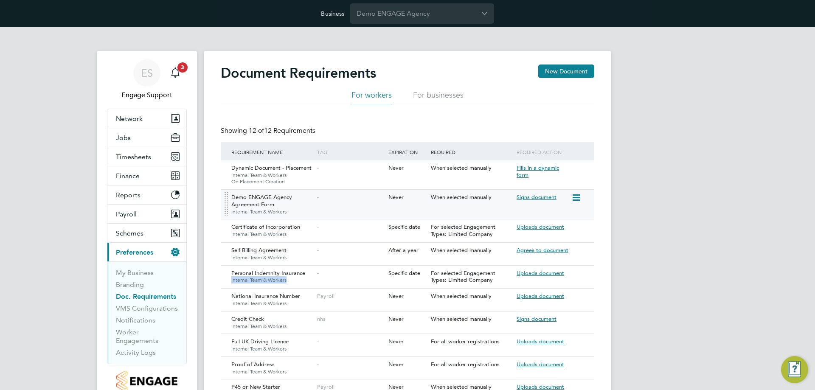
click at [574, 197] on icon at bounding box center [575, 198] width 8 height 10
click at [550, 229] on li "Edit Document" at bounding box center [545, 229] width 67 height 12
type input "Demo ENGAGE Agency Agreement Form"
type textarea "Download the form, thoroughly read through it, sign it, and reupload signed copy"
type input "When selected manually"
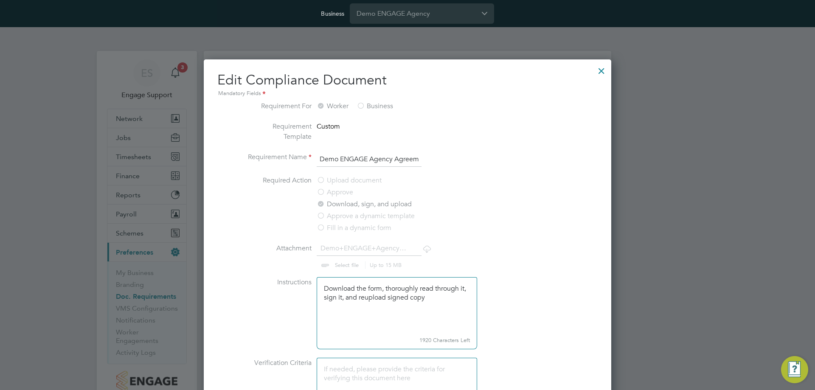
drag, startPoint x: 603, startPoint y: 70, endPoint x: 560, endPoint y: 65, distance: 43.1
click at [602, 70] on div at bounding box center [600, 68] width 15 height 15
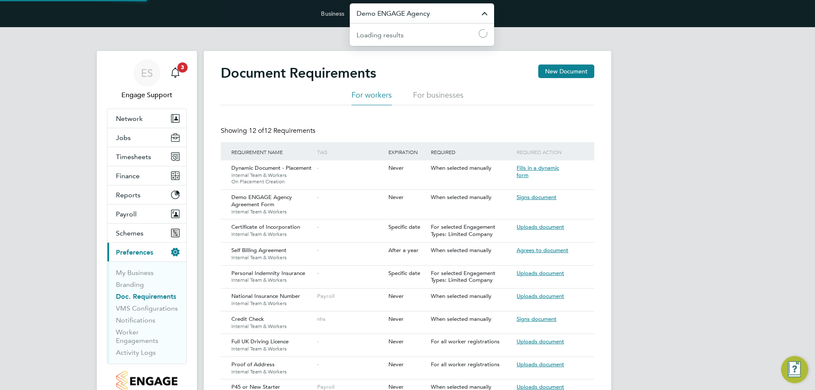
click at [432, 10] on input "Demo ENGAGE Agency" at bounding box center [422, 13] width 144 height 20
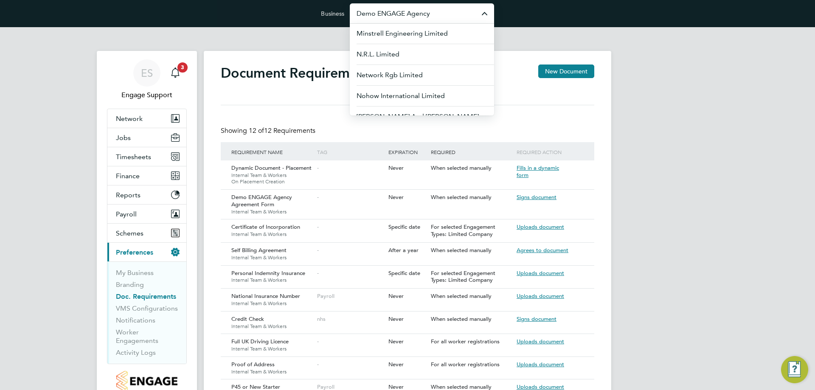
scroll to position [255, 0]
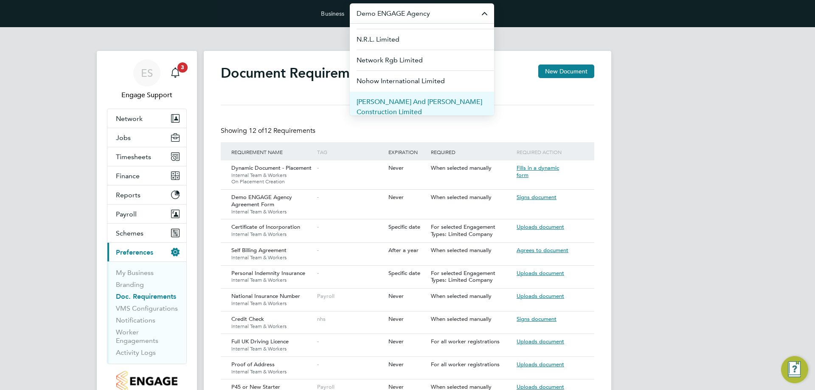
click at [408, 97] on span "O'Neill And Brennan Construction Limited" at bounding box center [421, 107] width 131 height 20
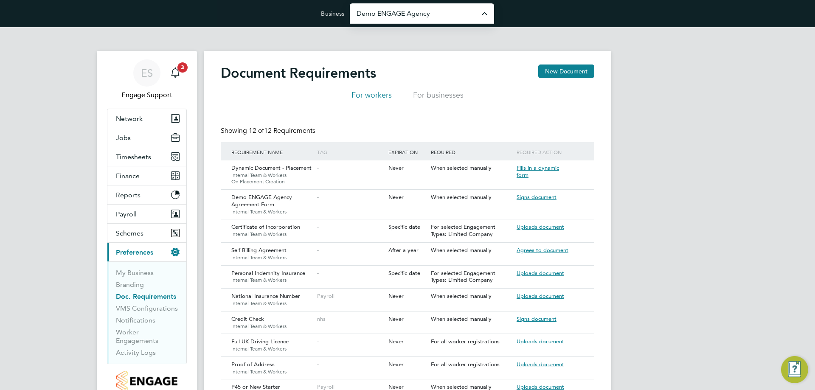
type input "O'Neill And Brennan Construction Limited"
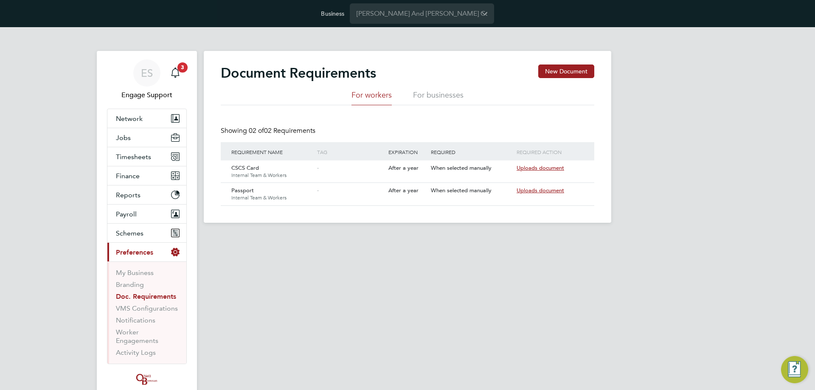
drag, startPoint x: 246, startPoint y: 284, endPoint x: 248, endPoint y: 276, distance: 8.7
click at [246, 236] on html "Business O'Neill And Brennan Construction Limited ES Engage Support Notificatio…" at bounding box center [407, 118] width 815 height 236
click at [144, 74] on span "ES" at bounding box center [147, 72] width 12 height 11
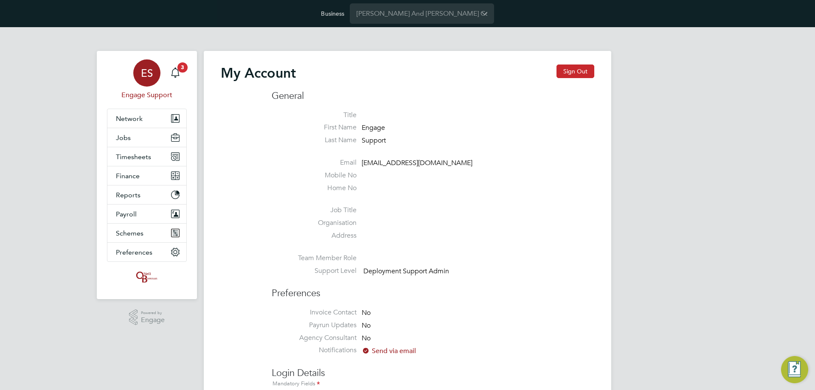
click at [579, 77] on button "Sign Out" at bounding box center [575, 71] width 38 height 14
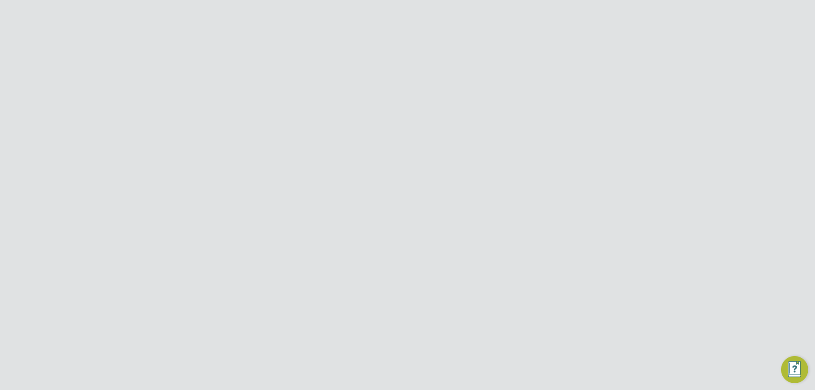
click at [113, 154] on div "Welcome back to the ENGAGE Platform! Email Password Sign In Forgot Password Ent…" at bounding box center [204, 195] width 208 height 390
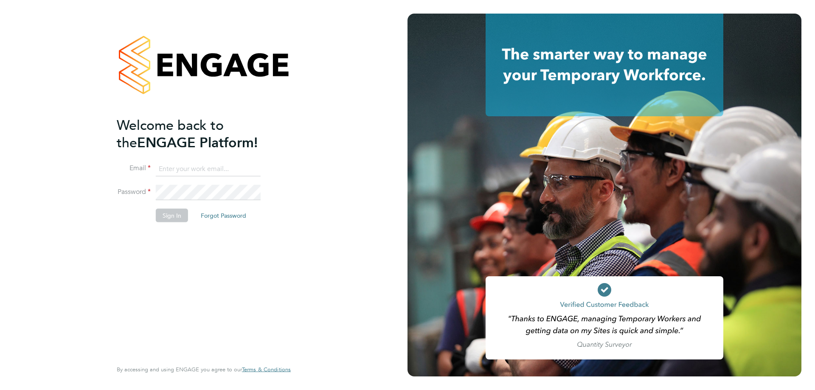
click at [193, 171] on input at bounding box center [208, 168] width 105 height 15
paste input "[EMAIL_ADDRESS][DOMAIN_NAME]"
type input "[EMAIL_ADDRESS][DOMAIN_NAME]"
drag, startPoint x: 133, startPoint y: 230, endPoint x: 160, endPoint y: 208, distance: 35.0
click at [133, 230] on li "Sign In Forgot Password" at bounding box center [199, 220] width 165 height 22
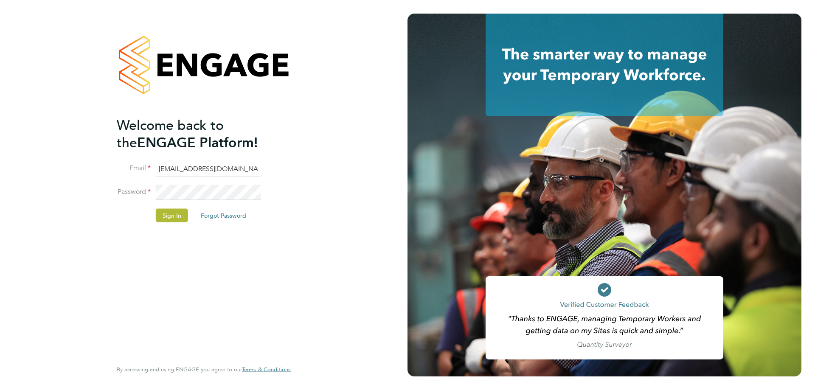
drag, startPoint x: 115, startPoint y: 220, endPoint x: 121, endPoint y: 218, distance: 6.7
click at [115, 220] on div "Welcome back to the ENGAGE Platform! Email supportuser2@engagetech.com Password…" at bounding box center [204, 195] width 208 height 390
click at [162, 216] on button "Sign In" at bounding box center [172, 216] width 32 height 14
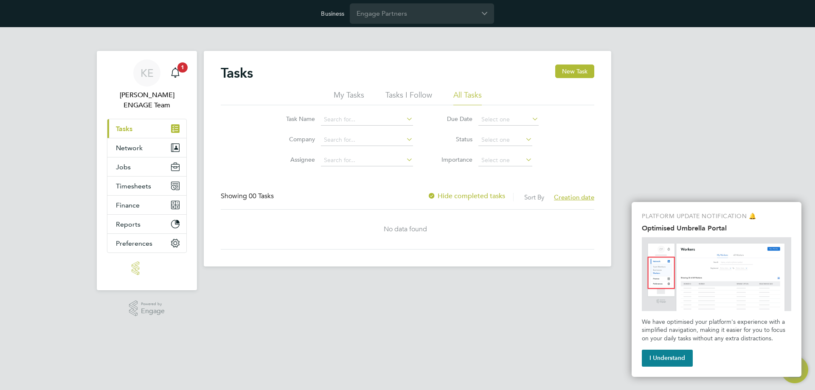
click at [231, 280] on html "Business Engage Partners [PERSON_NAME] ENGAGE Team Notifications 1 Applications…" at bounding box center [407, 140] width 815 height 280
click at [150, 78] on span "KE" at bounding box center [146, 72] width 13 height 11
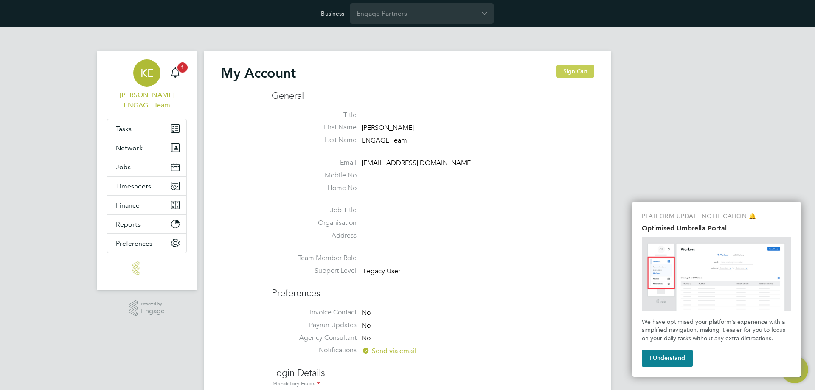
click at [568, 69] on button "Sign Out" at bounding box center [575, 71] width 38 height 14
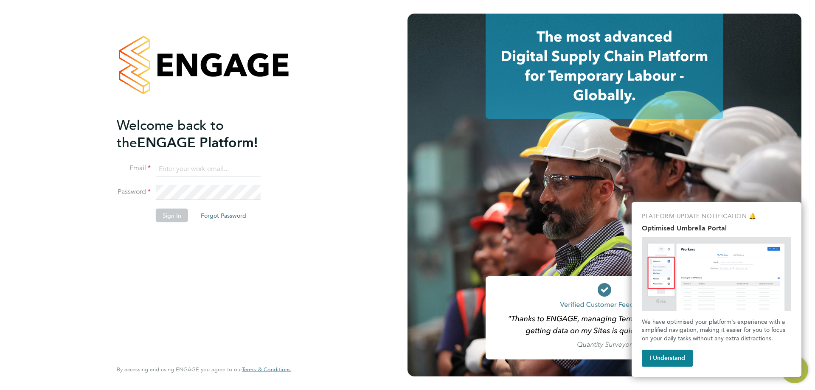
click at [179, 173] on input at bounding box center [208, 168] width 105 height 15
type input "[EMAIL_ADDRESS][DOMAIN_NAME]"
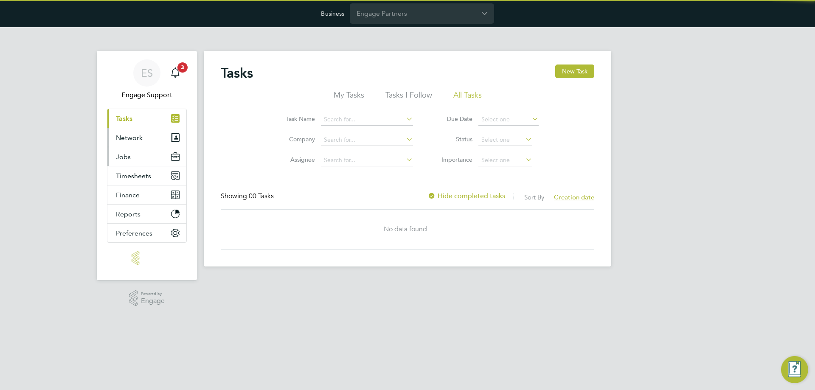
drag, startPoint x: 140, startPoint y: 140, endPoint x: 142, endPoint y: 158, distance: 18.7
click at [140, 140] on span "Network" at bounding box center [129, 138] width 27 height 8
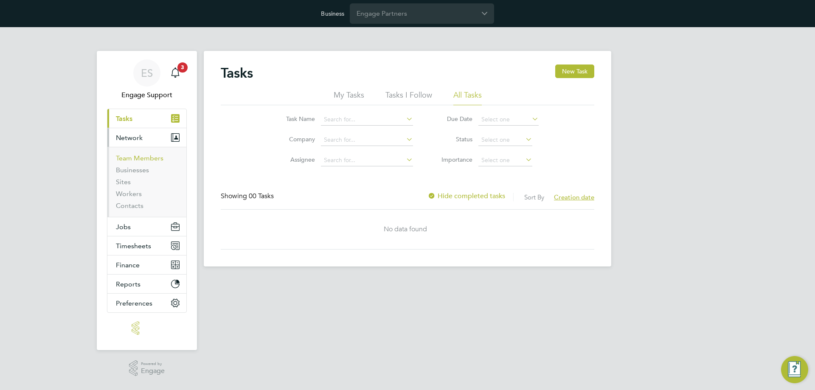
click at [142, 158] on link "Team Members" at bounding box center [140, 158] width 48 height 8
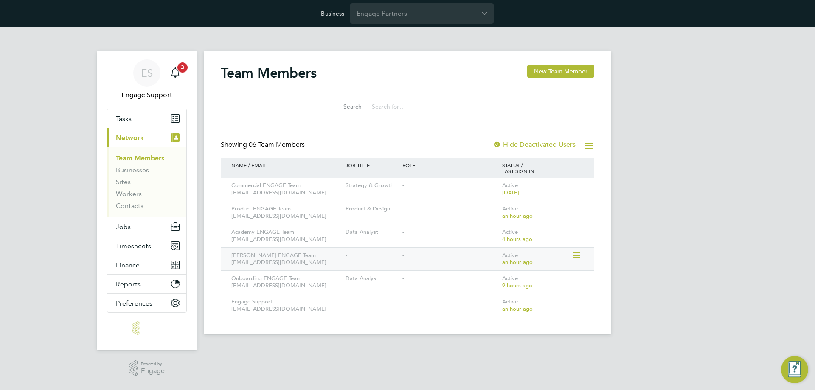
click at [577, 255] on icon at bounding box center [575, 255] width 8 height 10
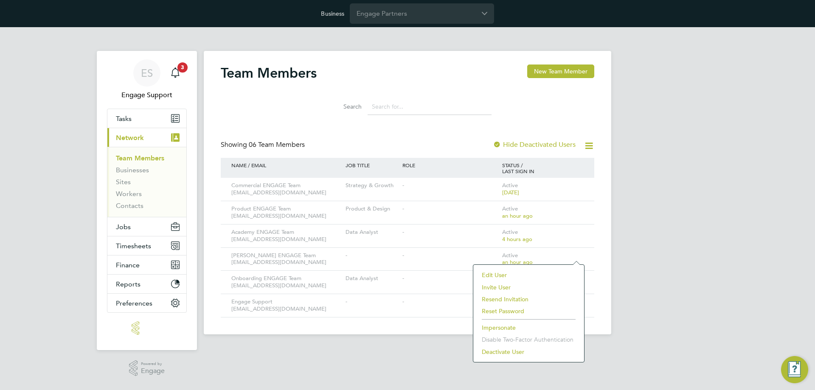
click at [553, 273] on li "Edit User" at bounding box center [528, 275] width 102 height 12
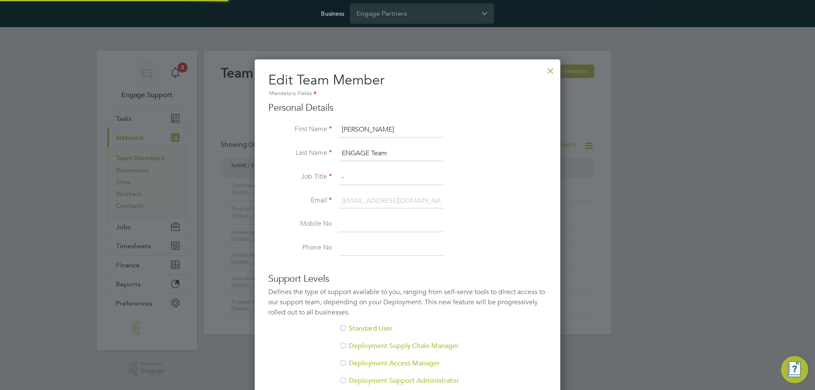
scroll to position [508, 306]
drag, startPoint x: 368, startPoint y: 129, endPoint x: 322, endPoint y: 125, distance: 46.5
click at [322, 125] on li "First Name Karolina" at bounding box center [407, 134] width 278 height 24
type input "Deployment Support"
click at [308, 140] on li "First Name Deployment Support" at bounding box center [407, 134] width 278 height 24
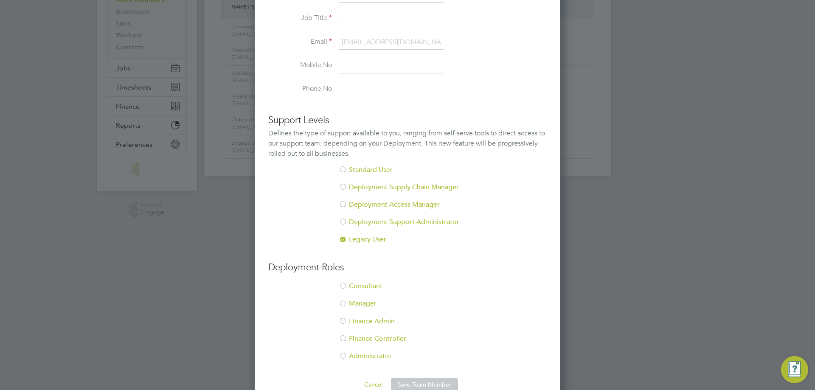
scroll to position [177, 0]
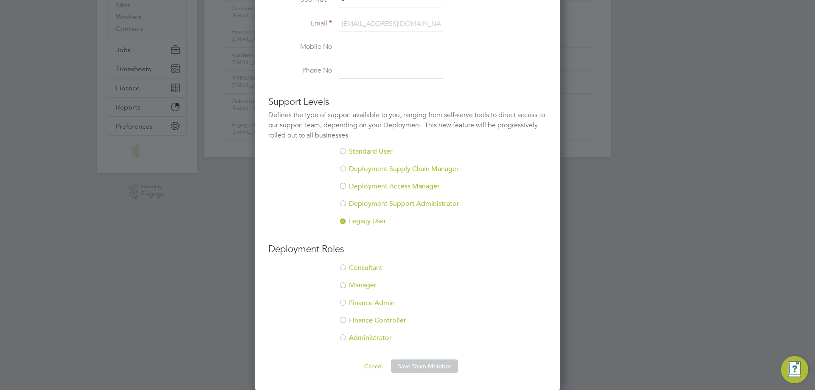
click at [343, 338] on div at bounding box center [343, 338] width 8 height 8
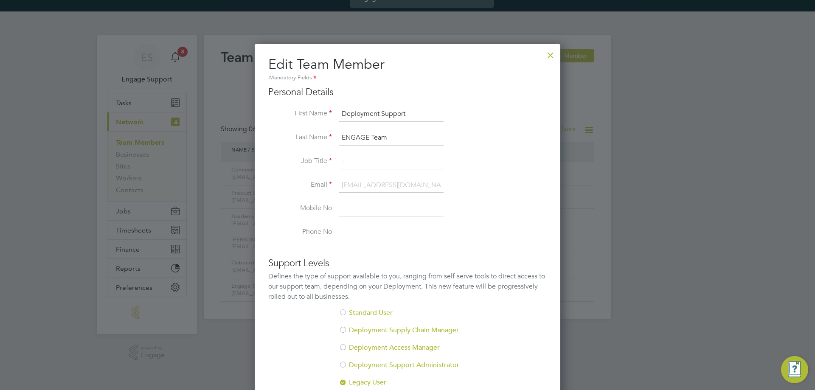
scroll to position [0, 0]
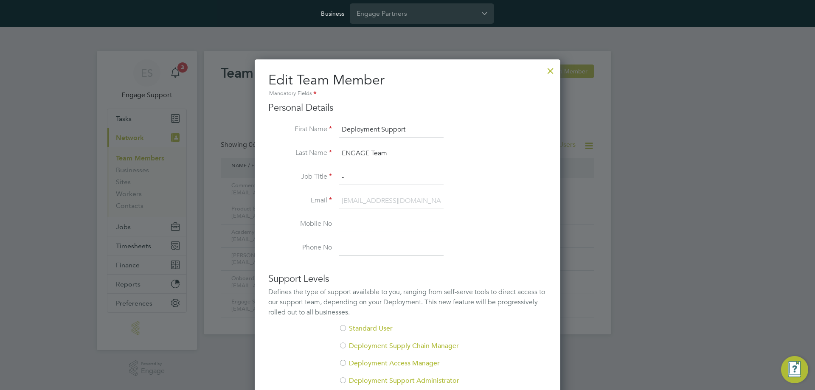
click at [390, 132] on input "Deployment Support" at bounding box center [391, 129] width 105 height 15
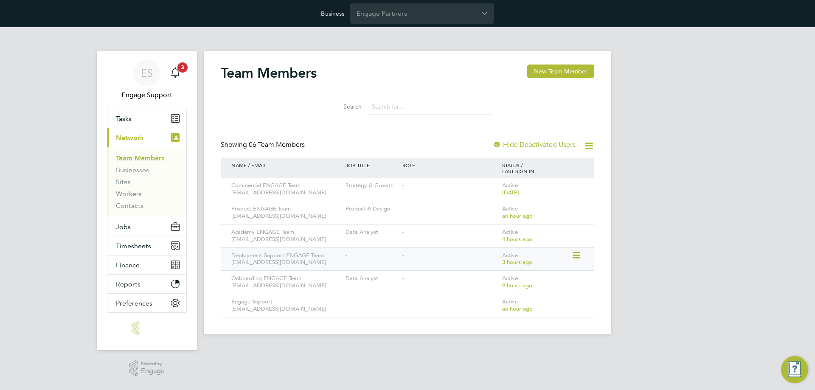
click at [574, 256] on icon at bounding box center [575, 255] width 8 height 10
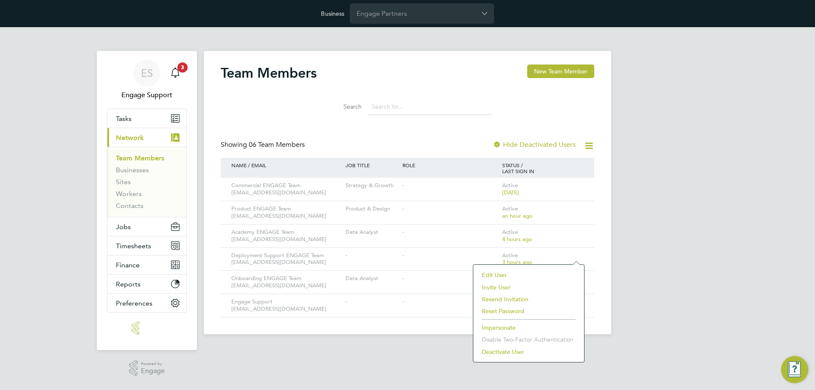
click at [686, 142] on div "ES Engage Support Notifications 3 Applications: Tasks Current page: Network Tea…" at bounding box center [407, 187] width 815 height 321
